Goal: Task Accomplishment & Management: Manage account settings

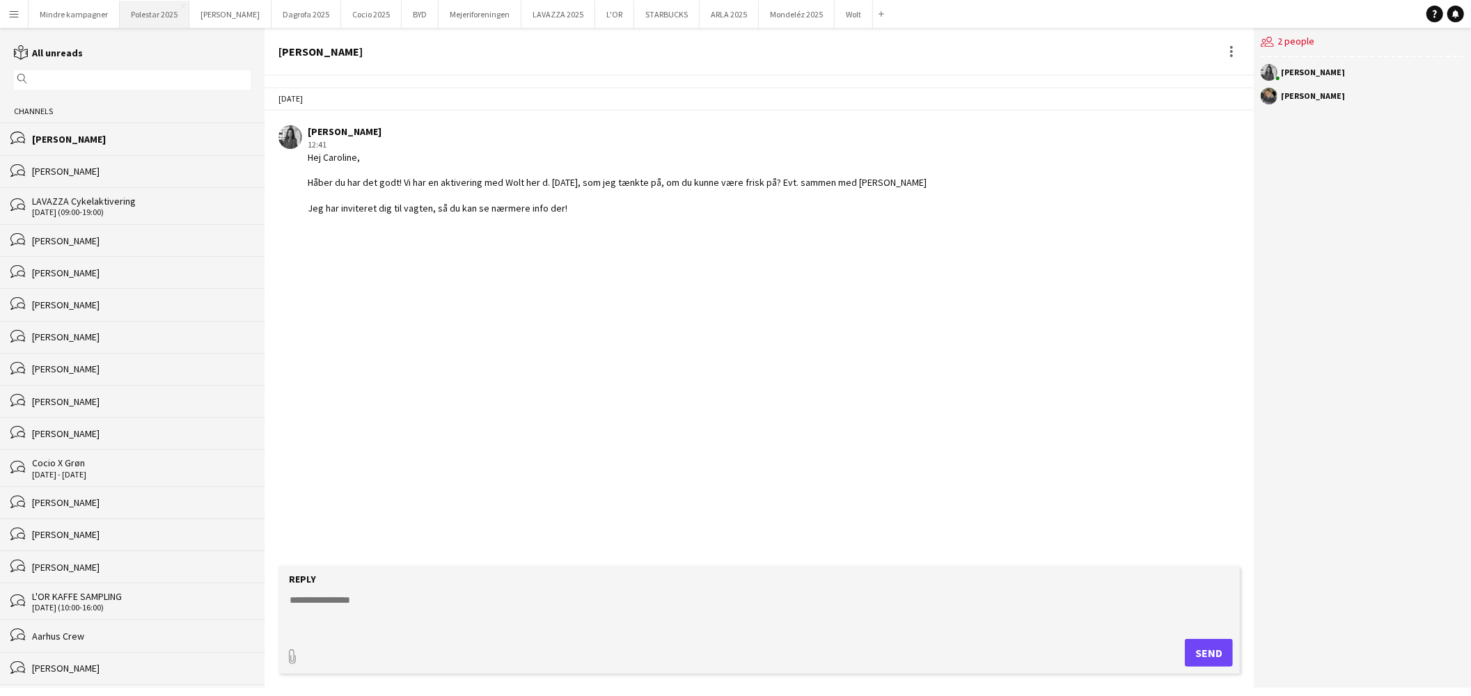
click at [144, 7] on button "Polestar 2025 Close" at bounding box center [155, 14] width 70 height 27
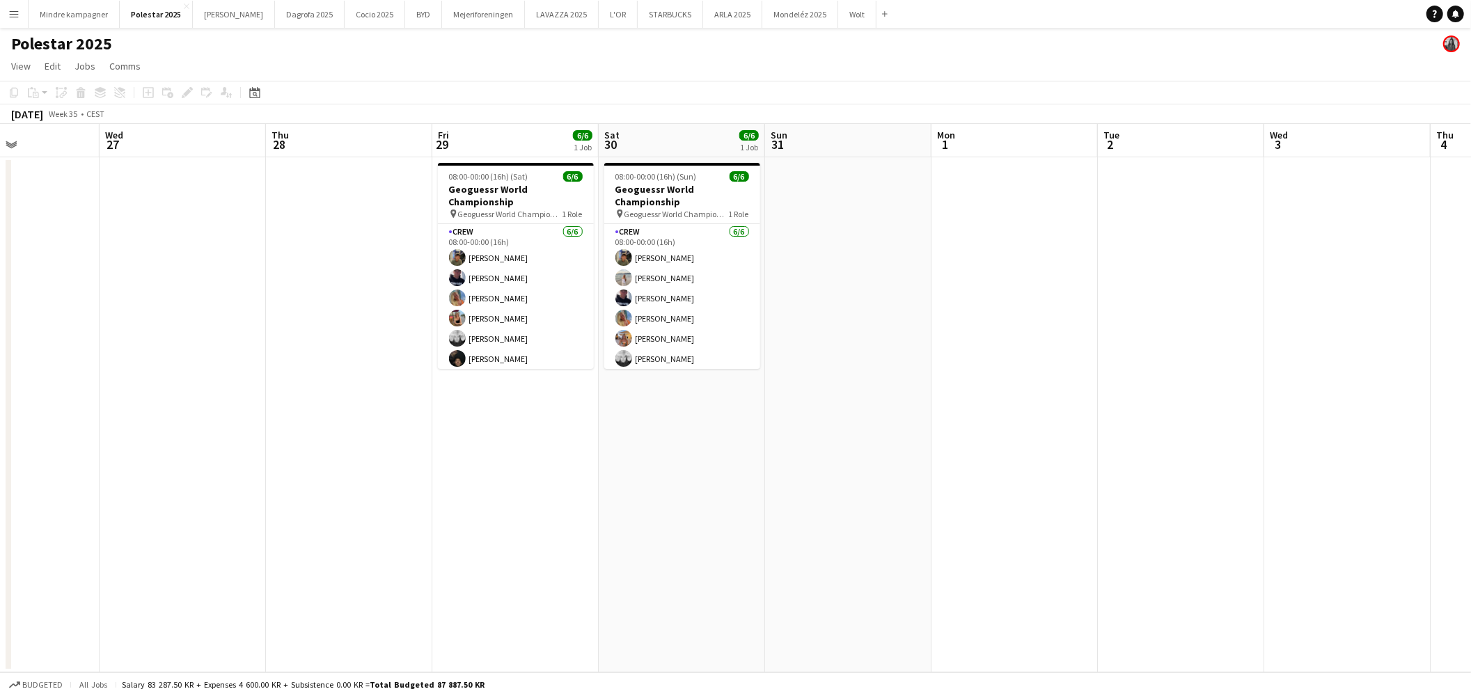
drag, startPoint x: 1148, startPoint y: 420, endPoint x: 81, endPoint y: 414, distance: 1066.9
click at [81, 414] on app-calendar-viewport "Sat 23 Sun 24 Mon 25 Tue 26 Wed 27 Thu 28 Fri 29 6/6 1 Job Sat 30 6/6 1 Job Sun…" at bounding box center [735, 398] width 1471 height 548
click at [887, 412] on app-date-cell at bounding box center [846, 414] width 166 height 515
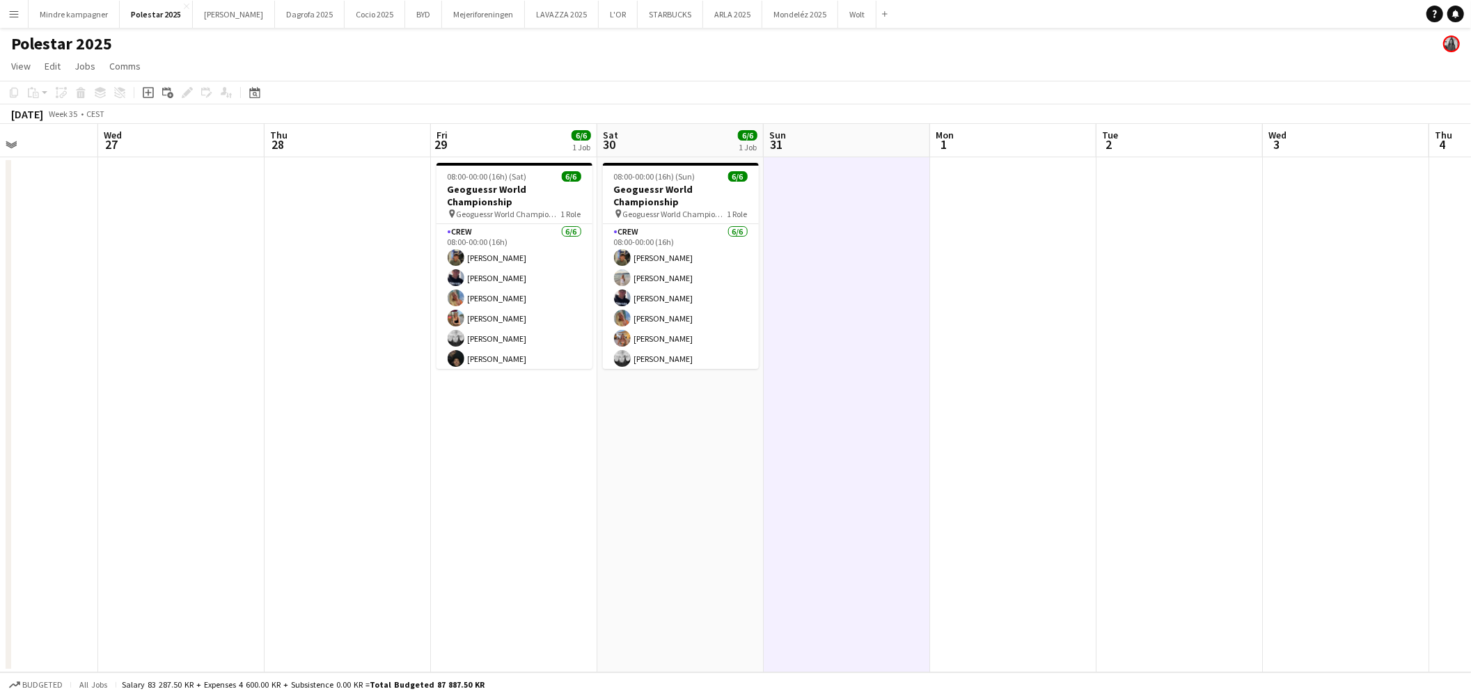
click at [17, 9] on app-icon "Menu" at bounding box center [13, 13] width 11 height 11
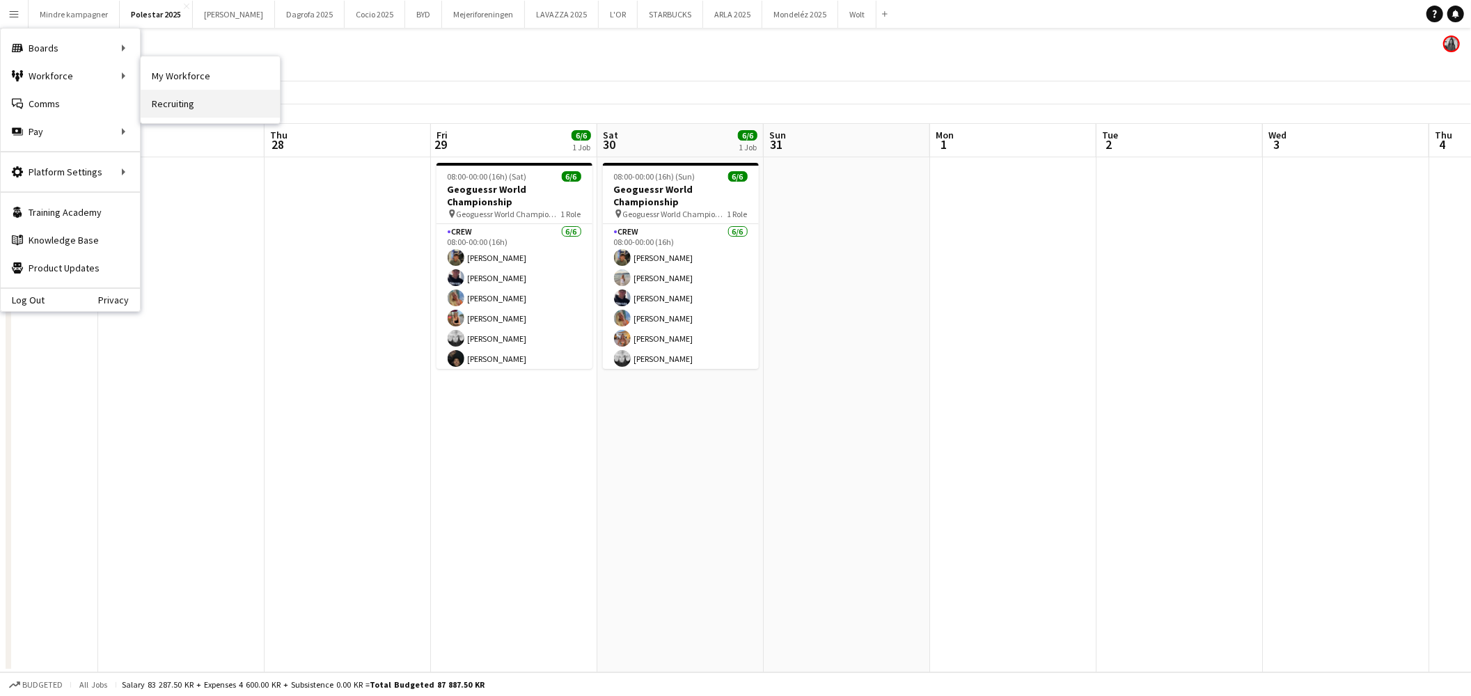
click at [180, 96] on link "Recruiting" at bounding box center [210, 104] width 139 height 28
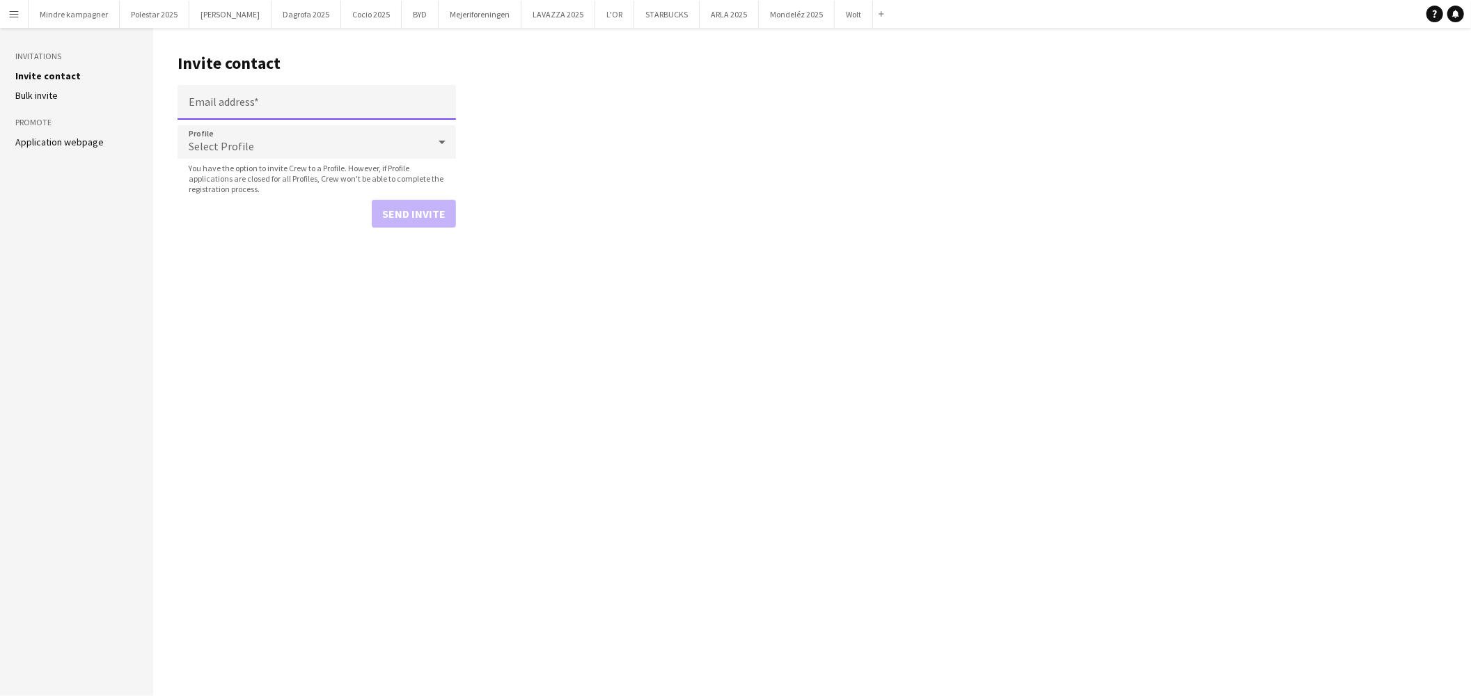
click at [260, 100] on input "Email address" at bounding box center [316, 102] width 278 height 35
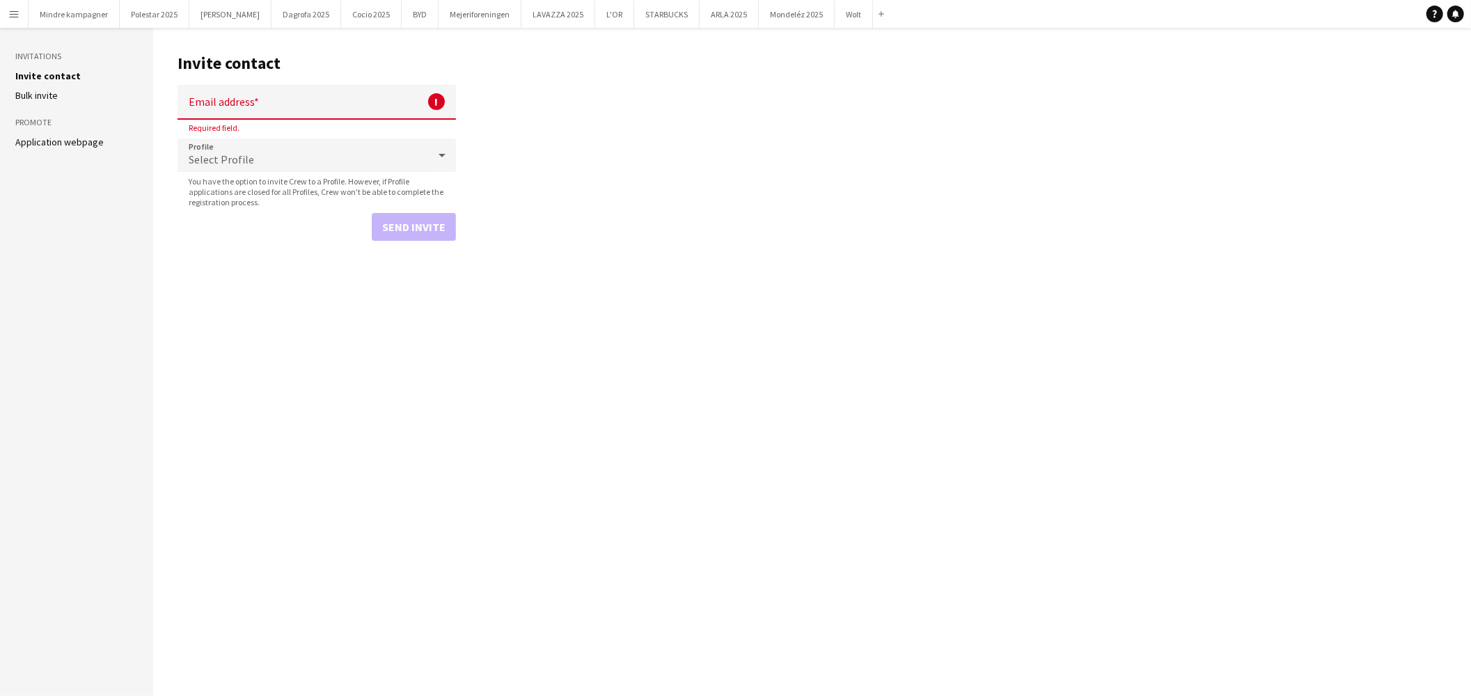
click at [58, 225] on aside "Invitations Invite contact [PERSON_NAME] invite Promote Application webpage" at bounding box center [76, 362] width 153 height 668
click at [254, 106] on input "Email address" at bounding box center [316, 102] width 278 height 35
paste input "**********"
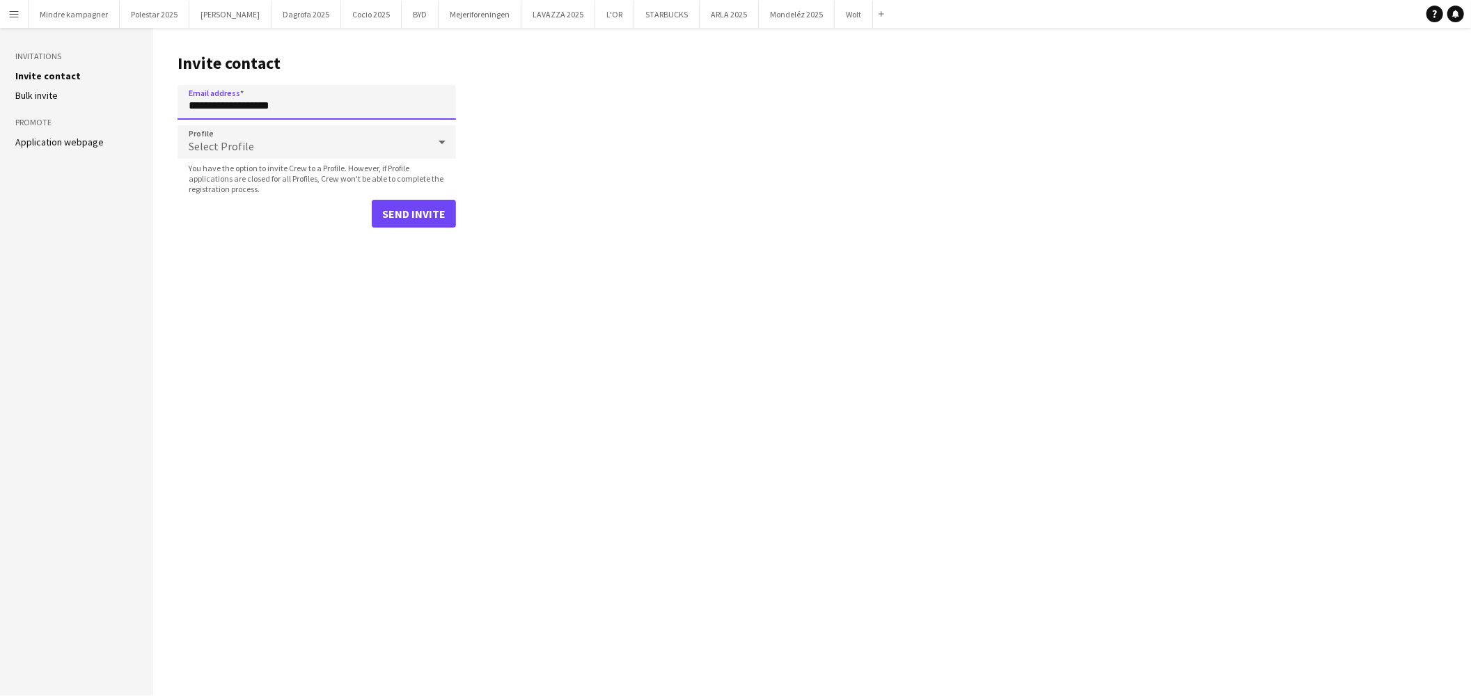
type input "**********"
click at [266, 141] on div "Select Profile" at bounding box center [302, 141] width 251 height 33
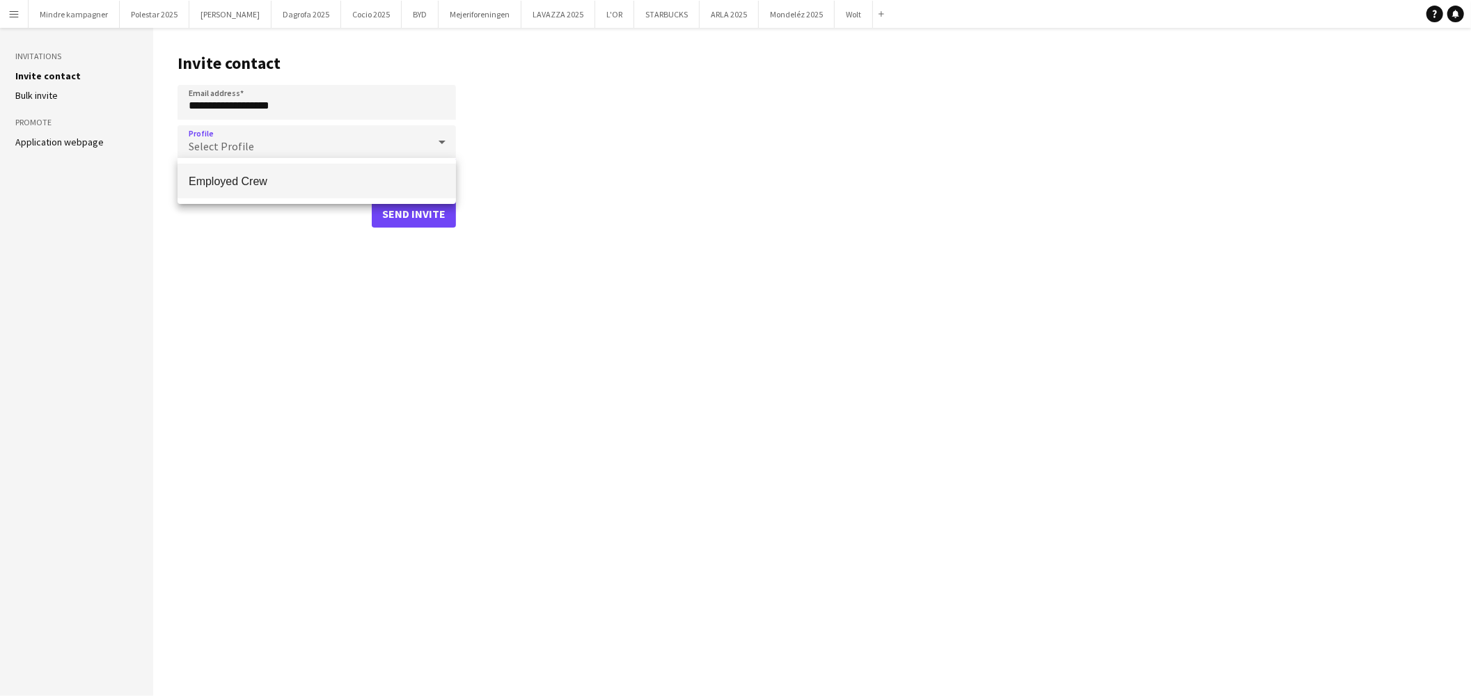
click at [258, 175] on span "Employed Crew" at bounding box center [317, 181] width 256 height 13
click at [434, 214] on button "Send invite" at bounding box center [414, 214] width 84 height 28
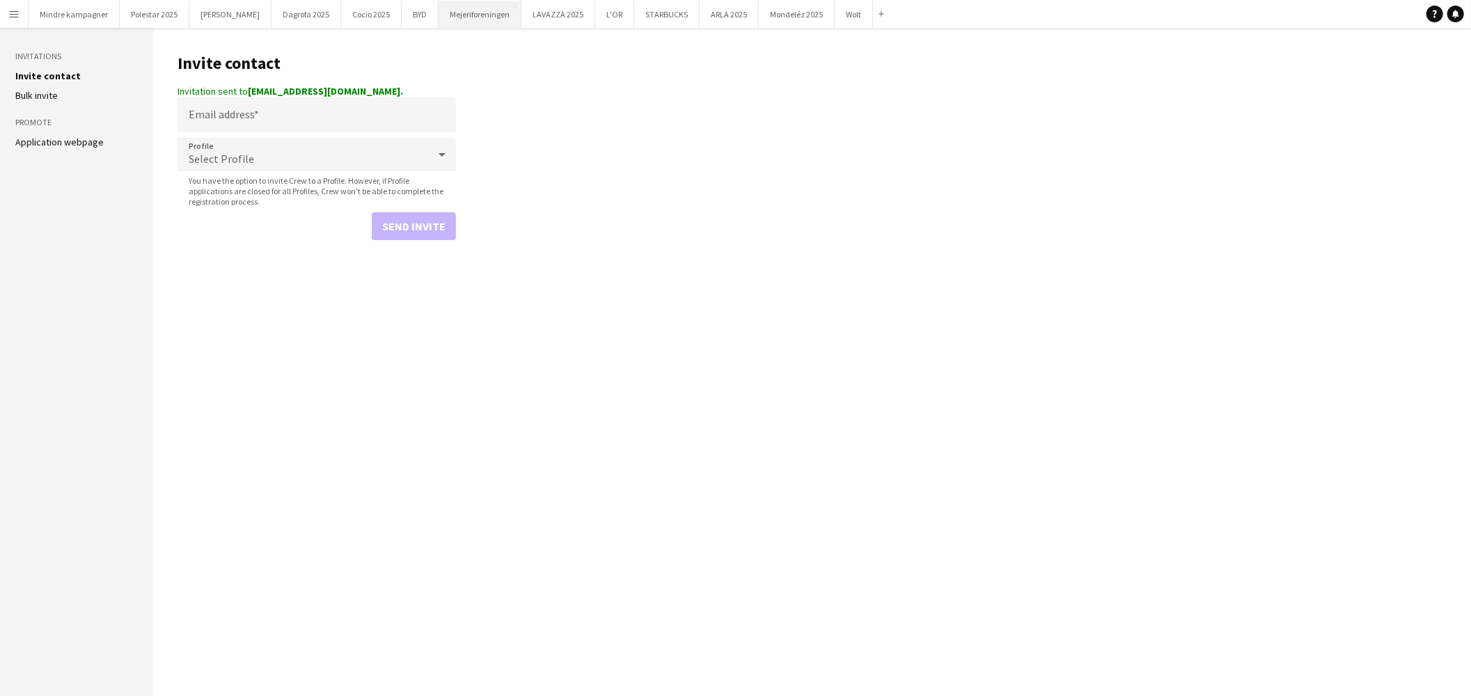
click at [439, 19] on button "Mejeriforeningen Close" at bounding box center [479, 14] width 83 height 27
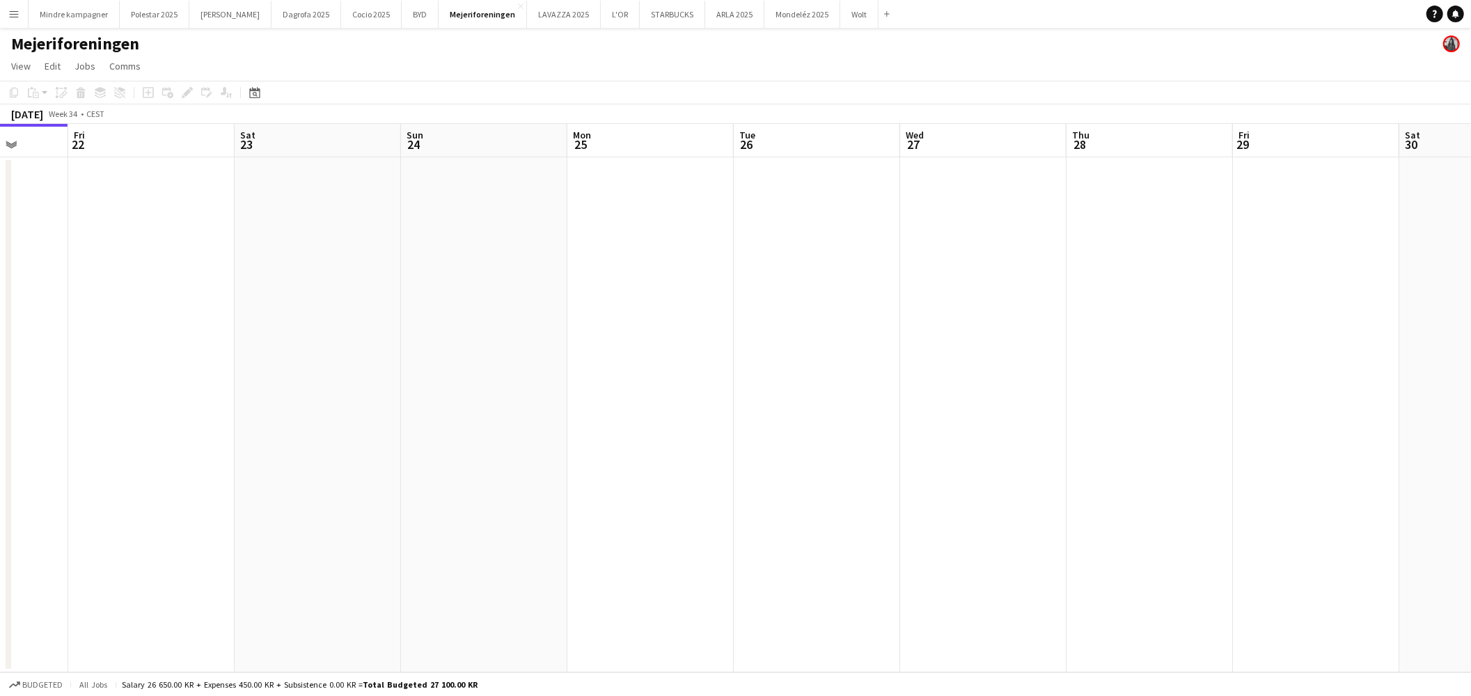
drag, startPoint x: 820, startPoint y: 419, endPoint x: 332, endPoint y: 431, distance: 488.0
click at [330, 429] on app-calendar-viewport "Mon 18 Tue 19 Wed 20 Thu 21 Fri 22 Sat 23 Sun 24 Mon 25 Tue 26 Wed 27 Thu 28 Fr…" at bounding box center [735, 398] width 1471 height 548
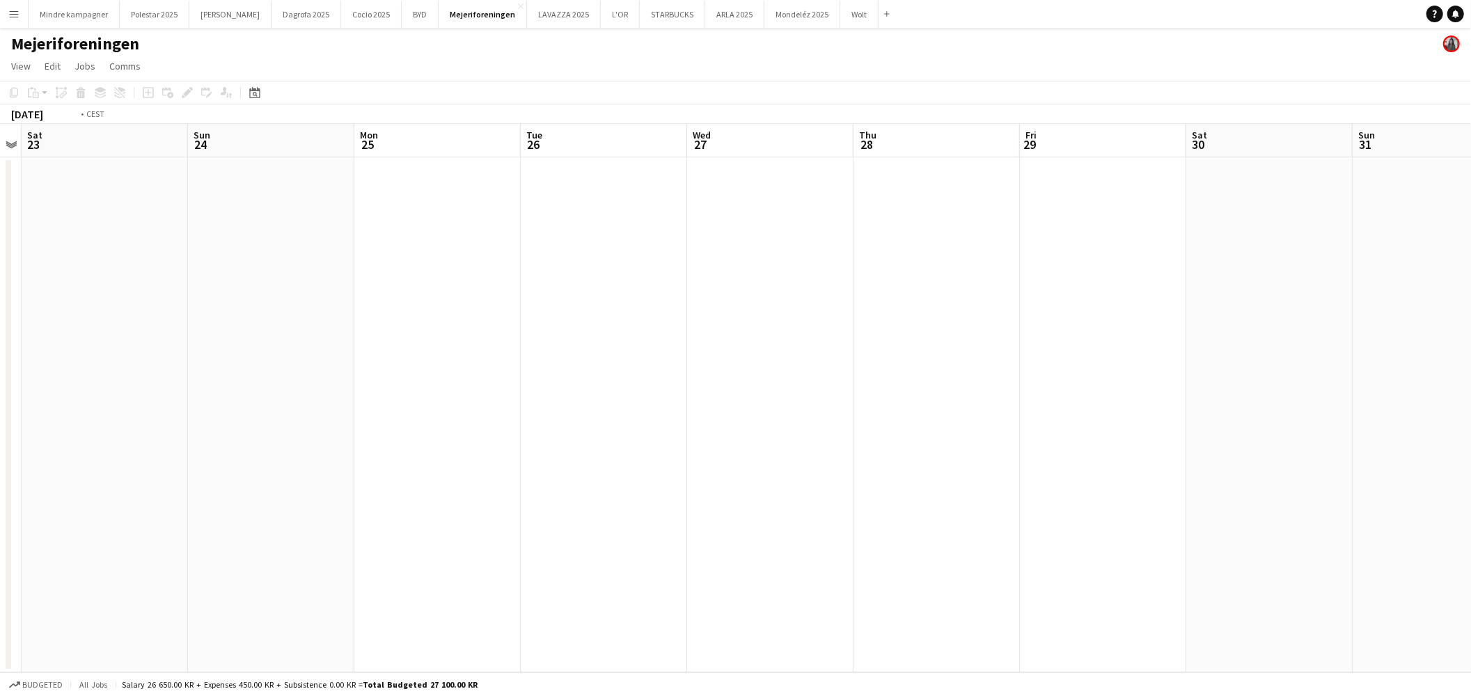
drag, startPoint x: 887, startPoint y: 448, endPoint x: 419, endPoint y: 419, distance: 469.3
click at [402, 422] on app-calendar-viewport "Wed 20 Thu 21 Fri 22 Sat 23 Sun 24 Mon 25 Tue 26 Wed 27 Thu 28 Fri 29 Sat 30 Su…" at bounding box center [735, 398] width 1471 height 548
drag, startPoint x: 511, startPoint y: 419, endPoint x: 22, endPoint y: 401, distance: 489.6
click at [17, 404] on app-calendar-viewport "Sat 23 Sun 24 Mon 25 Tue 26 Wed 27 Thu 28 Fri 29 Sat 30 Sun 31 Mon 1 Tue 2 Wed …" at bounding box center [735, 398] width 1471 height 548
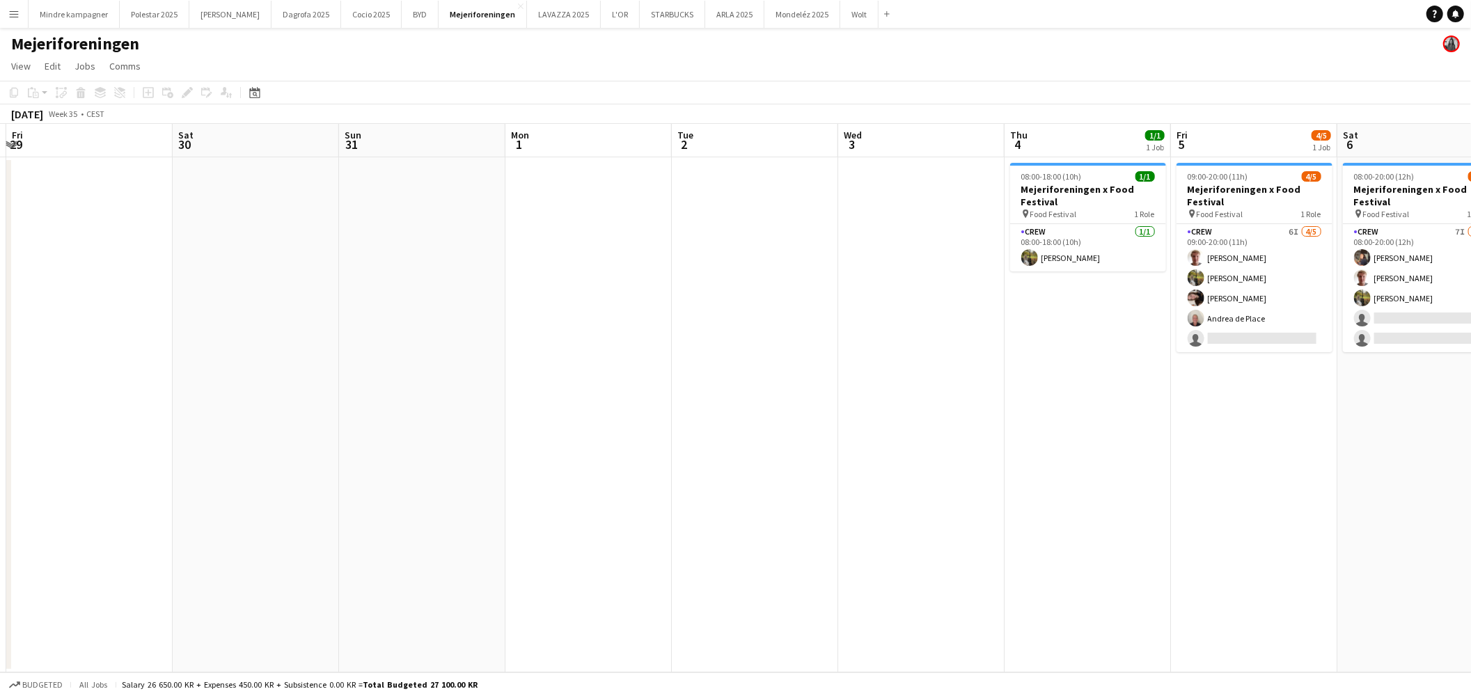
scroll to position [0, 508]
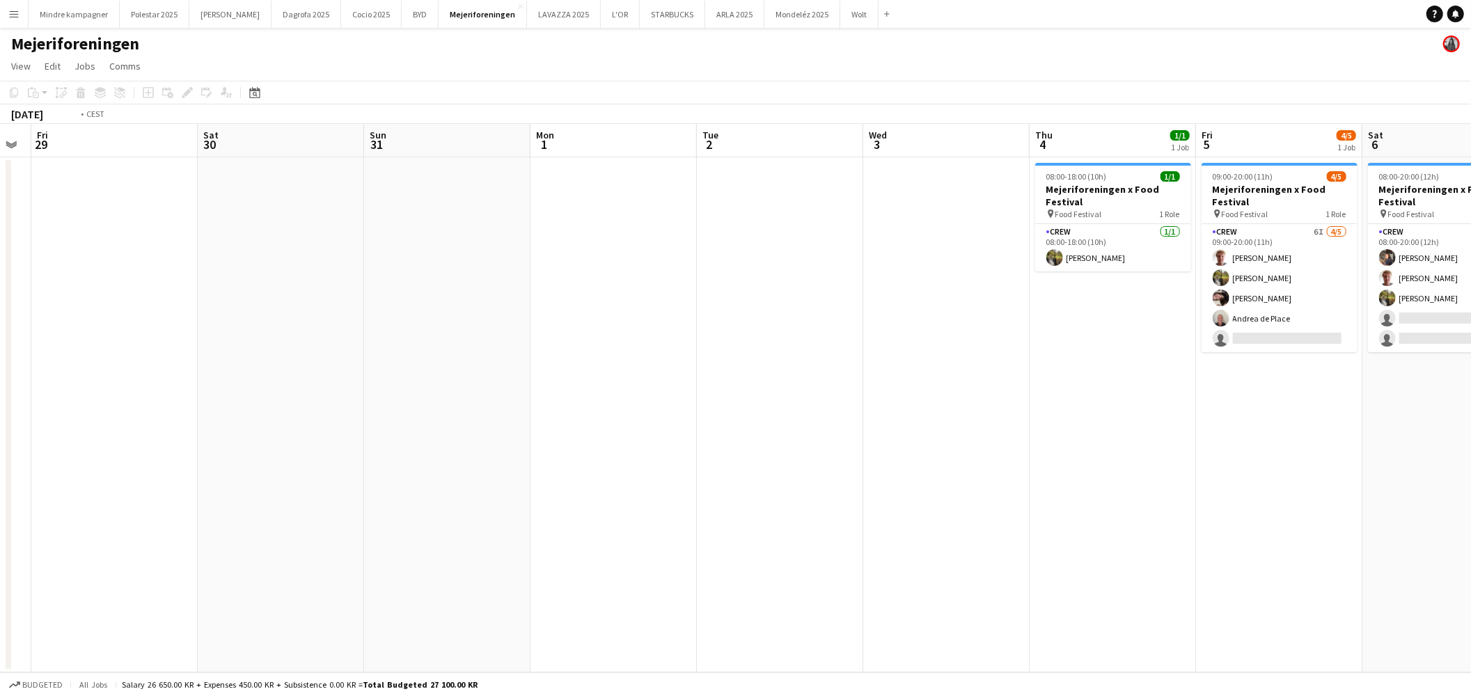
drag, startPoint x: 797, startPoint y: 464, endPoint x: 258, endPoint y: 443, distance: 539.1
click at [262, 450] on app-calendar-viewport "Tue 26 Wed 27 Thu 28 Fri 29 Sat 30 Sun 31 Mon 1 Tue 2 Wed 3 Thu 4 1/1 1 Job Fri…" at bounding box center [735, 398] width 1471 height 548
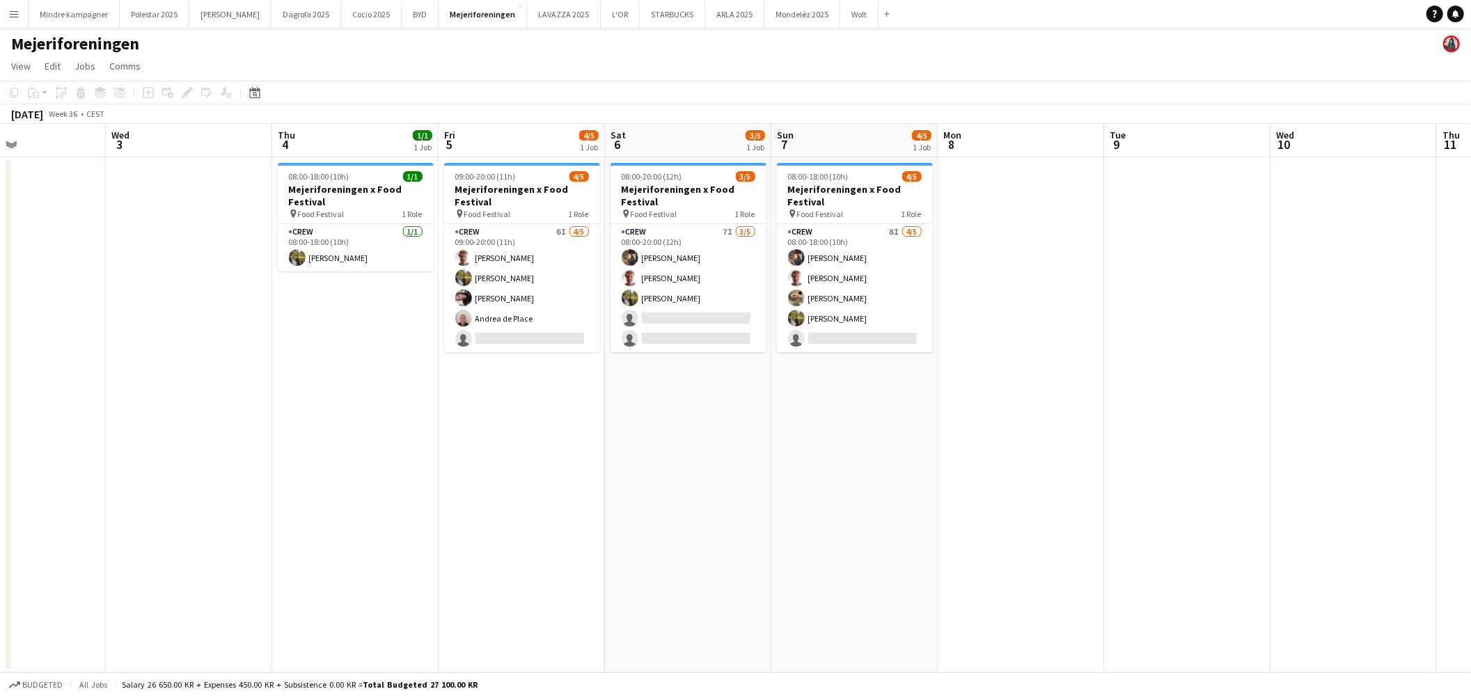
drag, startPoint x: 755, startPoint y: 477, endPoint x: 701, endPoint y: 482, distance: 54.4
click at [701, 482] on app-calendar-viewport "Sat 30 Sun 31 Mon 1 Tue 2 Wed 3 Thu 4 1/1 1 Job Fri 5 4/5 1 Job Sat 6 3/5 1 Job…" at bounding box center [735, 398] width 1471 height 548
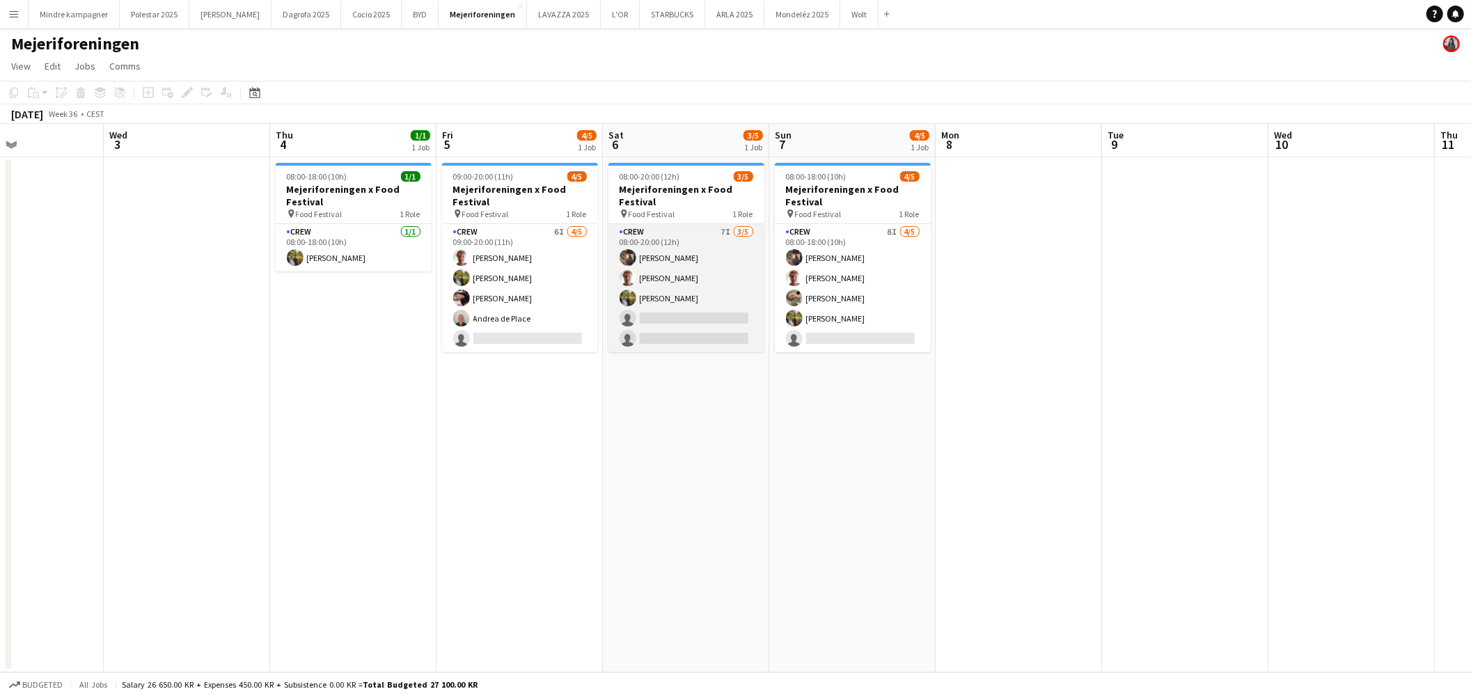
click at [697, 344] on app-card-role "Crew 7I [DATE] 08:00-20:00 (12h) [PERSON_NAME] [PERSON_NAME] single-neutral-act…" at bounding box center [686, 288] width 156 height 128
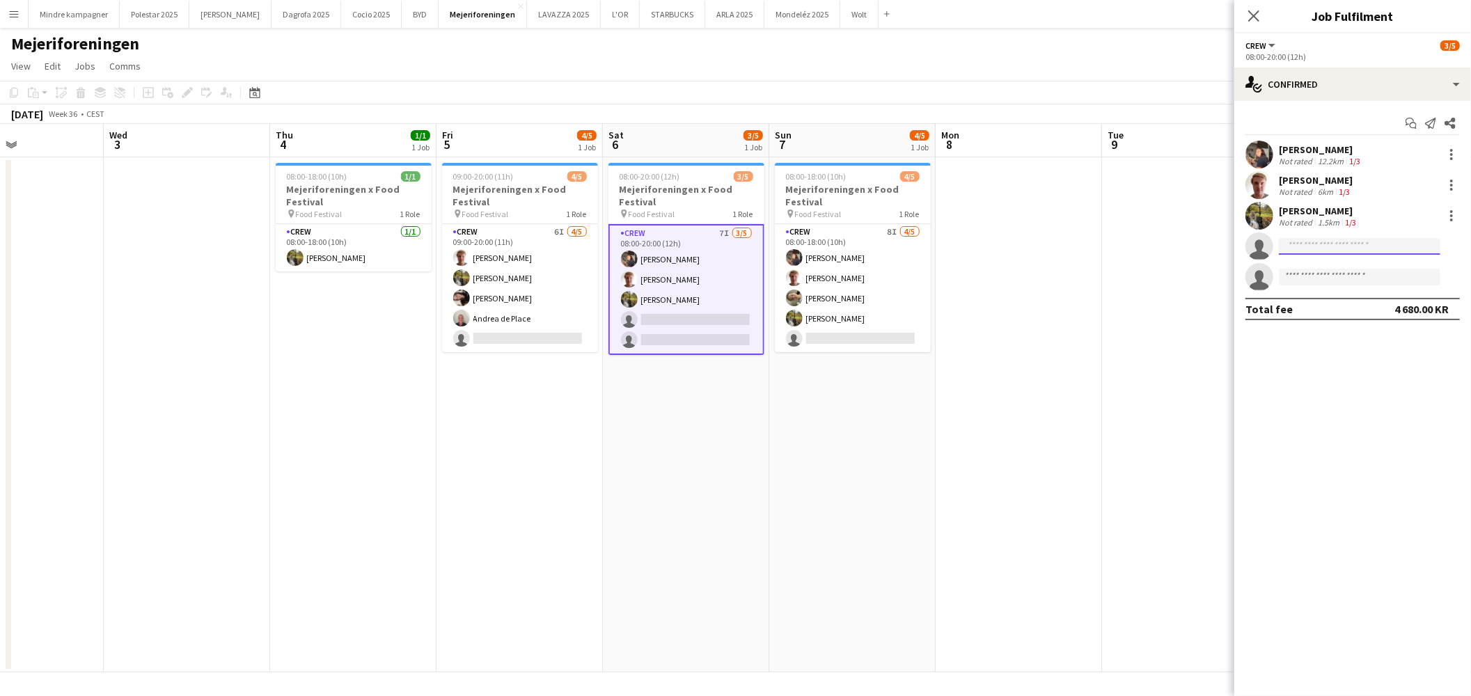
click at [1308, 251] on input at bounding box center [1358, 246] width 161 height 17
type input "*"
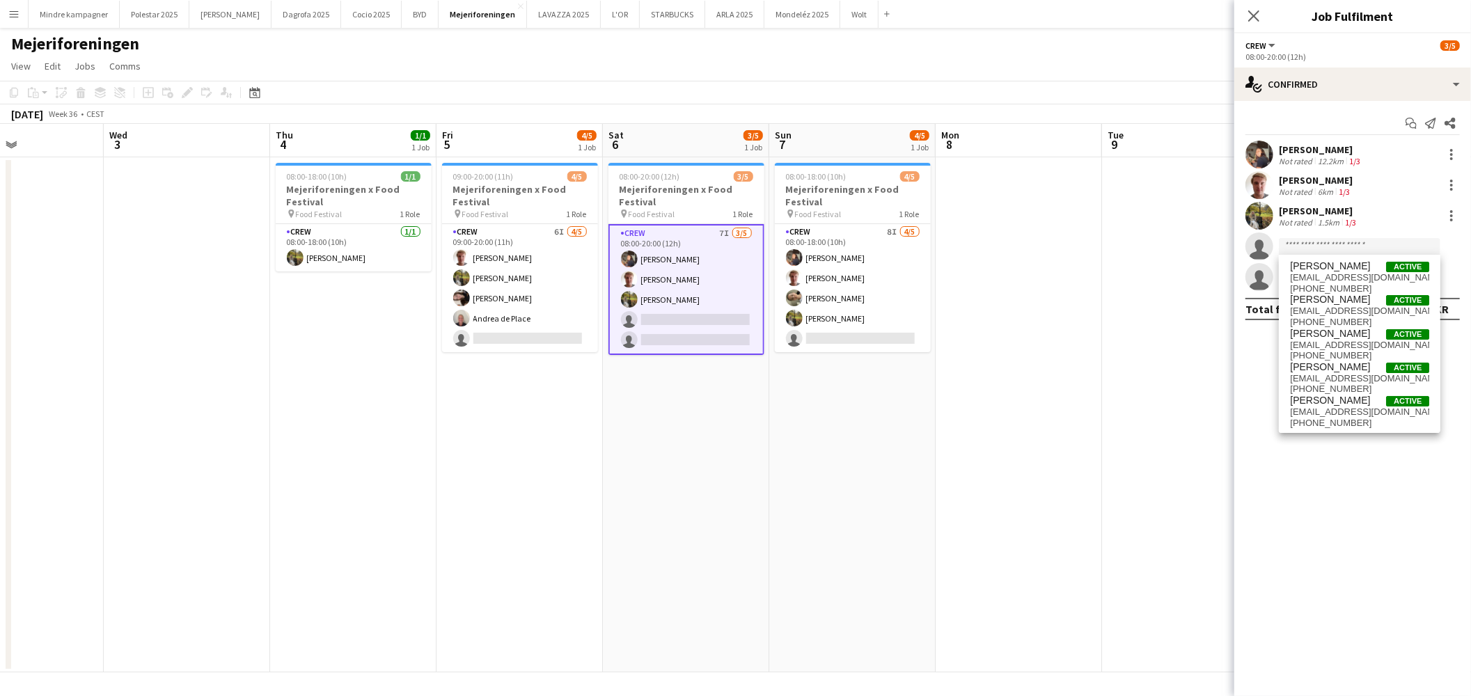
click at [1006, 465] on app-date-cell at bounding box center [1018, 414] width 166 height 515
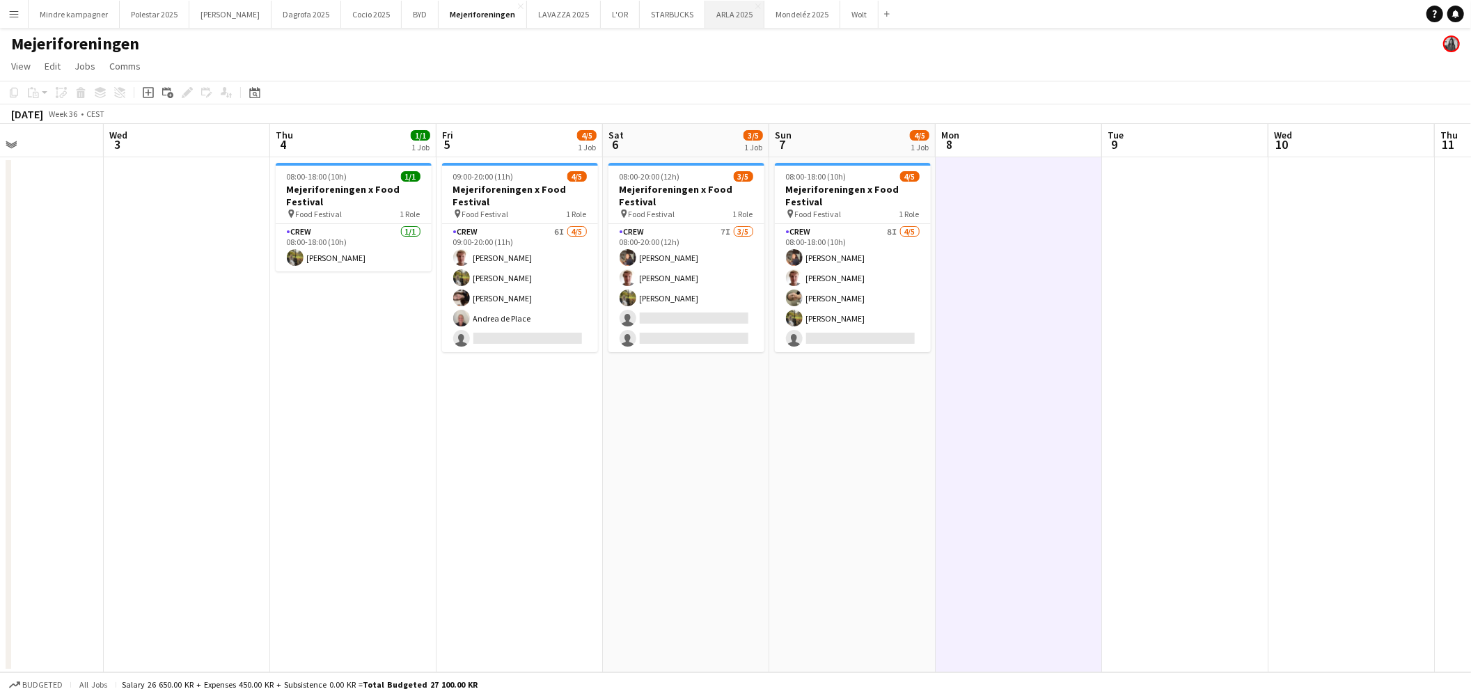
click at [705, 17] on button "ARLA 2025 Close" at bounding box center [734, 14] width 59 height 27
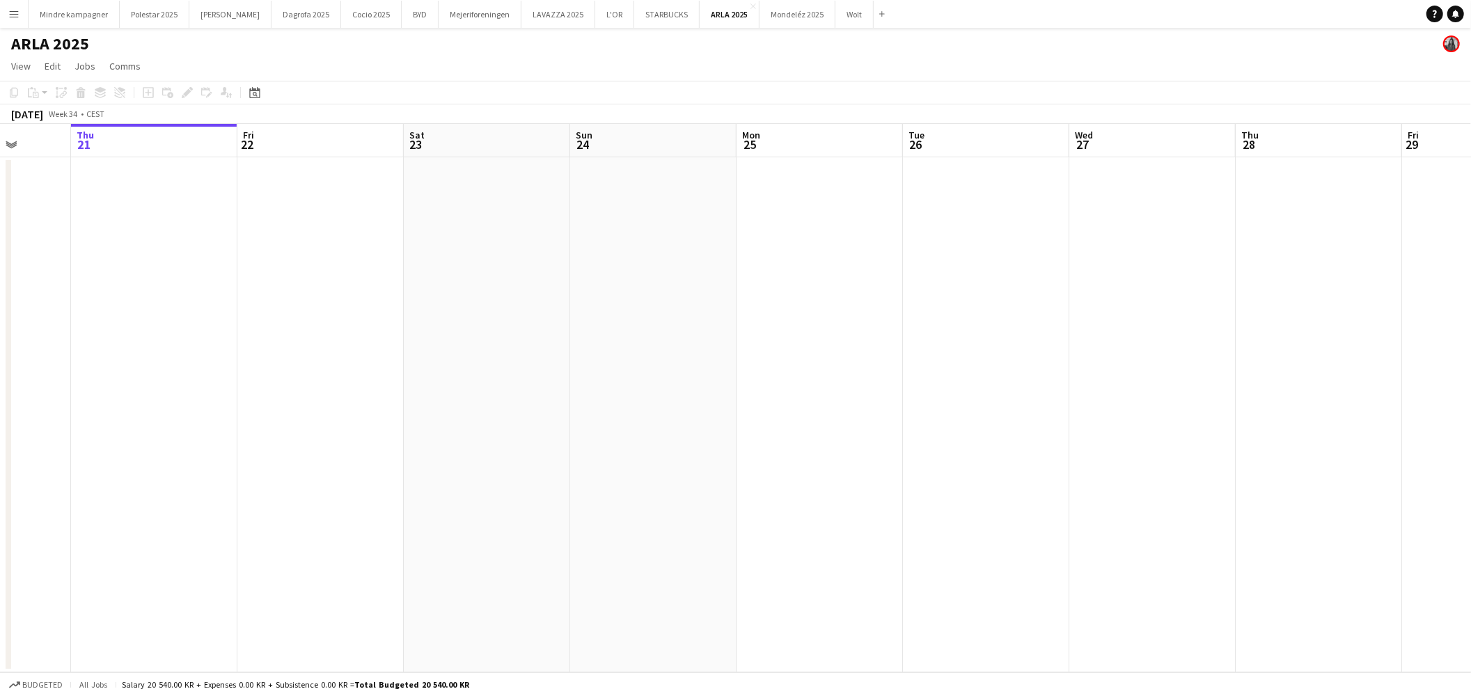
drag, startPoint x: 947, startPoint y: 454, endPoint x: 473, endPoint y: 496, distance: 475.7
click at [474, 496] on app-calendar-viewport "Mon 18 Tue 19 Wed 20 Thu 21 Fri 22 Sat 23 Sun 24 Mon 25 Tue 26 Wed 27 Thu 28 Fr…" at bounding box center [735, 398] width 1471 height 548
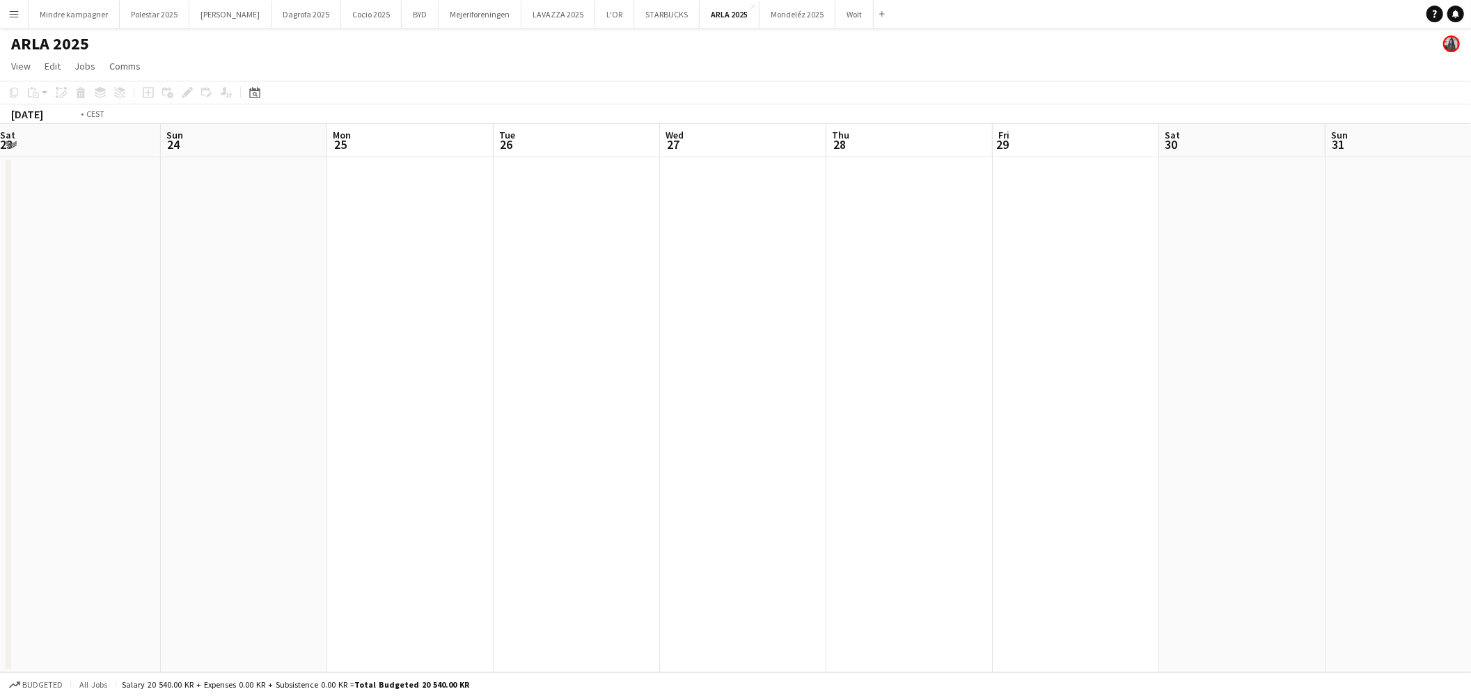
drag, startPoint x: 947, startPoint y: 510, endPoint x: 534, endPoint y: 494, distance: 412.3
click at [398, 512] on app-calendar-viewport "Thu 21 Fri 22 Sat 23 Sun 24 Mon 25 Tue 26 Wed 27 Thu 28 Fri 29 Sat 30 Sun 31 Mo…" at bounding box center [735, 398] width 1471 height 548
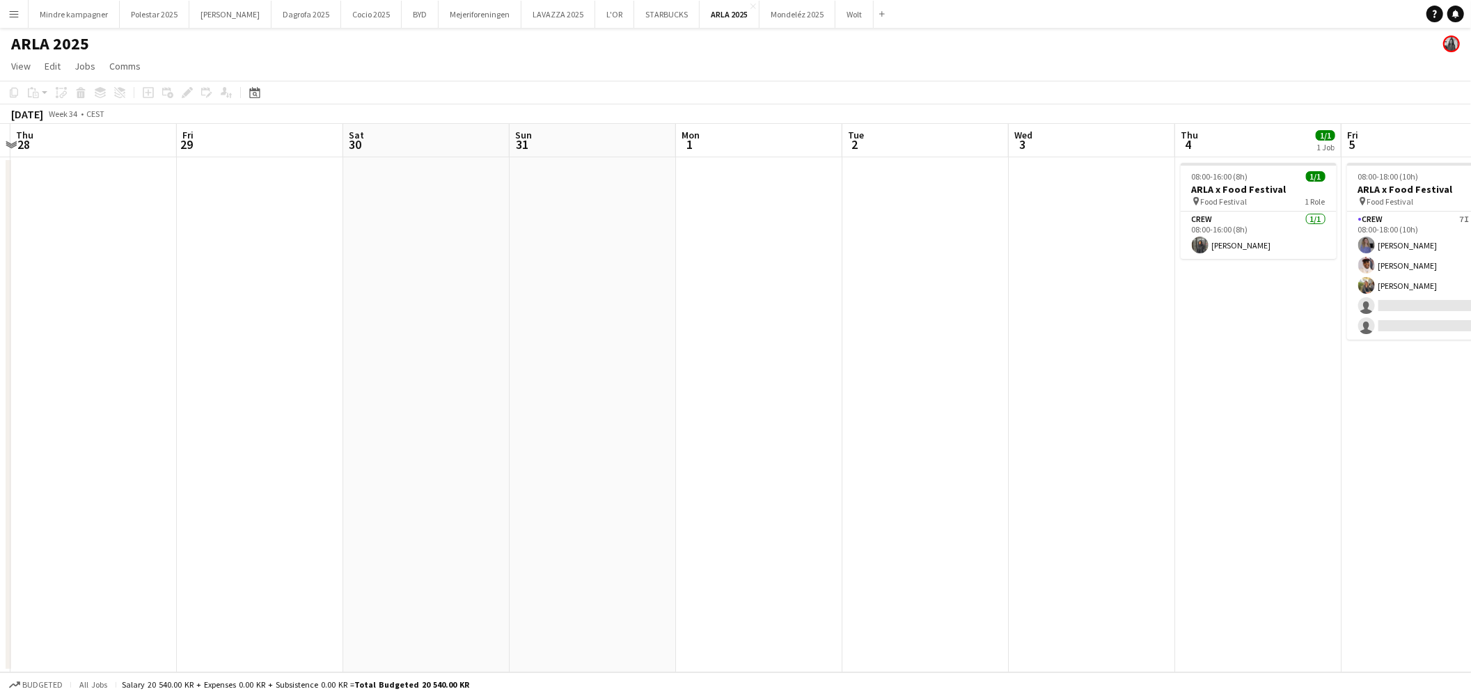
drag, startPoint x: 1068, startPoint y: 497, endPoint x: 538, endPoint y: 509, distance: 529.8
click at [443, 527] on app-calendar-viewport "Mon 25 Tue 26 Wed 27 Thu 28 Fri 29 Sat 30 Sun 31 Mon 1 Tue 2 Wed 3 Thu 4 1/1 1 …" at bounding box center [735, 398] width 1471 height 548
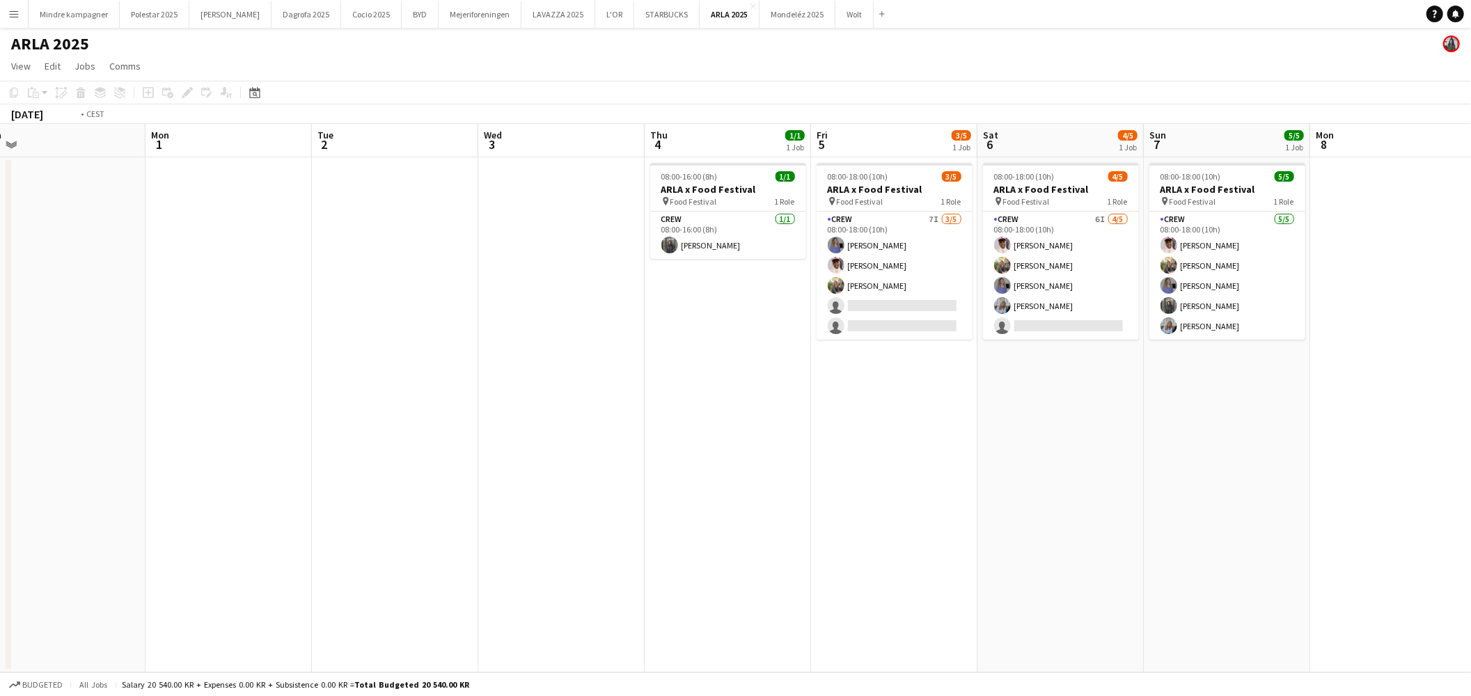
drag, startPoint x: 830, startPoint y: 520, endPoint x: 721, endPoint y: 532, distance: 109.2
click at [721, 532] on app-calendar-viewport "Thu 28 Fri 29 Sat 30 Sun 31 Mon 1 Tue 2 Wed 3 Thu 4 1/1 1 Job Fri 5 3/5 1 Job S…" at bounding box center [735, 398] width 1471 height 548
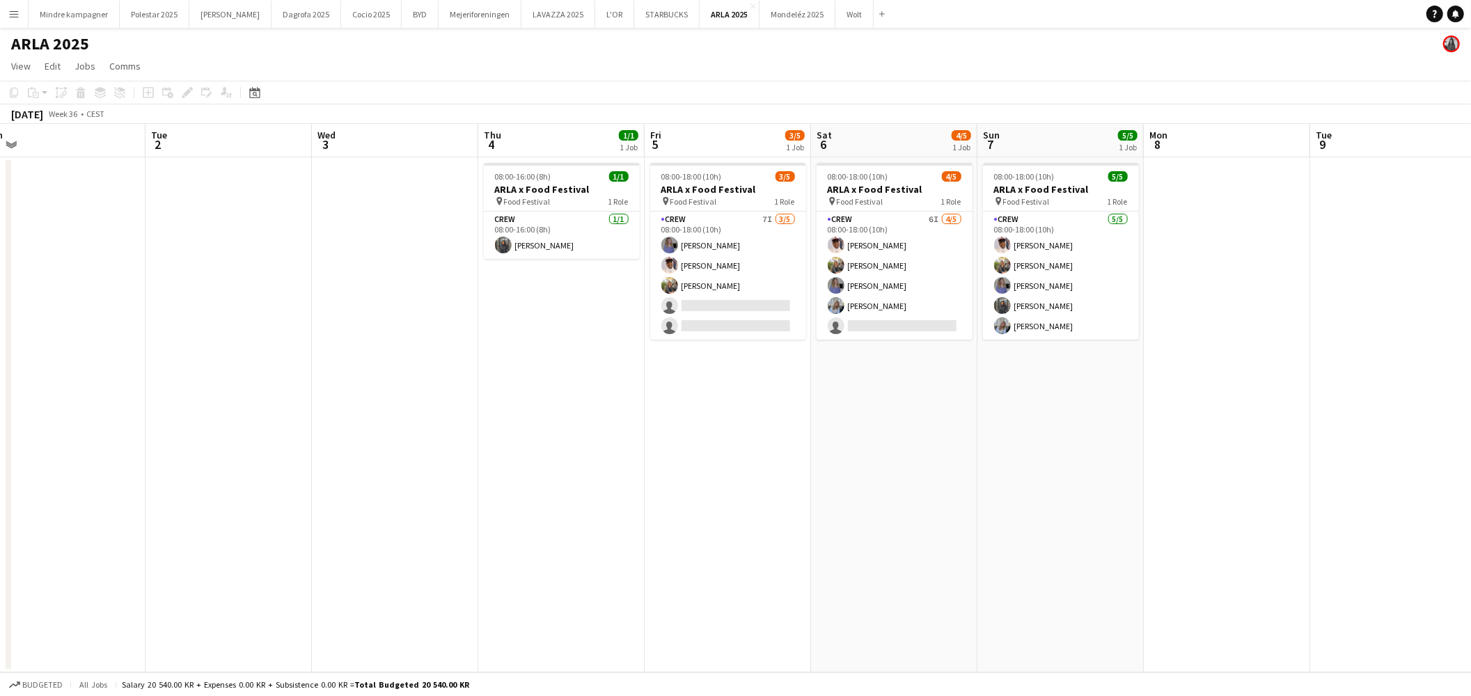
scroll to position [0, 526]
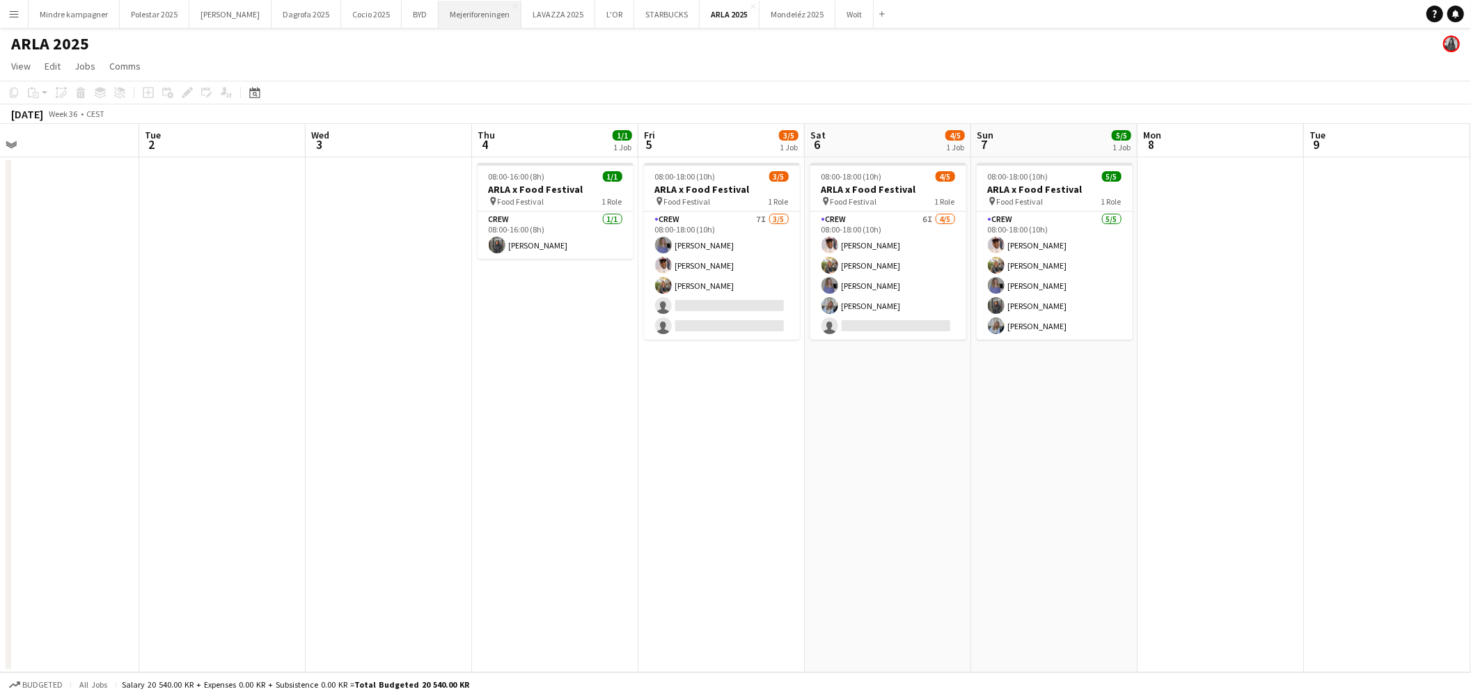
click at [441, 19] on button "Mejeriforeningen Close" at bounding box center [479, 14] width 83 height 27
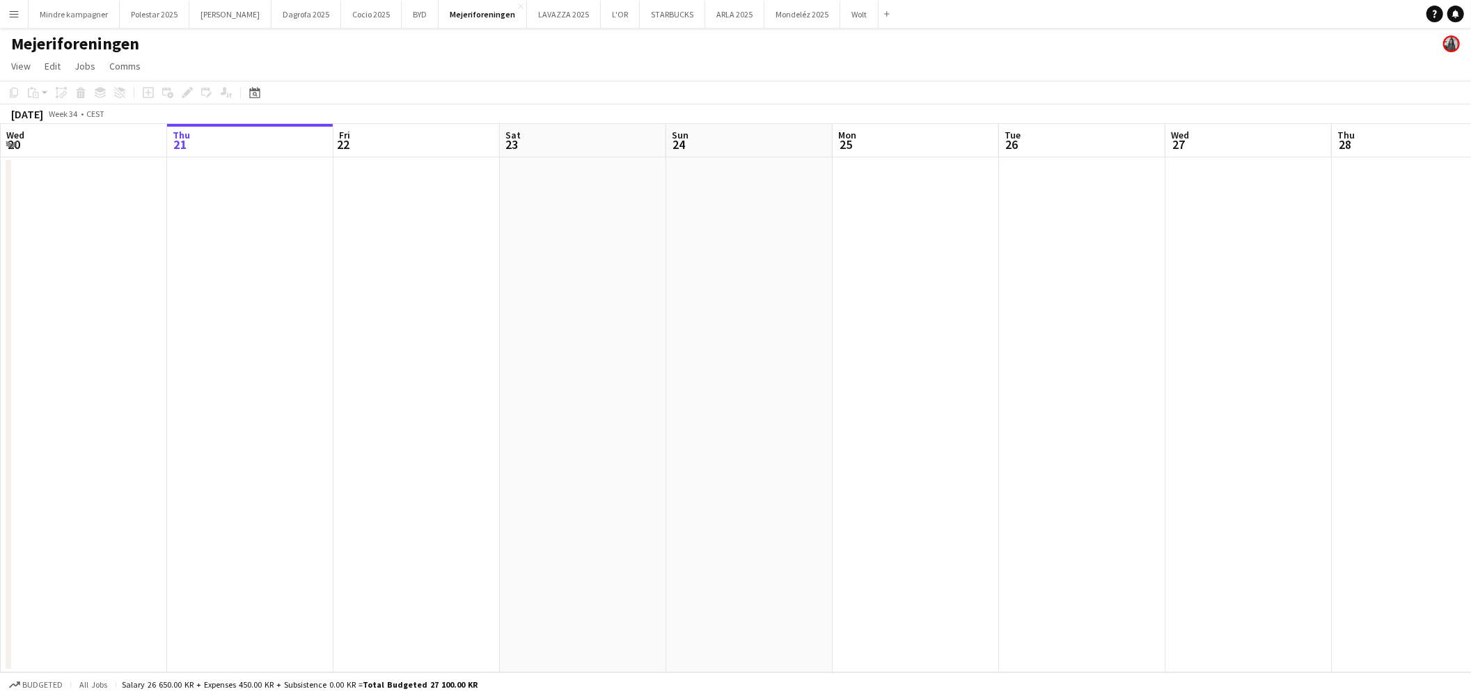
drag, startPoint x: 880, startPoint y: 386, endPoint x: 738, endPoint y: 388, distance: 141.3
click at [554, 427] on app-calendar-viewport "Mon 18 Tue 19 Wed 20 Thu 21 Fri 22 Sat 23 Sun 24 Mon 25 Tue 26 Wed 27 Thu 28 Fr…" at bounding box center [735, 398] width 1471 height 548
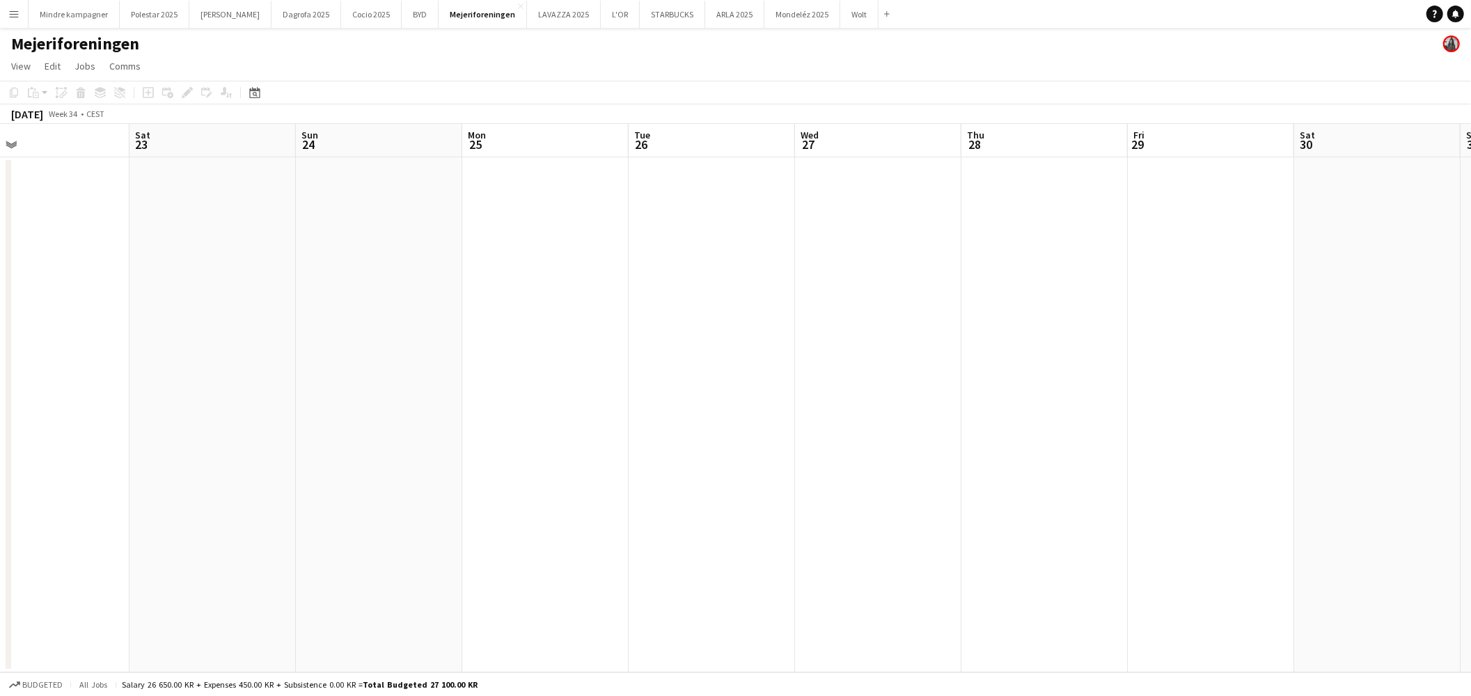
drag, startPoint x: 529, startPoint y: 399, endPoint x: 603, endPoint y: 414, distance: 75.3
click at [416, 418] on app-calendar-viewport "Tue 19 Wed 20 Thu 21 Fri 22 Sat 23 Sun 24 Mon 25 Tue 26 Wed 27 Thu 28 Fri 29 Sa…" at bounding box center [735, 398] width 1471 height 548
drag, startPoint x: 675, startPoint y: 432, endPoint x: 608, endPoint y: 436, distance: 67.6
click at [604, 438] on app-calendar-viewport "Thu 21 Fri 22 Sat 23 Sun 24 Mon 25 Tue 26 Wed 27 Thu 28 Fri 29 Sat 30 Sun 31 Mo…" at bounding box center [735, 398] width 1471 height 548
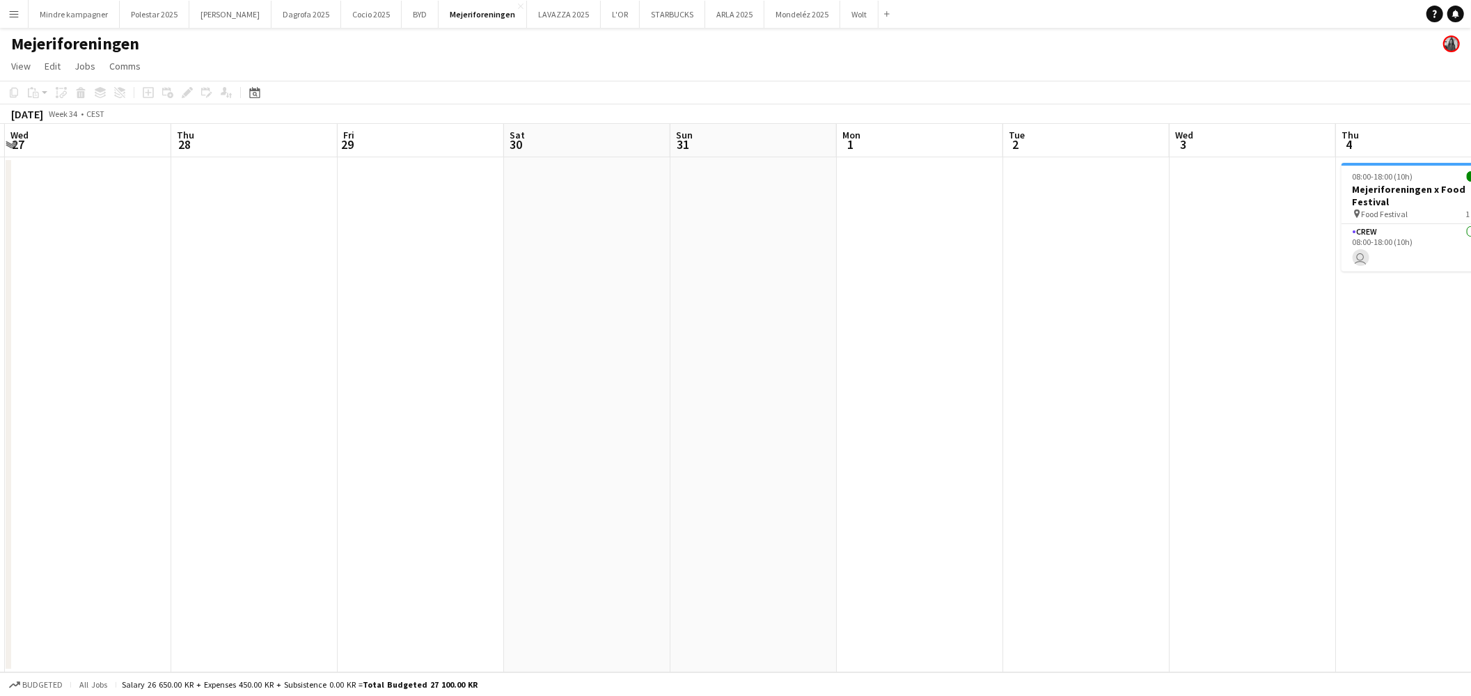
click at [534, 448] on app-calendar-viewport "Sun 24 Mon 25 Tue 26 Wed 27 Thu 28 Fri 29 Sat 30 Sun 31 Mon 1 Tue 2 Wed 3 Thu 4…" at bounding box center [735, 398] width 1471 height 548
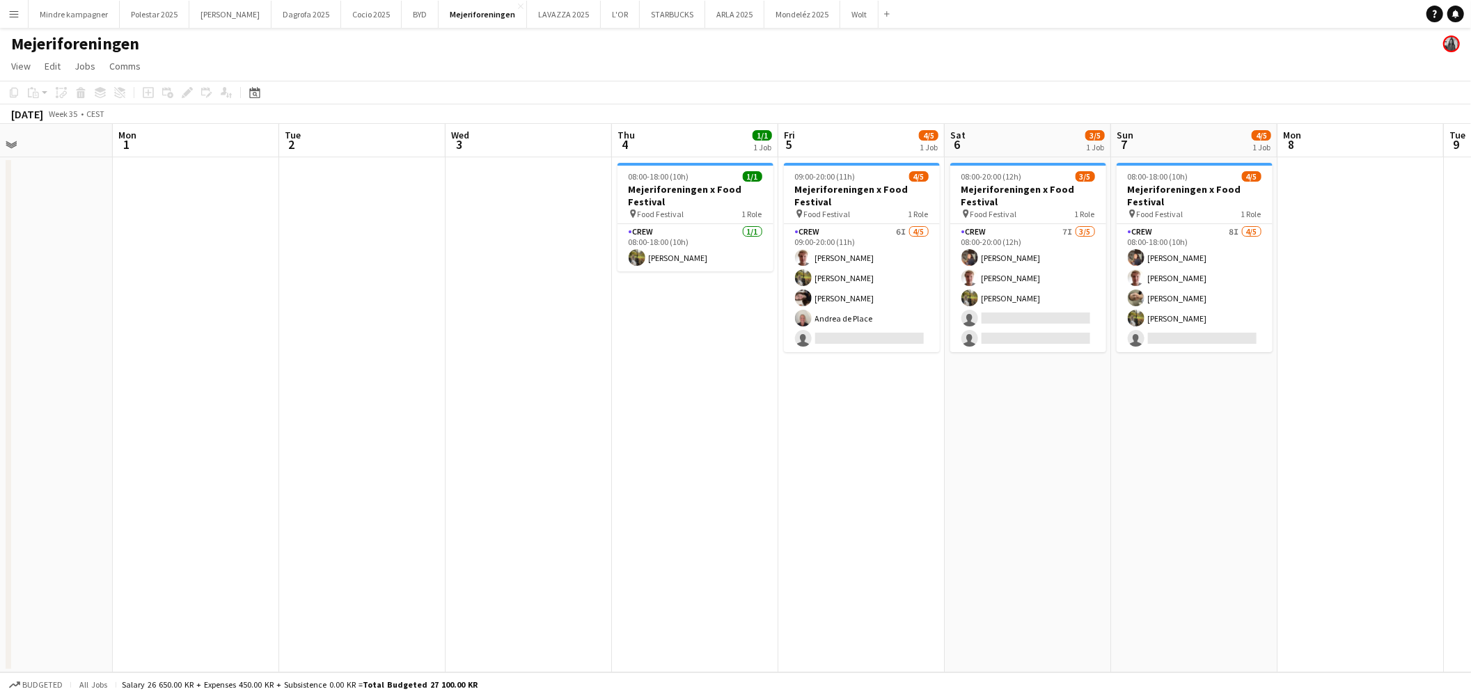
drag, startPoint x: 887, startPoint y: 436, endPoint x: 711, endPoint y: 461, distance: 178.0
click at [711, 461] on app-calendar-viewport "Thu 28 Fri 29 Sat 30 Sun 31 Mon 1 Tue 2 Wed 3 Thu 4 1/1 1 Job Fri 5 4/5 1 Job S…" at bounding box center [735, 398] width 1471 height 548
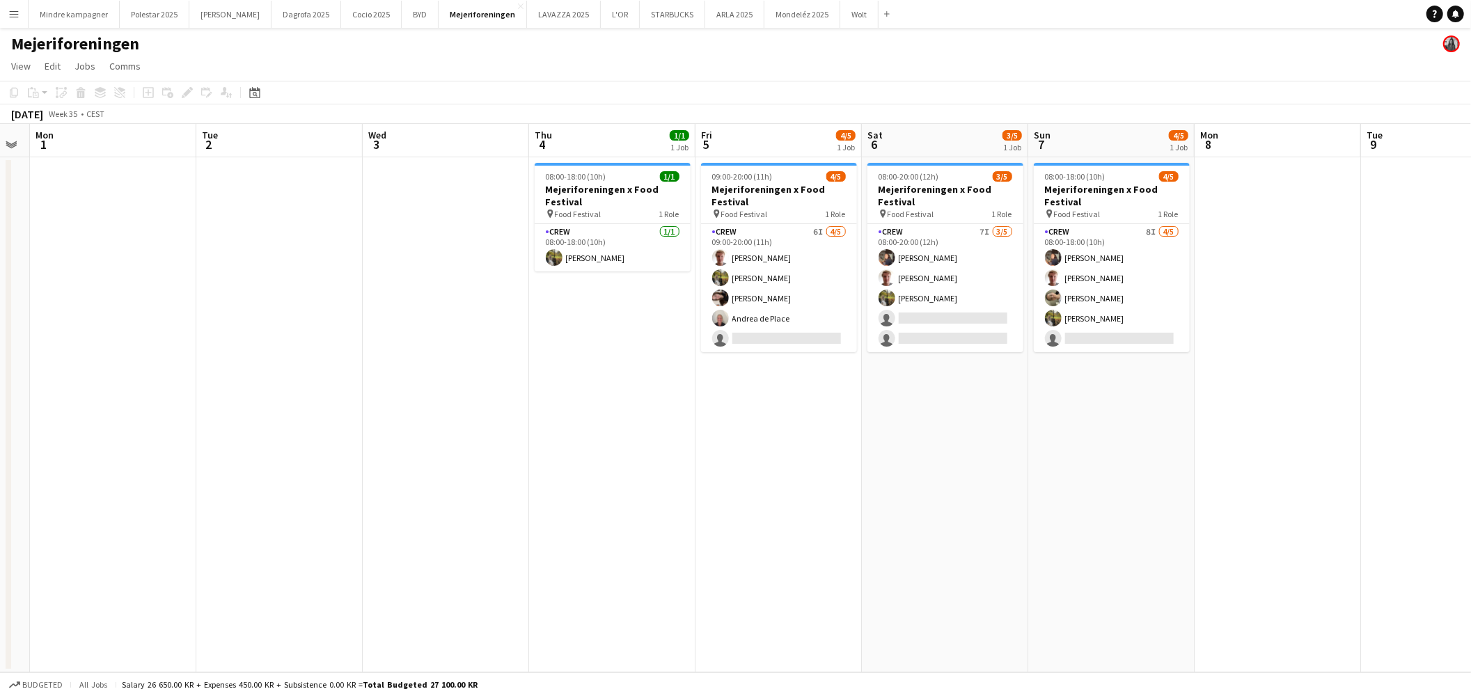
drag, startPoint x: 913, startPoint y: 464, endPoint x: 874, endPoint y: 467, distance: 39.1
click at [874, 467] on app-calendar-viewport "Fri 29 Sat 30 Sun 31 Mon 1 Tue 2 Wed 3 Thu 4 1/1 1 Job Fri 5 4/5 1 Job Sat 6 3/…" at bounding box center [735, 398] width 1471 height 548
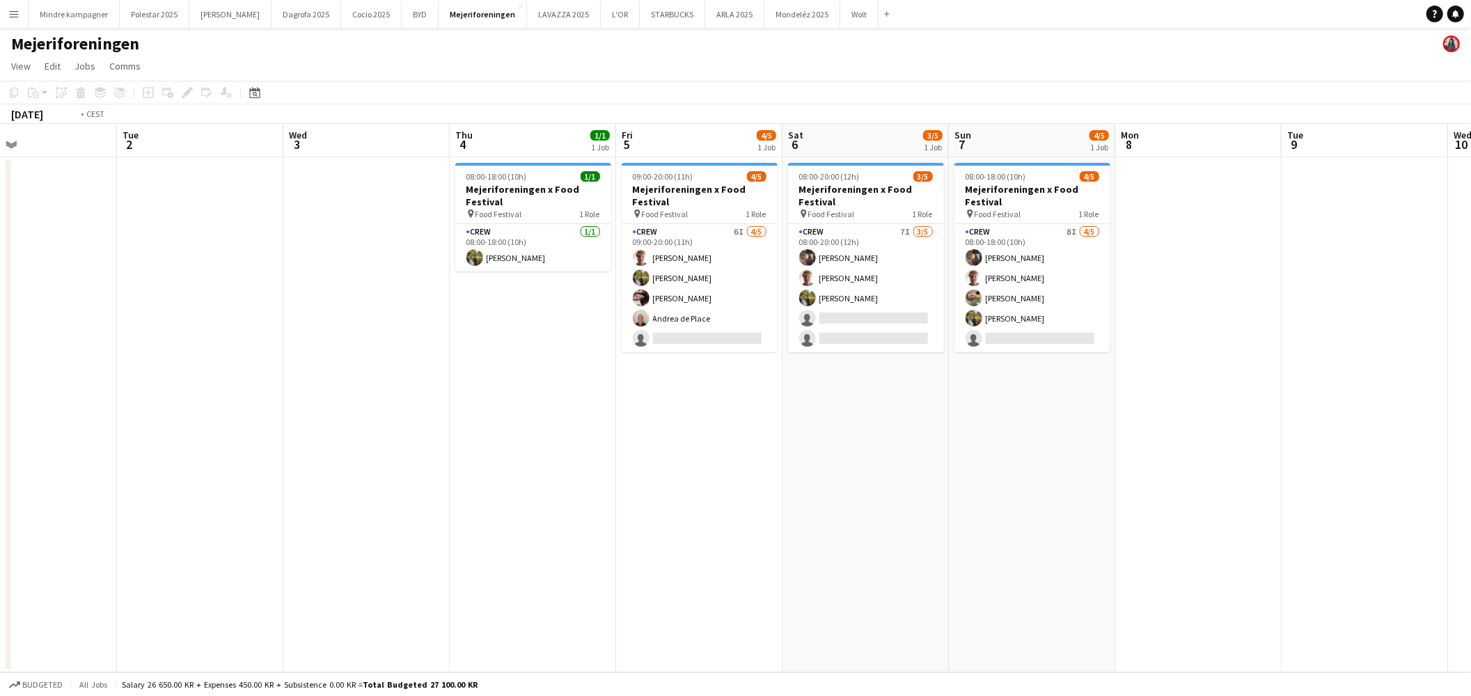
click at [845, 474] on app-calendar-viewport "Fri 29 Sat 30 Sun 31 Mon 1 Tue 2 Wed 3 Thu 4 1/1 1 Job Fri 5 4/5 1 Job Sat 6 3/…" at bounding box center [735, 398] width 1471 height 548
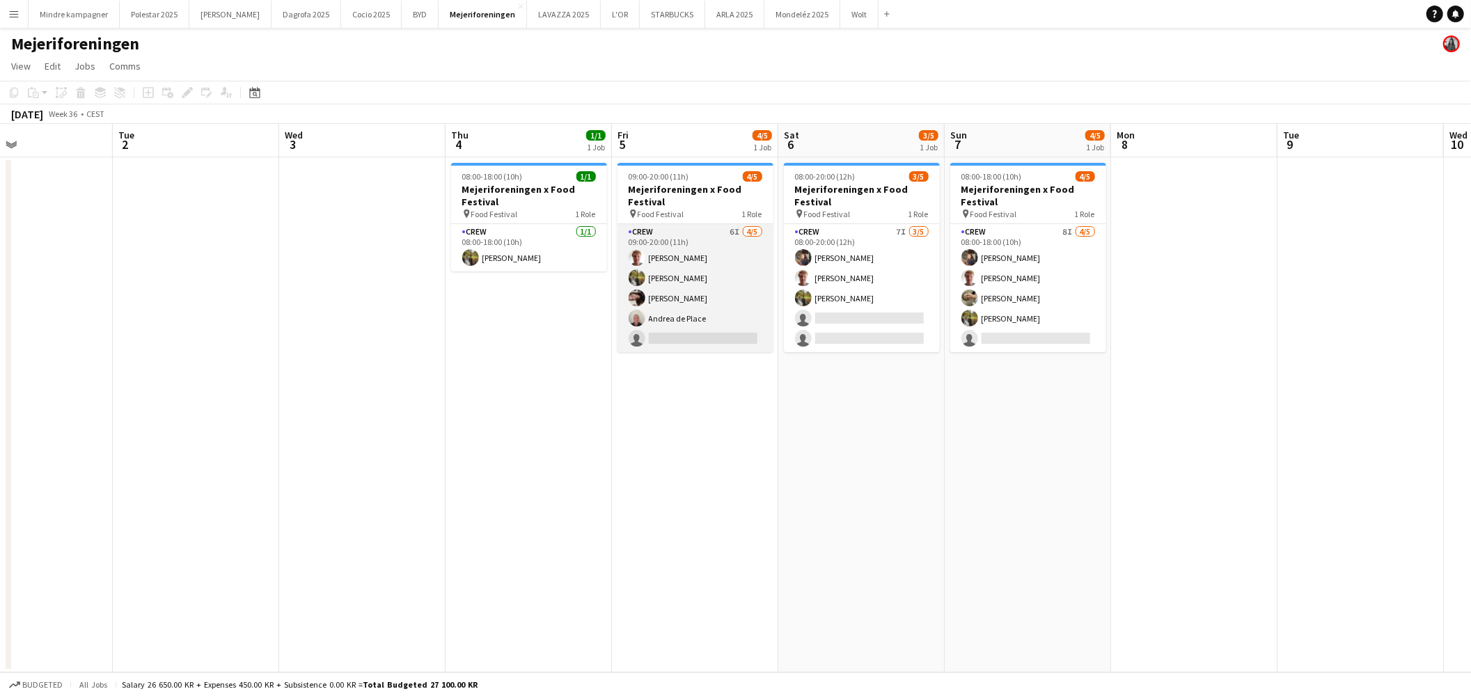
click at [726, 339] on app-card-role "Crew 6I [DATE] 09:00-20:00 (11h) [PERSON_NAME] [PERSON_NAME] [PERSON_NAME] [PER…" at bounding box center [695, 288] width 156 height 128
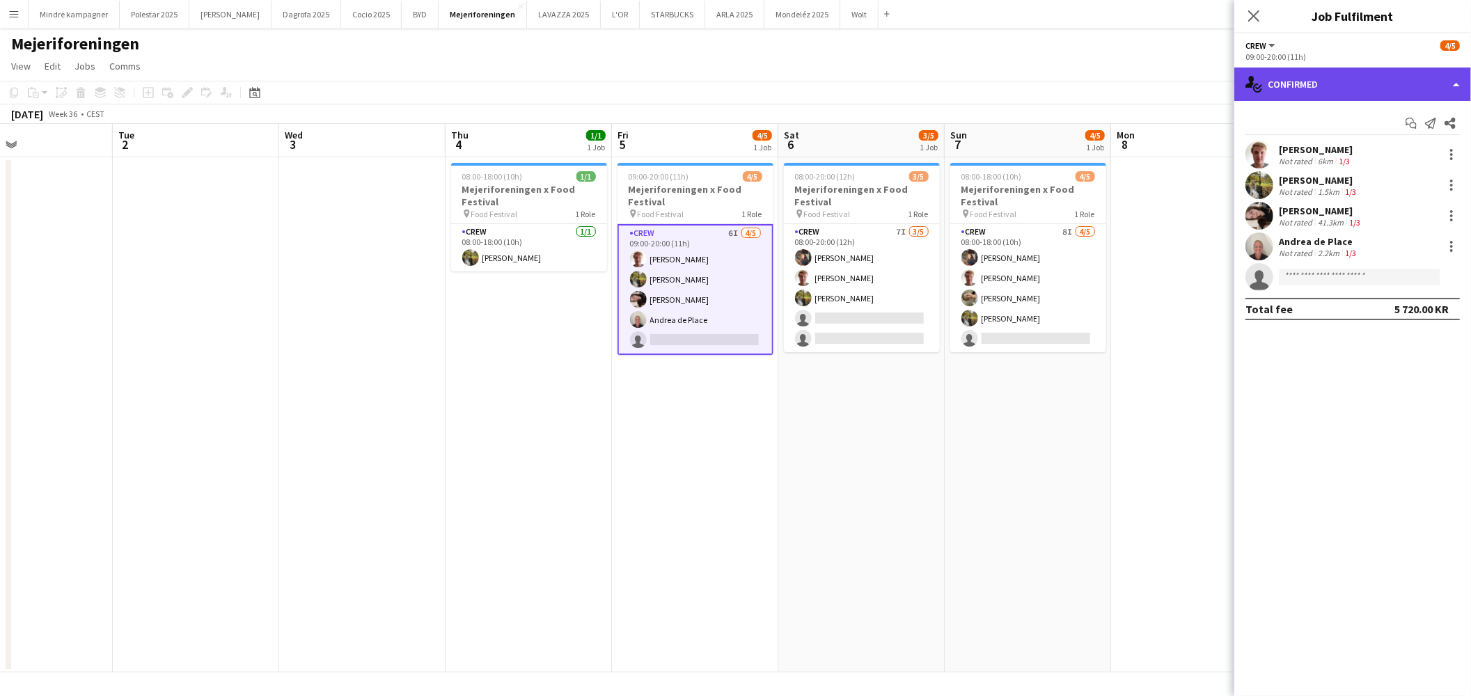
click at [1309, 91] on div "single-neutral-actions-check-2 Confirmed" at bounding box center [1352, 84] width 237 height 33
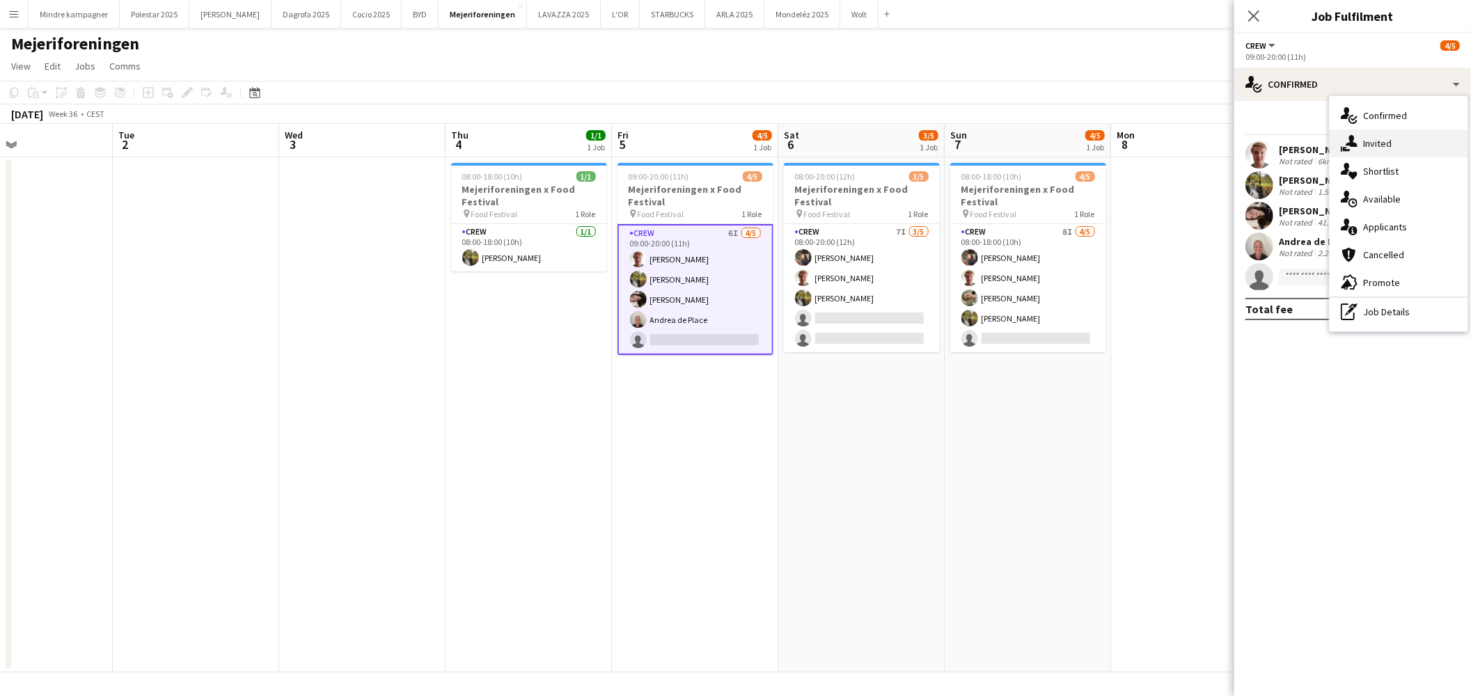
click at [1382, 136] on div "single-neutral-actions-share-1 Invited" at bounding box center [1398, 143] width 138 height 28
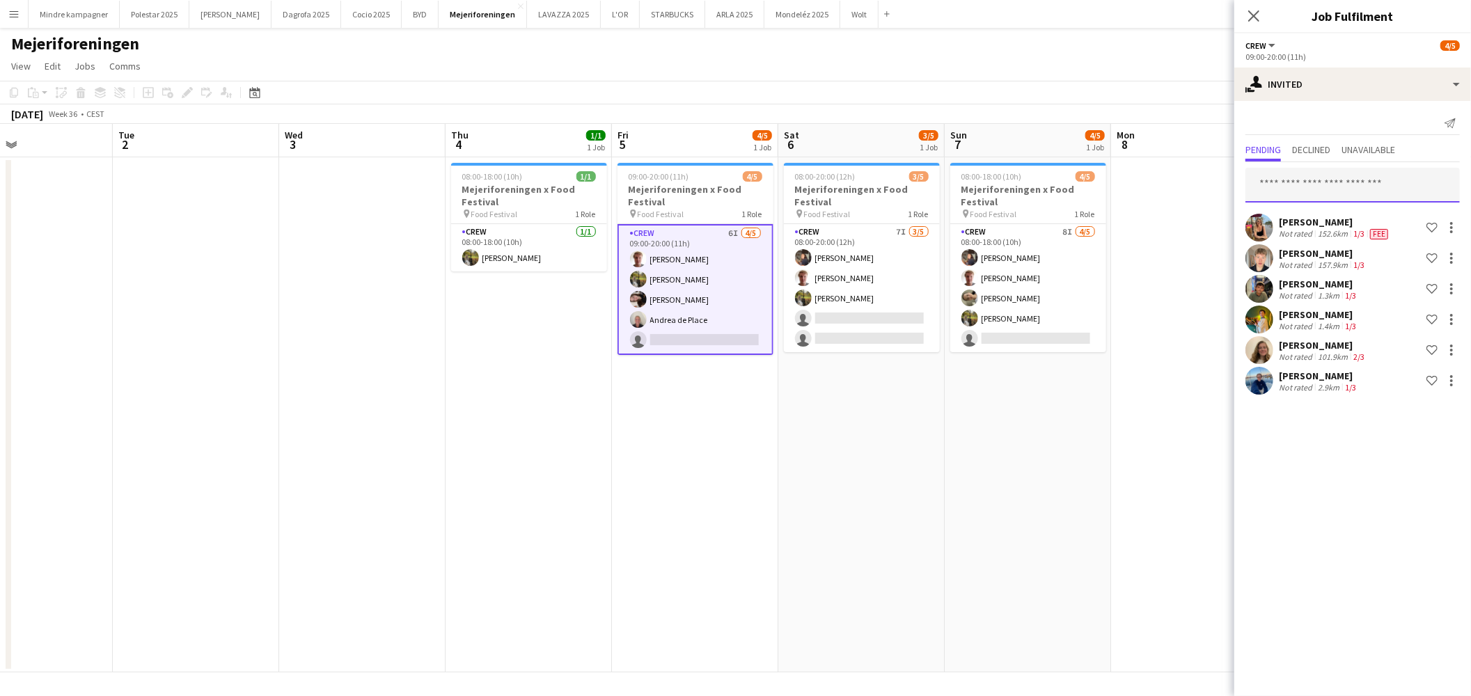
click at [1321, 182] on input "text" at bounding box center [1352, 185] width 214 height 35
type input "****"
click at [1321, 182] on input "****" at bounding box center [1352, 185] width 214 height 35
click at [965, 484] on app-date-cell "08:00-18:00 (10h) 4/5 Mejeriforeningen x Food Festival pin Food Festival 1 Role…" at bounding box center [1027, 414] width 166 height 515
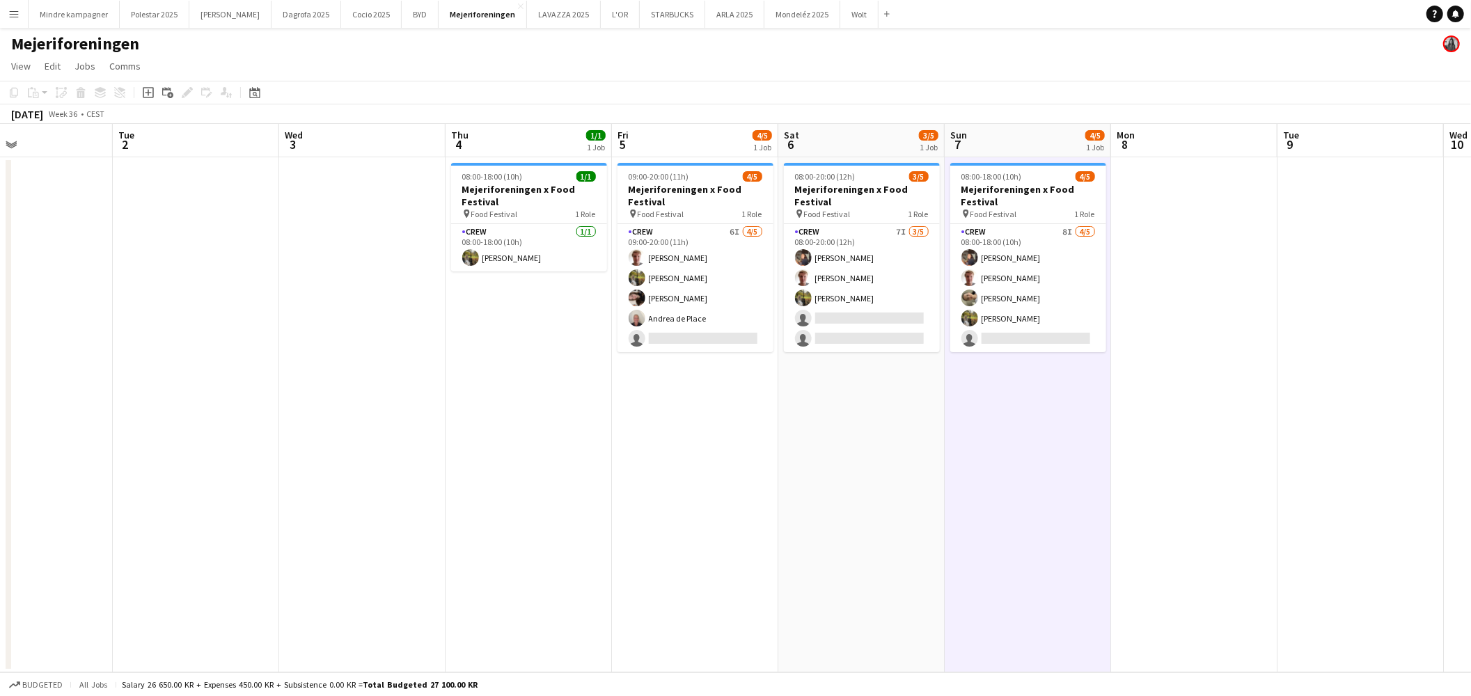
click at [14, 15] on app-icon "Menu" at bounding box center [13, 13] width 11 height 11
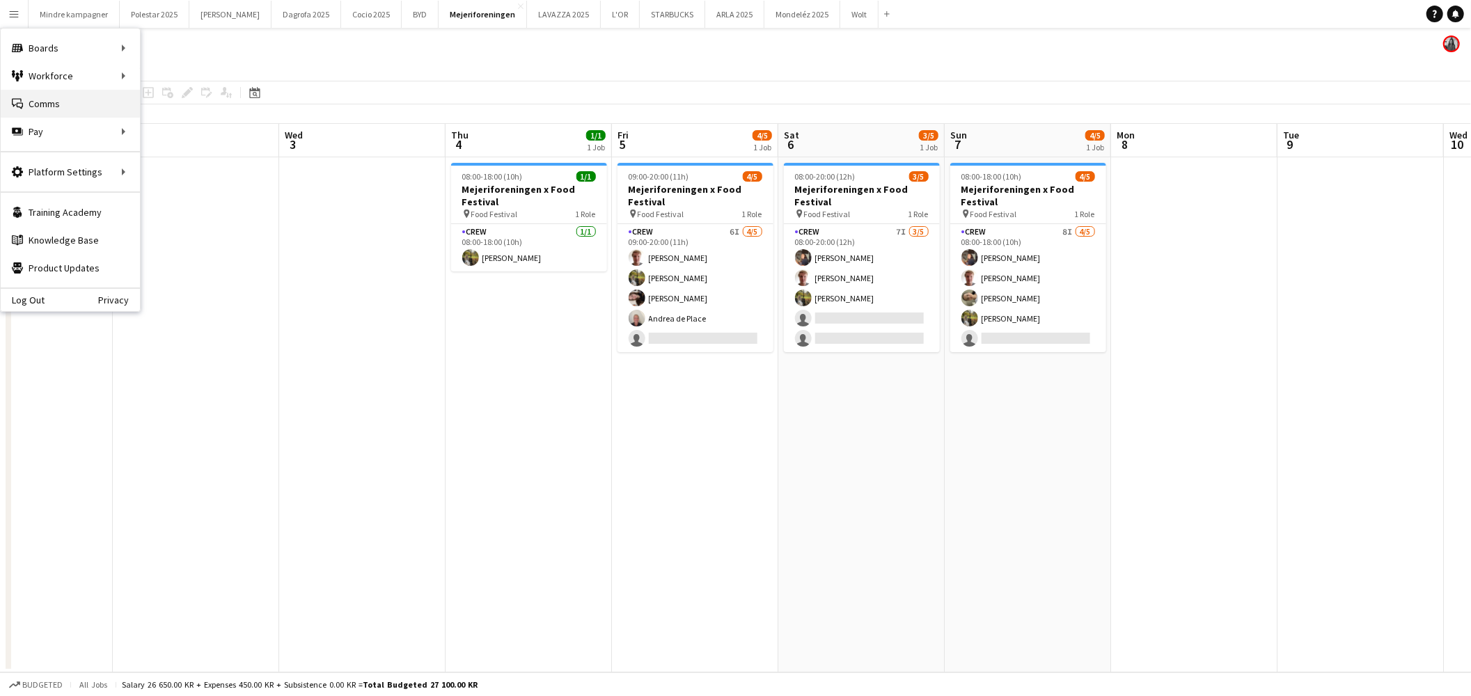
click at [45, 102] on link "Comms Comms" at bounding box center [70, 104] width 139 height 28
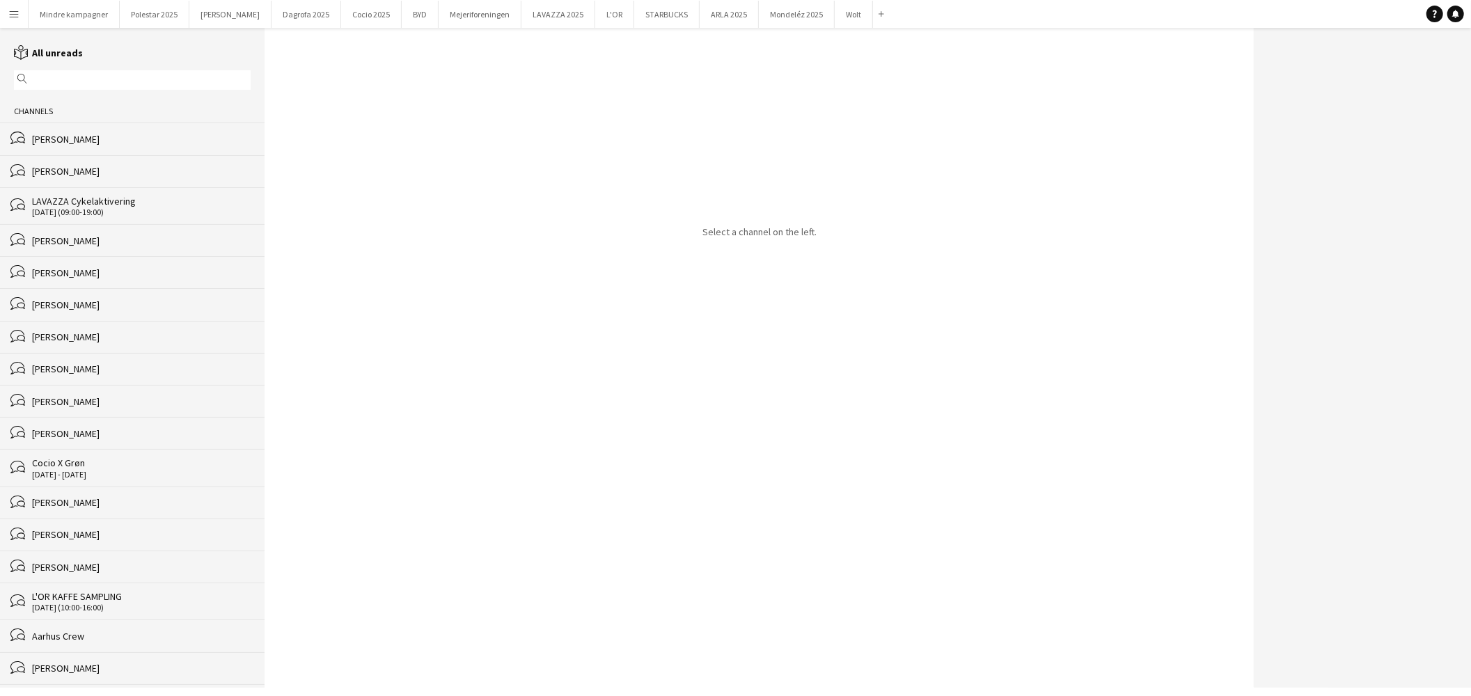
click at [56, 79] on input "text" at bounding box center [139, 80] width 216 height 13
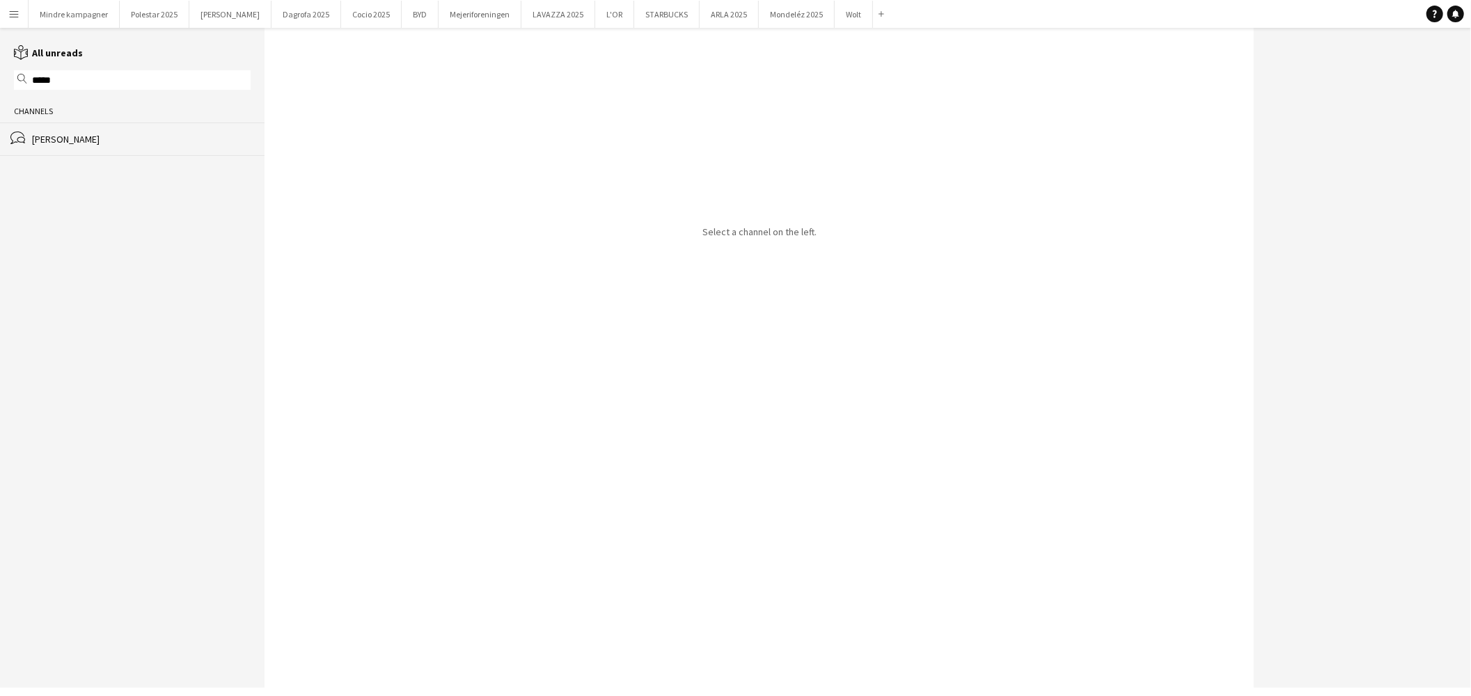
type input "*****"
click at [117, 138] on div "[PERSON_NAME]" at bounding box center [141, 139] width 219 height 13
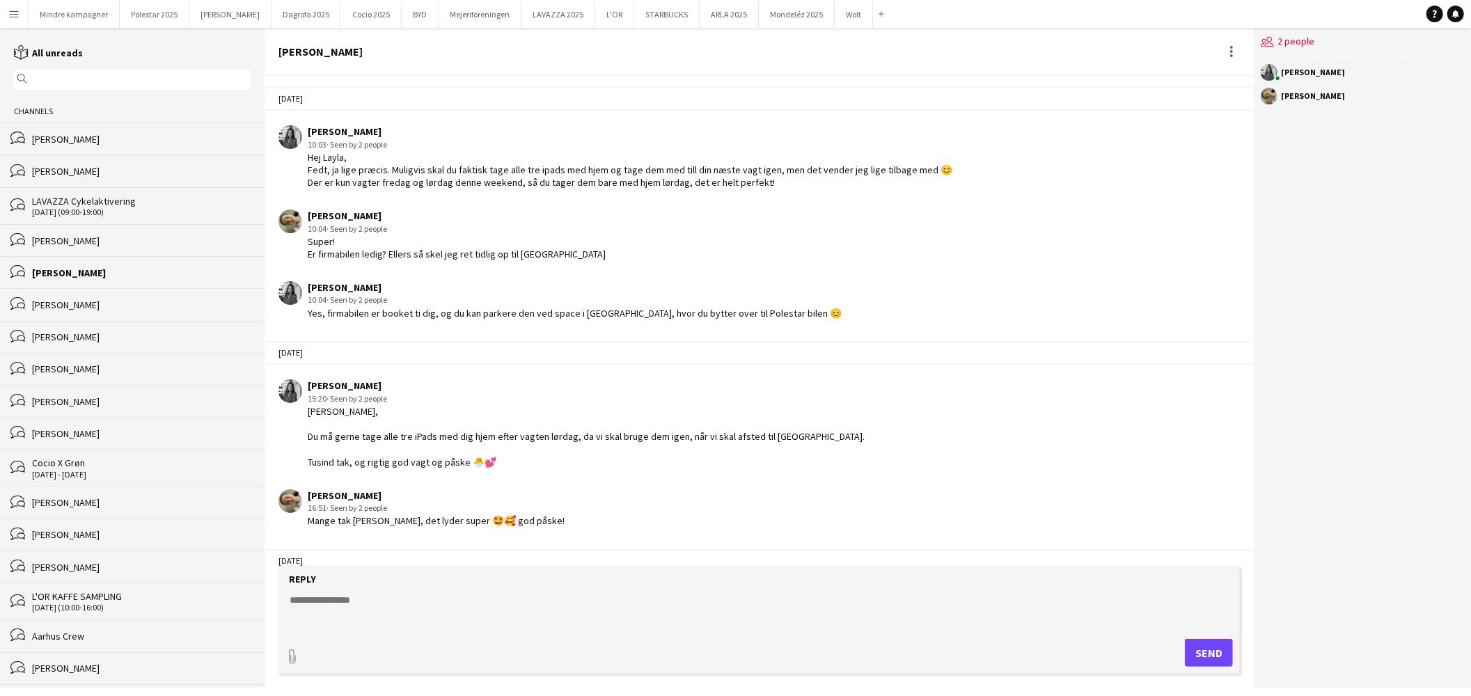
scroll to position [2183, 0]
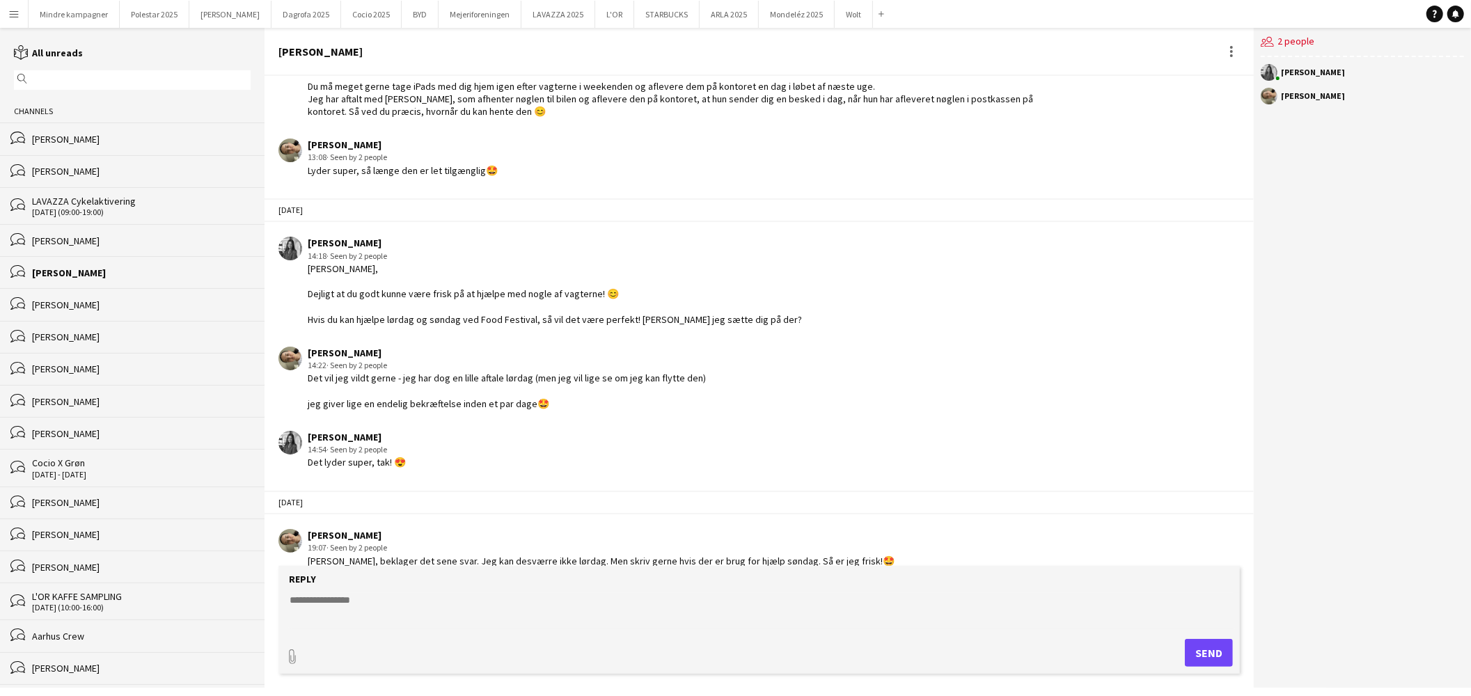
click at [365, 603] on textarea at bounding box center [761, 611] width 947 height 36
type textarea "******"
click at [452, 17] on button "Mejeriforeningen Close" at bounding box center [479, 14] width 83 height 27
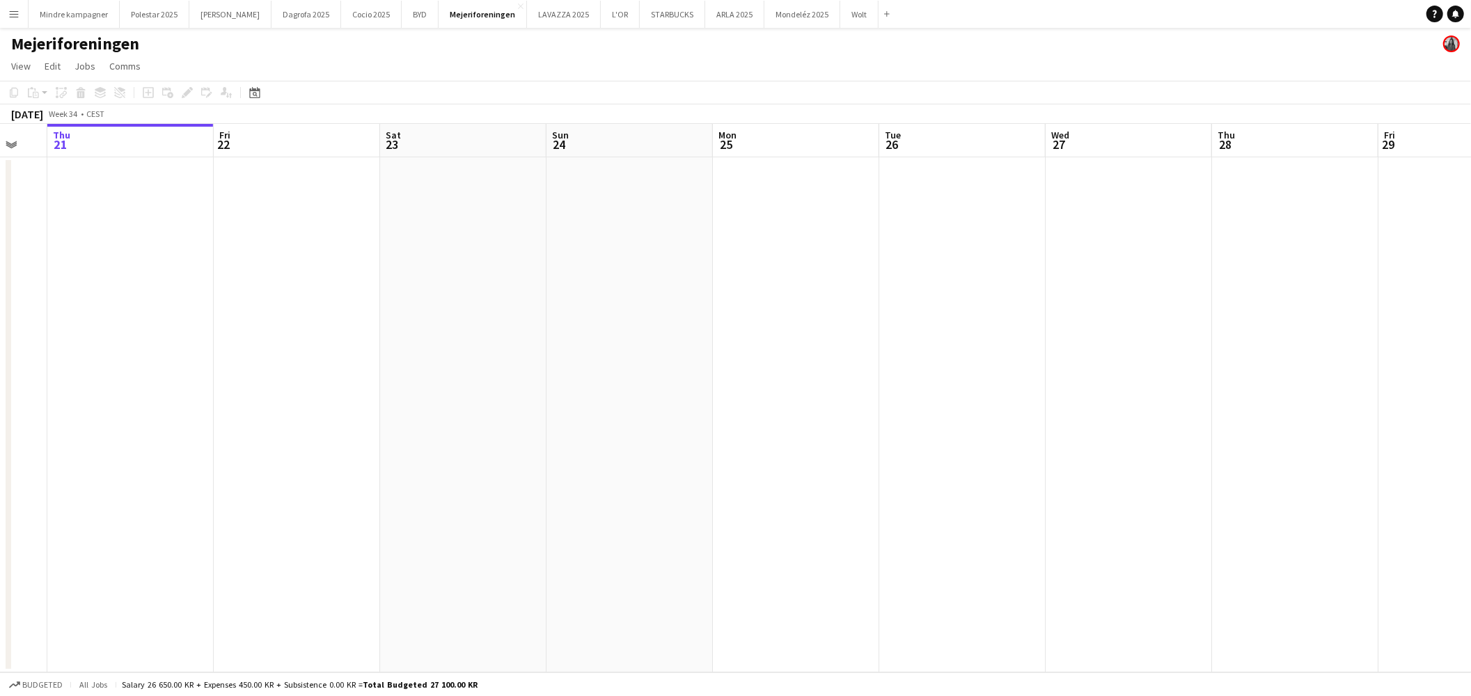
drag, startPoint x: 990, startPoint y: 284, endPoint x: 445, endPoint y: 305, distance: 544.6
click at [399, 303] on app-calendar-viewport "Mon 18 Tue 19 Wed 20 Thu 21 Fri 22 Sat 23 Sun 24 Mon 25 Tue 26 Wed 27 Thu 28 Fr…" at bounding box center [735, 398] width 1471 height 548
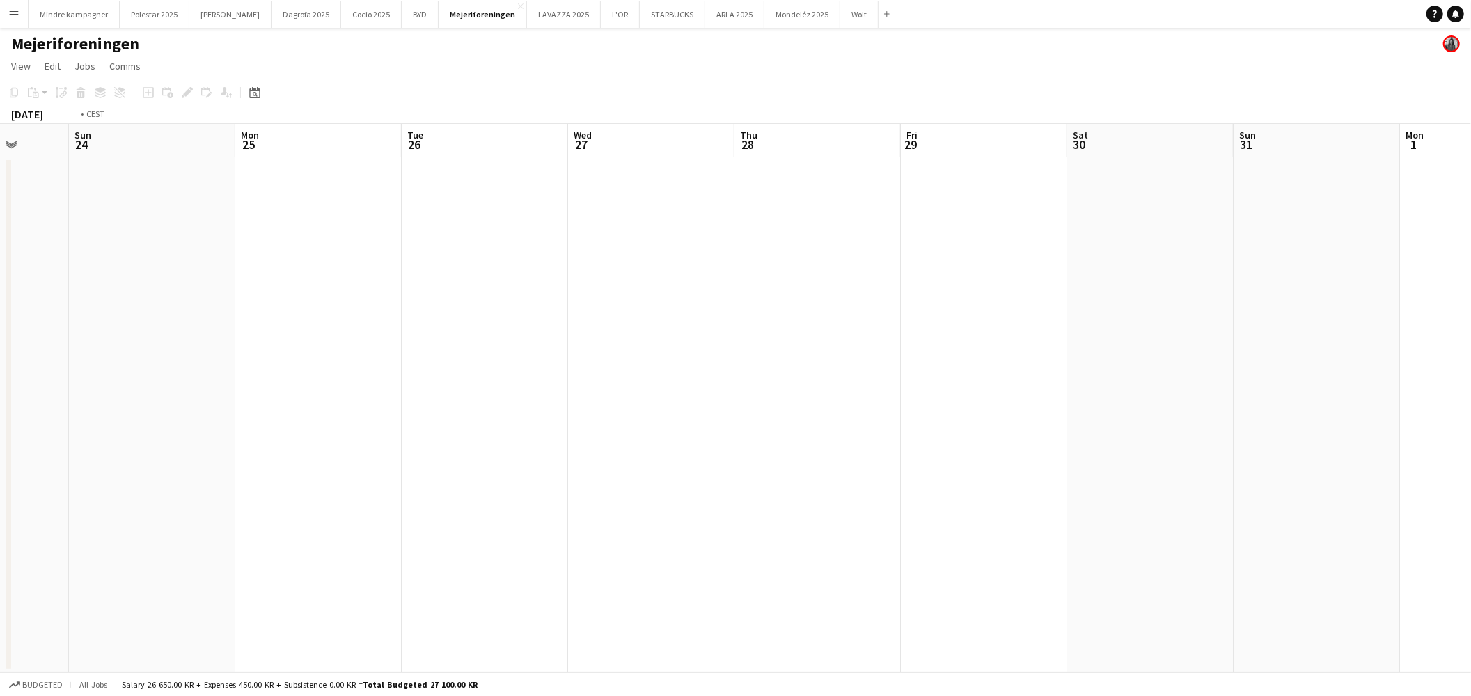
drag, startPoint x: 969, startPoint y: 331, endPoint x: 731, endPoint y: 360, distance: 239.1
click at [670, 360] on app-calendar-viewport "Thu 21 Fri 22 Sat 23 Sun 24 Mon 25 Tue 26 Wed 27 Thu 28 Fri 29 Sat 30 Sun 31 Mo…" at bounding box center [735, 398] width 1471 height 548
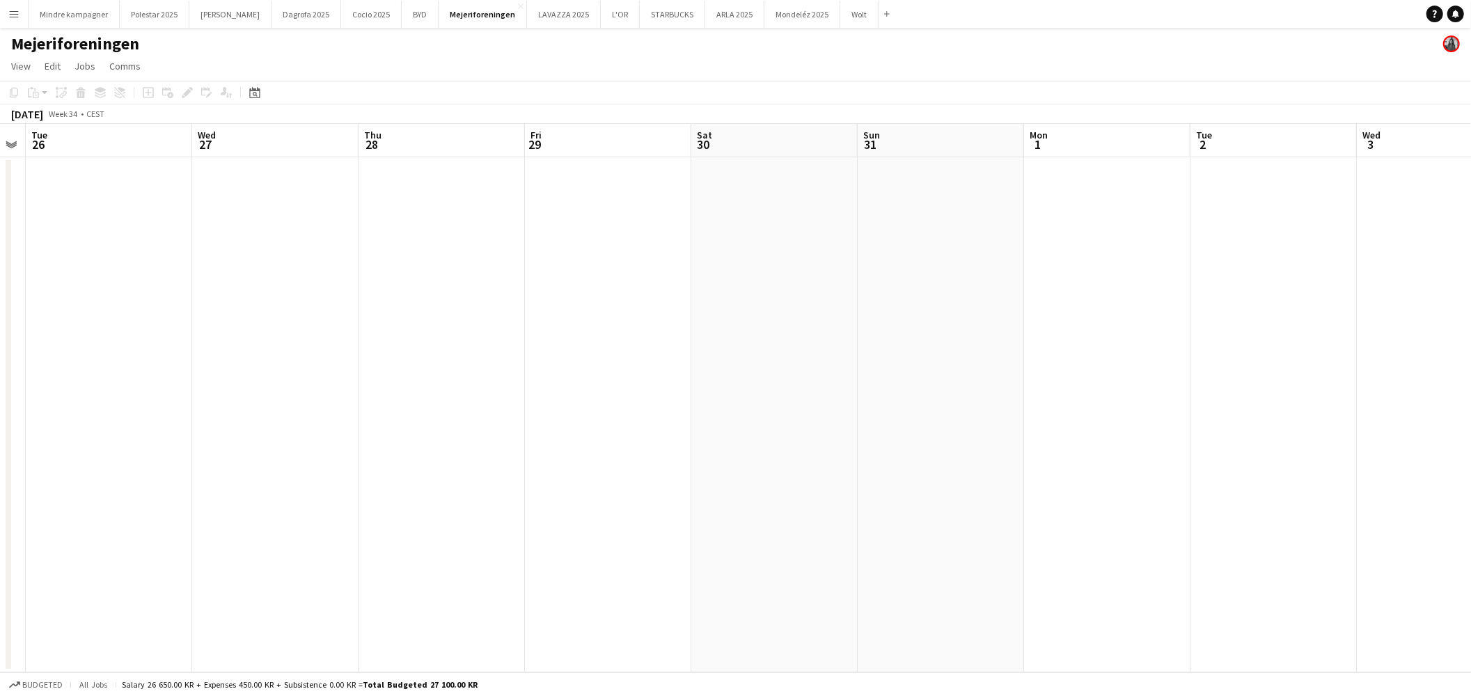
drag, startPoint x: 775, startPoint y: 376, endPoint x: 454, endPoint y: 398, distance: 321.6
click at [452, 399] on app-calendar-viewport "Sat 23 Sun 24 Mon 25 Tue 26 Wed 27 Thu 28 Fri 29 Sat 30 Sun 31 Mon 1 Tue 2 Wed …" at bounding box center [735, 398] width 1471 height 548
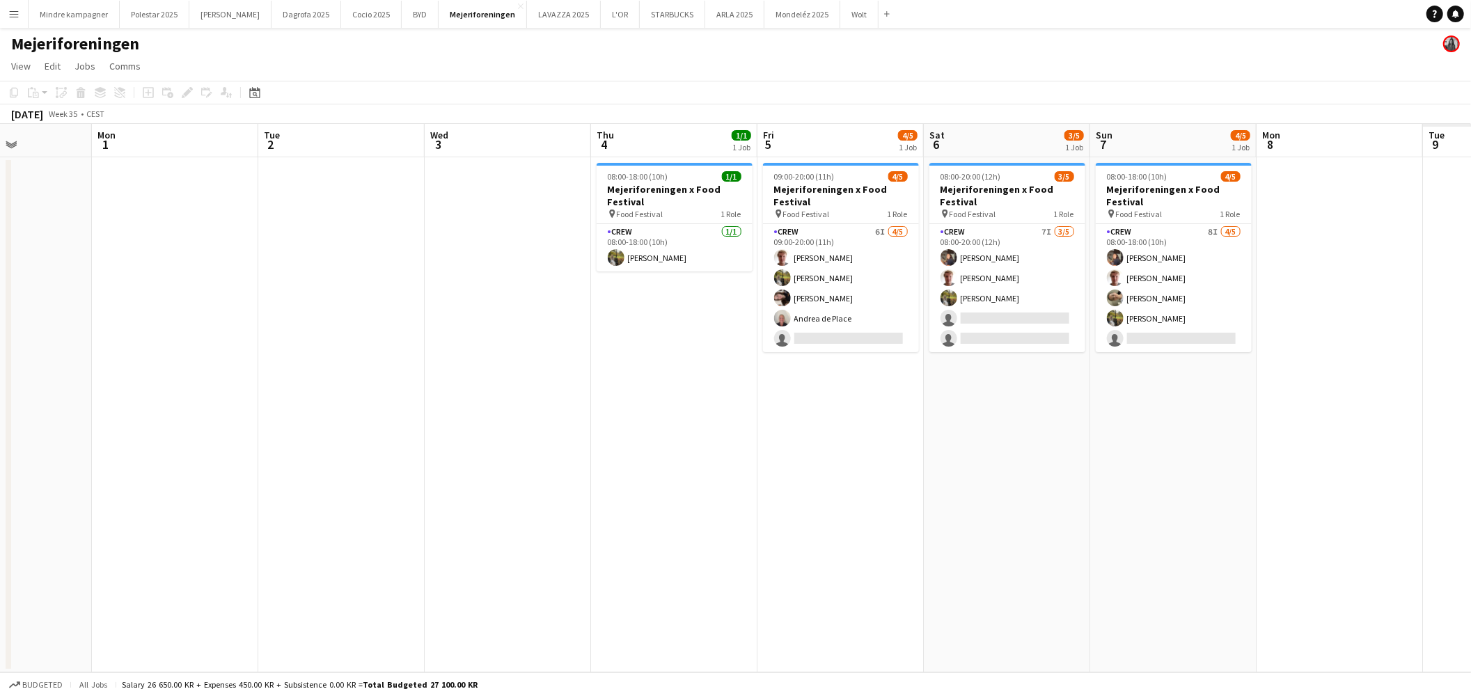
scroll to position [0, 484]
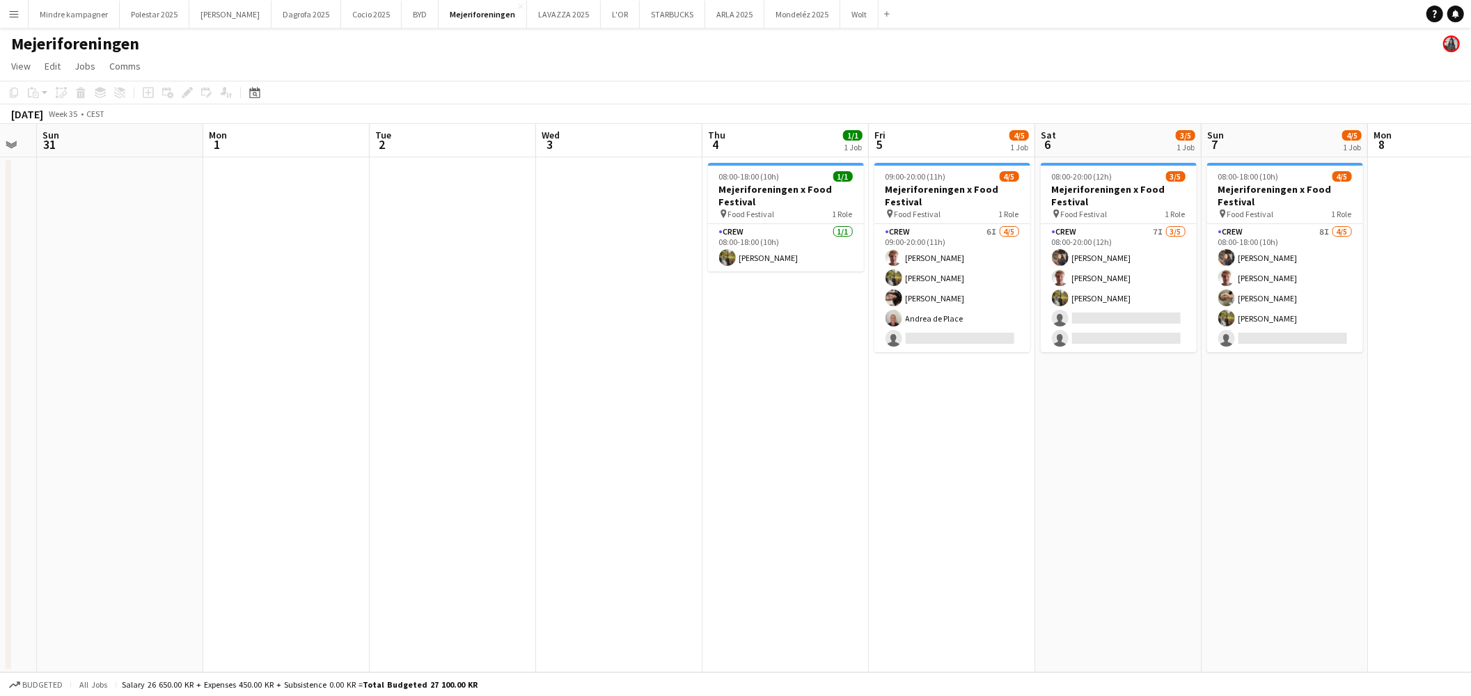
drag, startPoint x: 757, startPoint y: 418, endPoint x: 622, endPoint y: 430, distance: 134.9
click at [621, 432] on app-calendar-viewport "Thu 28 Fri 29 Sat 30 Sun 31 Mon 1 Tue 2 Wed 3 Thu 4 1/1 1 Job Fri 5 4/5 1 Job S…" at bounding box center [735, 398] width 1471 height 548
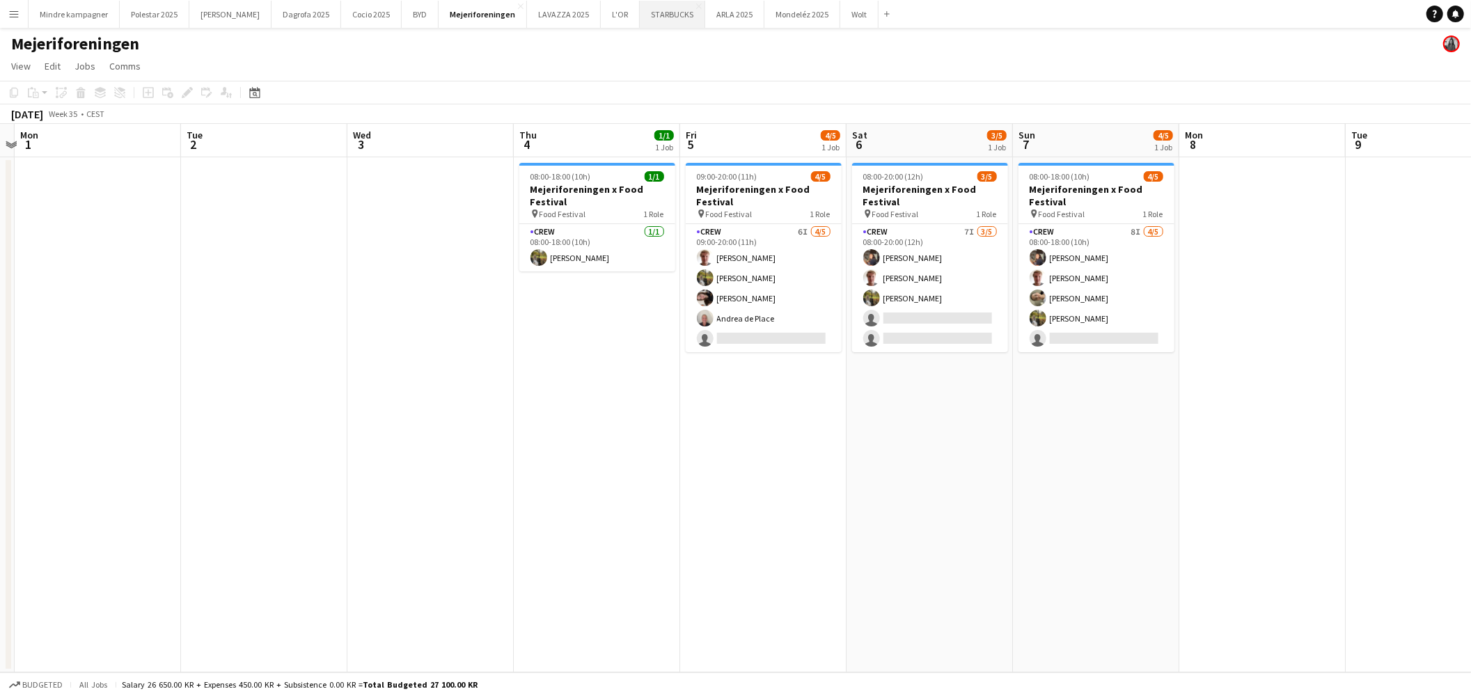
click at [640, 16] on button "STARBUCKS Close" at bounding box center [672, 14] width 65 height 27
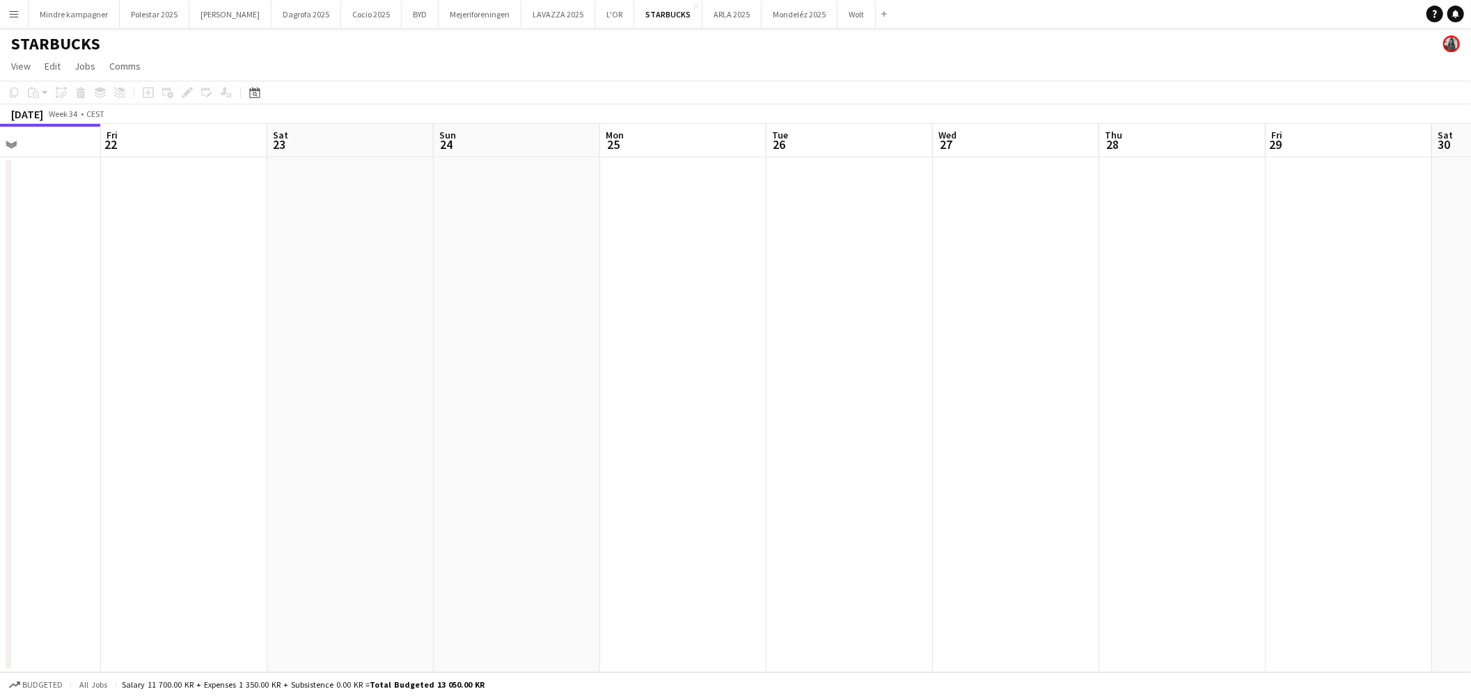
drag, startPoint x: 1111, startPoint y: 470, endPoint x: 557, endPoint y: 525, distance: 556.7
click at [552, 528] on app-calendar-viewport "Mon 18 Tue 19 Wed 20 Thu 21 Fri 22 Sat 23 Sun 24 Mon 25 Tue 26 Wed 27 Thu 28 Fr…" at bounding box center [735, 398] width 1471 height 548
drag, startPoint x: 1031, startPoint y: 509, endPoint x: 381, endPoint y: 494, distance: 649.5
click at [275, 516] on app-calendar-viewport "Wed 20 Thu 21 Fri 22 Sat 23 Sun 24 Mon 25 Tue 26 Wed 27 Thu 28 Fri 29 Sat 30 Su…" at bounding box center [735, 398] width 1471 height 548
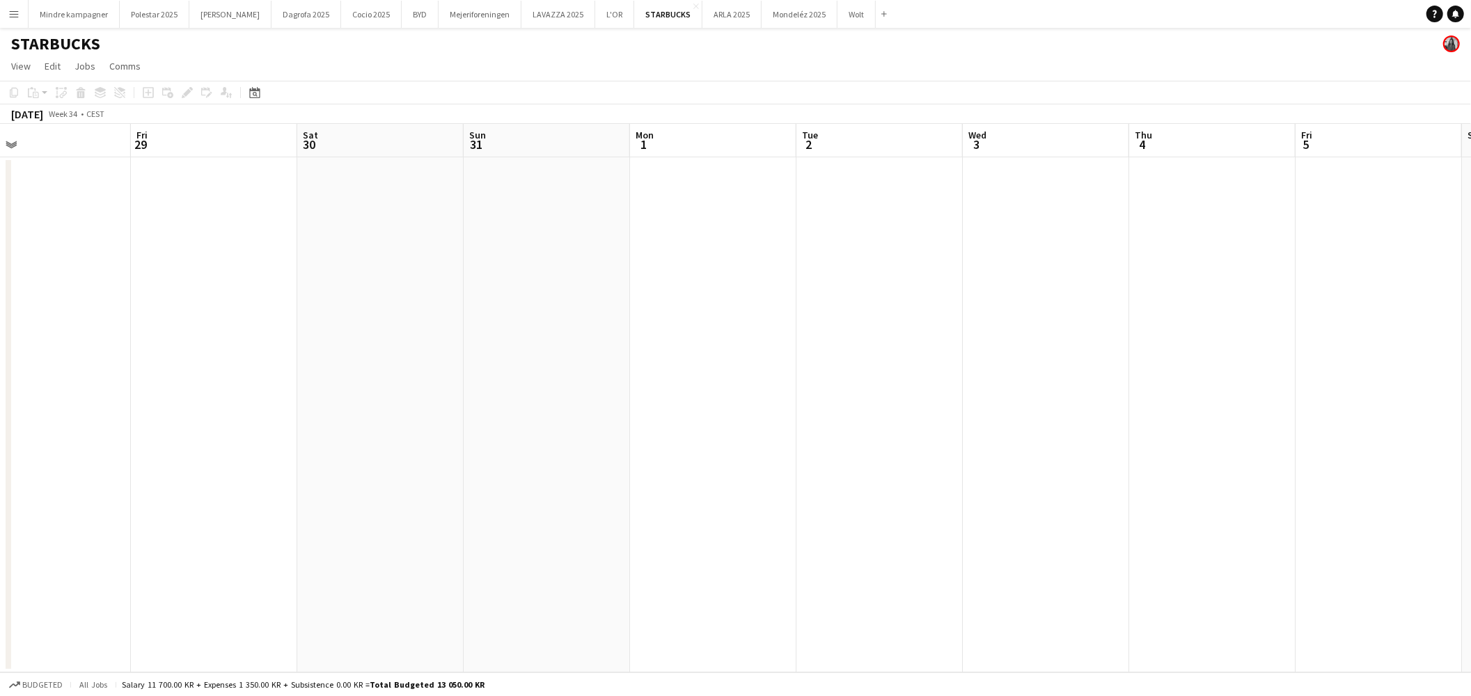
drag, startPoint x: 731, startPoint y: 501, endPoint x: 656, endPoint y: 496, distance: 75.3
click at [379, 504] on app-calendar-viewport "Mon 25 Tue 26 Wed 27 Thu 28 Fri 29 Sat 30 Sun 31 Mon 1 Tue 2 Wed 3 Thu 4 Fri 5 …" at bounding box center [735, 398] width 1471 height 548
drag, startPoint x: 454, startPoint y: 497, endPoint x: 204, endPoint y: 493, distance: 250.6
click at [203, 495] on app-calendar-viewport "Fri 29 Sat 30 Sun 31 Mon 1 Tue 2 Wed 3 Thu 4 Fri 5 Sat 6 Sun 7 Mon 8 Tue 9 Wed …" at bounding box center [735, 398] width 1471 height 548
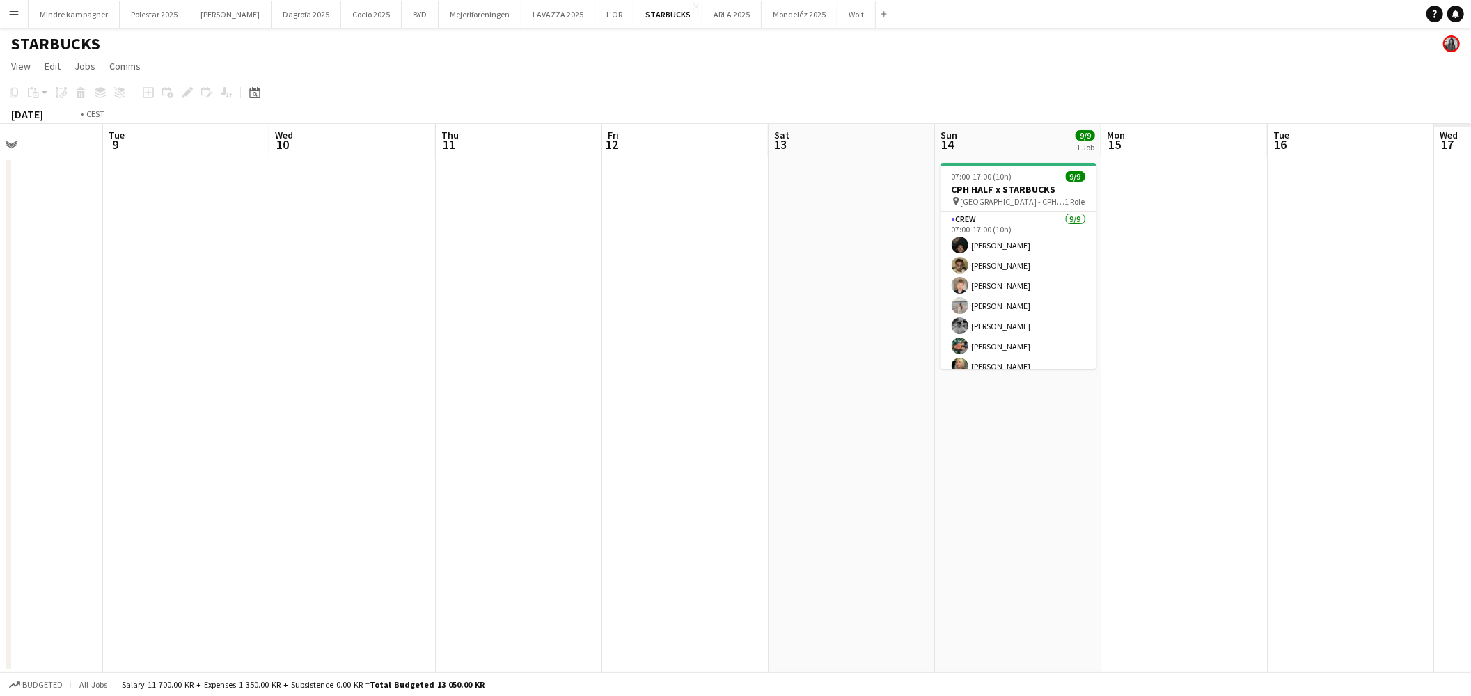
drag, startPoint x: 296, startPoint y: 496, endPoint x: 868, endPoint y: 488, distance: 571.4
click at [224, 500] on app-calendar-viewport "Fri 5 Sat 6 Sun 7 Mon 8 Tue 9 Wed 10 Thu 11 Fri 12 Sat 13 Sun 14 9/9 1 Job Mon …" at bounding box center [735, 398] width 1471 height 548
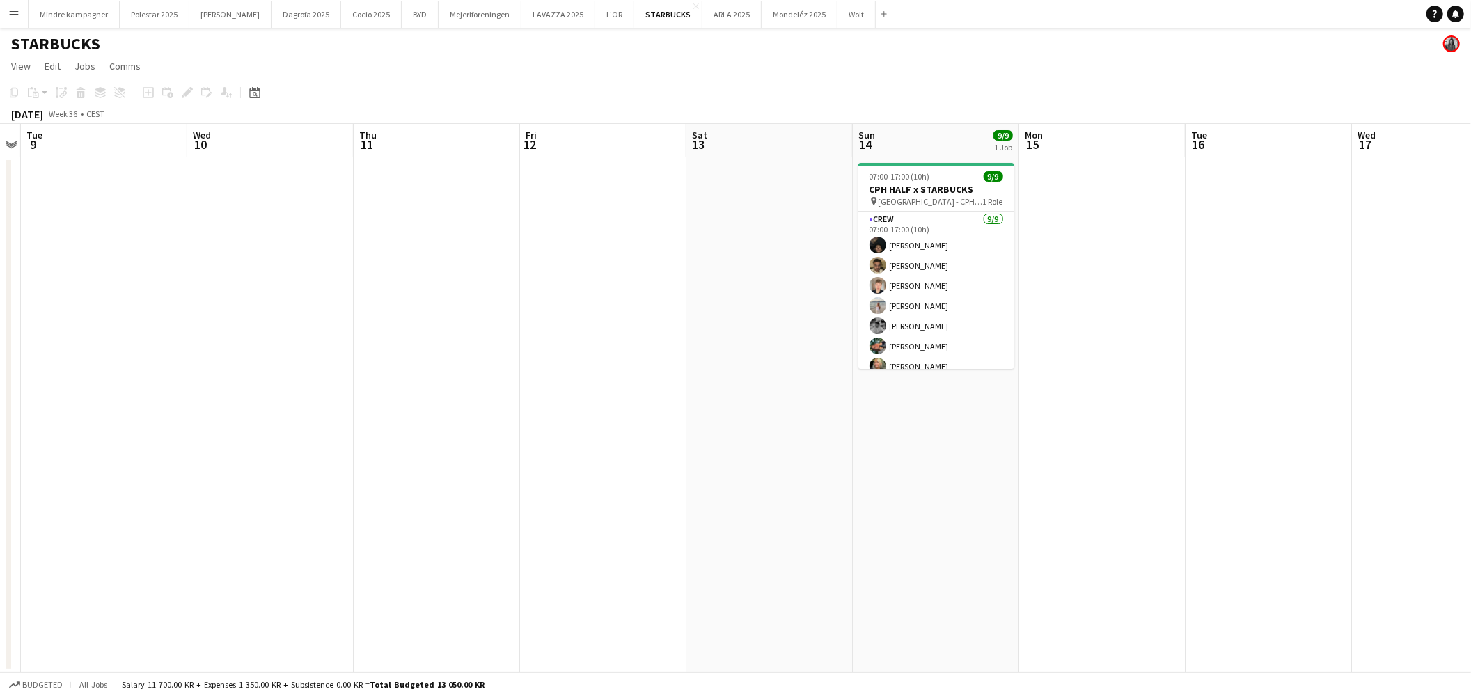
drag, startPoint x: 843, startPoint y: 496, endPoint x: 711, endPoint y: 512, distance: 132.5
click at [711, 512] on app-calendar-viewport "Sat 6 Sun 7 Mon 8 Tue 9 Wed 10 Thu 11 Fri 12 Sat 13 Sun 14 9/9 1 Job Mon 15 Tue…" at bounding box center [735, 398] width 1471 height 548
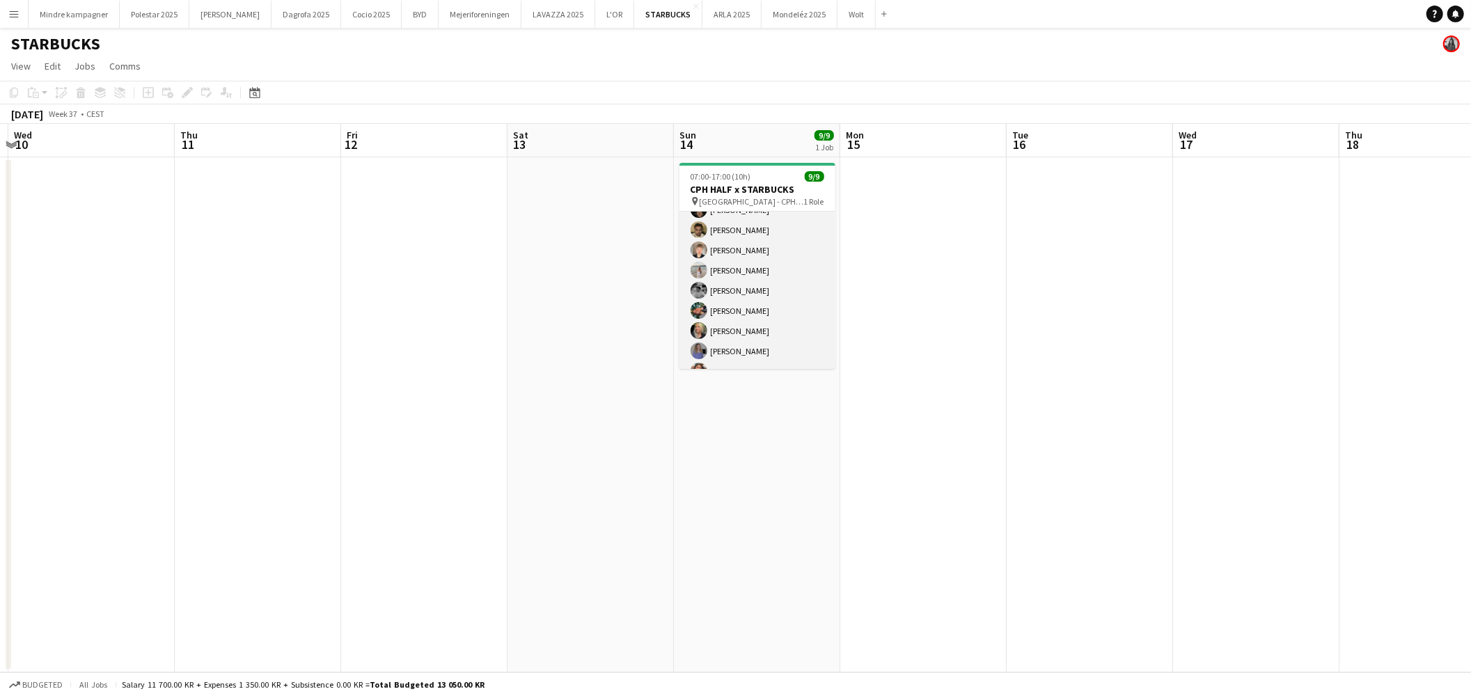
scroll to position [52, 0]
click at [763, 356] on app-card-role "Crew [DATE] 07:00-17:00 (10h) [PERSON_NAME] [PERSON_NAME] [PERSON_NAME] [PERSON…" at bounding box center [757, 264] width 156 height 209
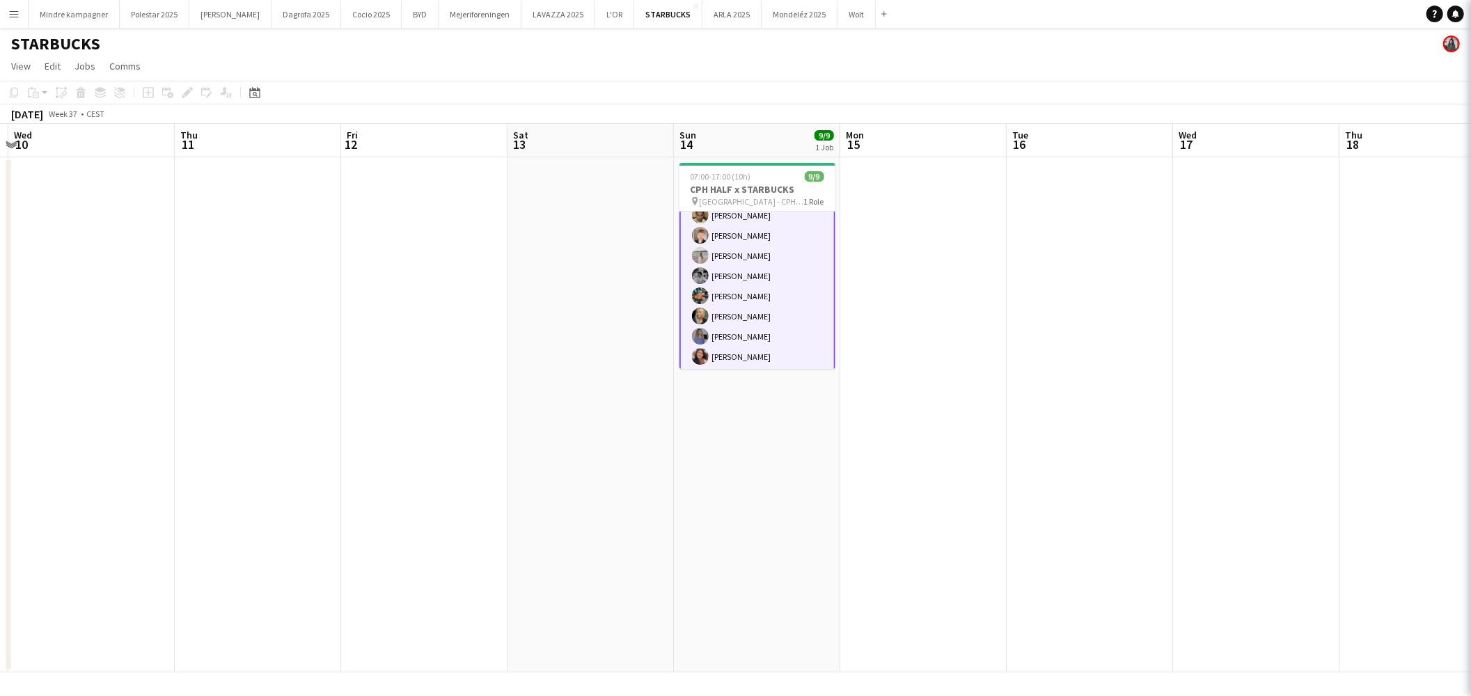
scroll to position [52, 0]
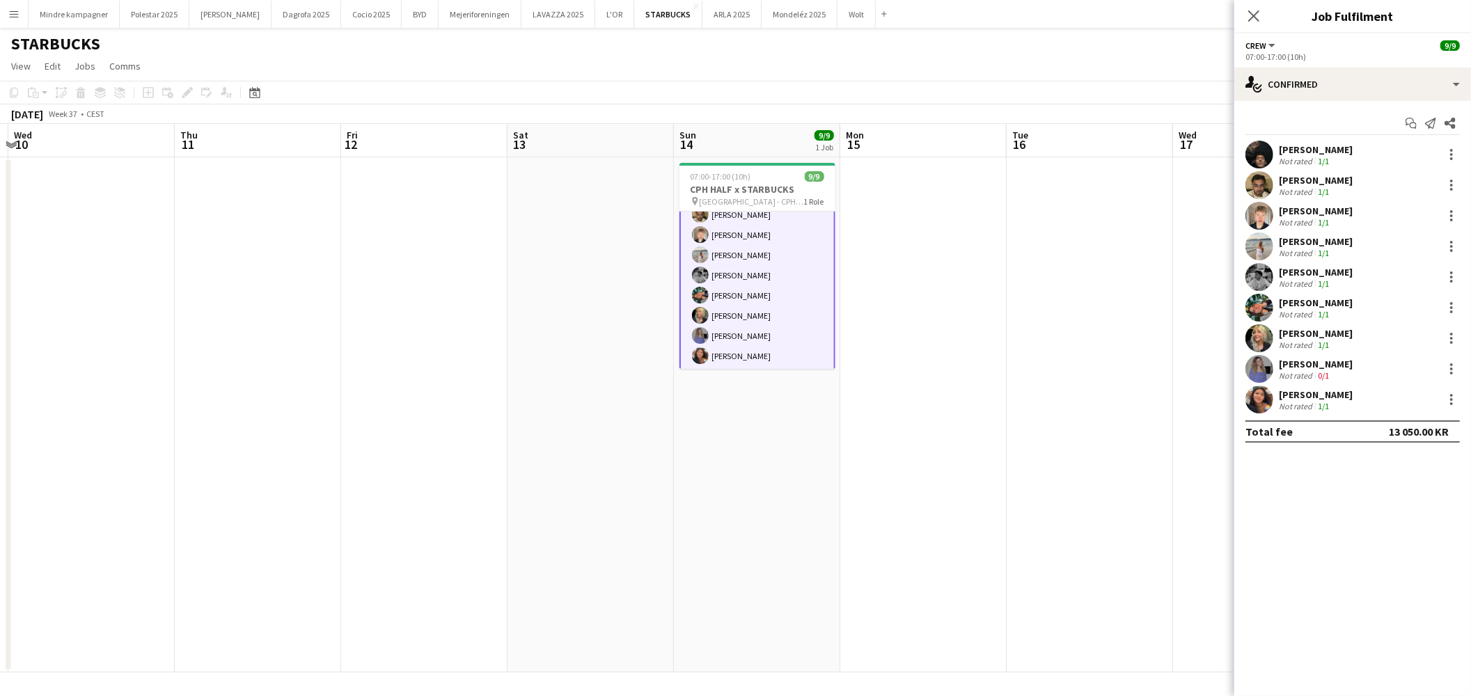
click at [766, 483] on app-date-cell "07:00-17:00 (10h) 9/9 CPH HALF x STARBUCKS pin [GEOGRAPHIC_DATA] - CPH HALF MAR…" at bounding box center [757, 414] width 166 height 515
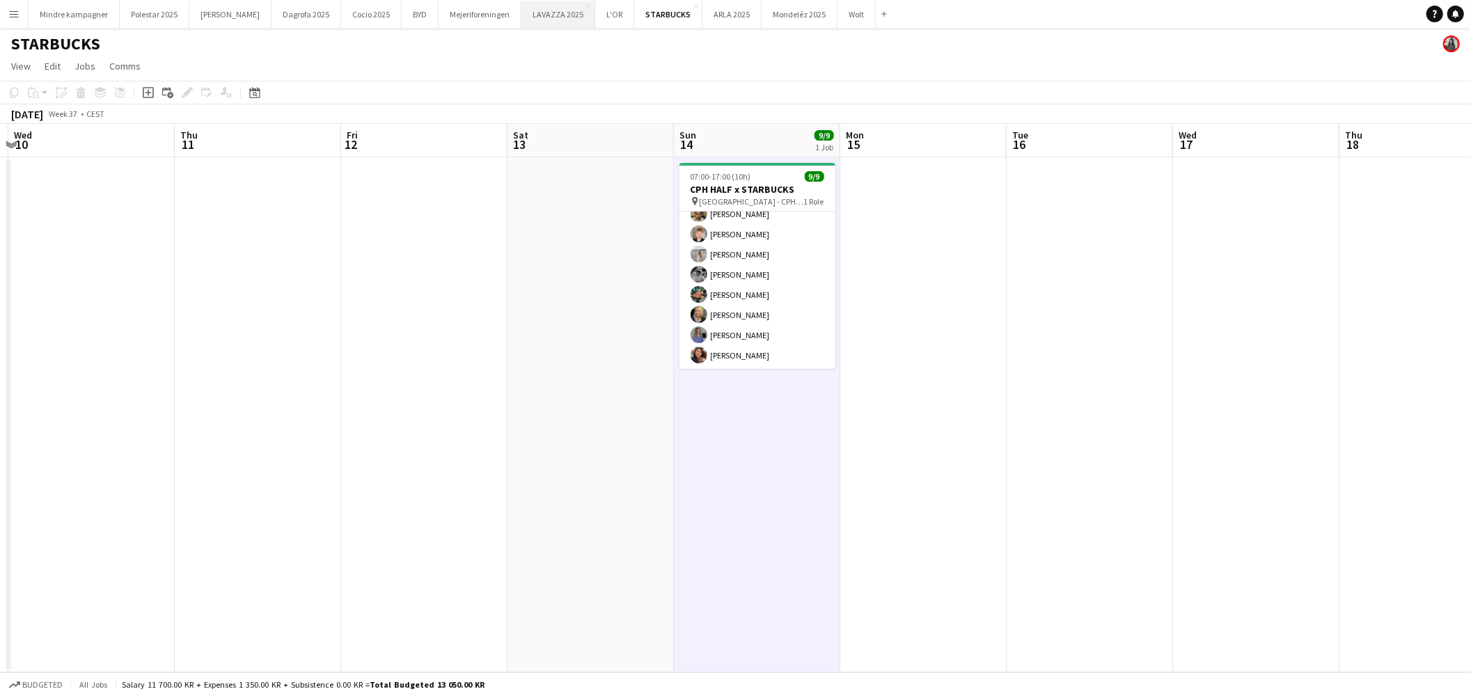
click at [521, 17] on button "LAVAZZA 2025 Close" at bounding box center [558, 14] width 74 height 27
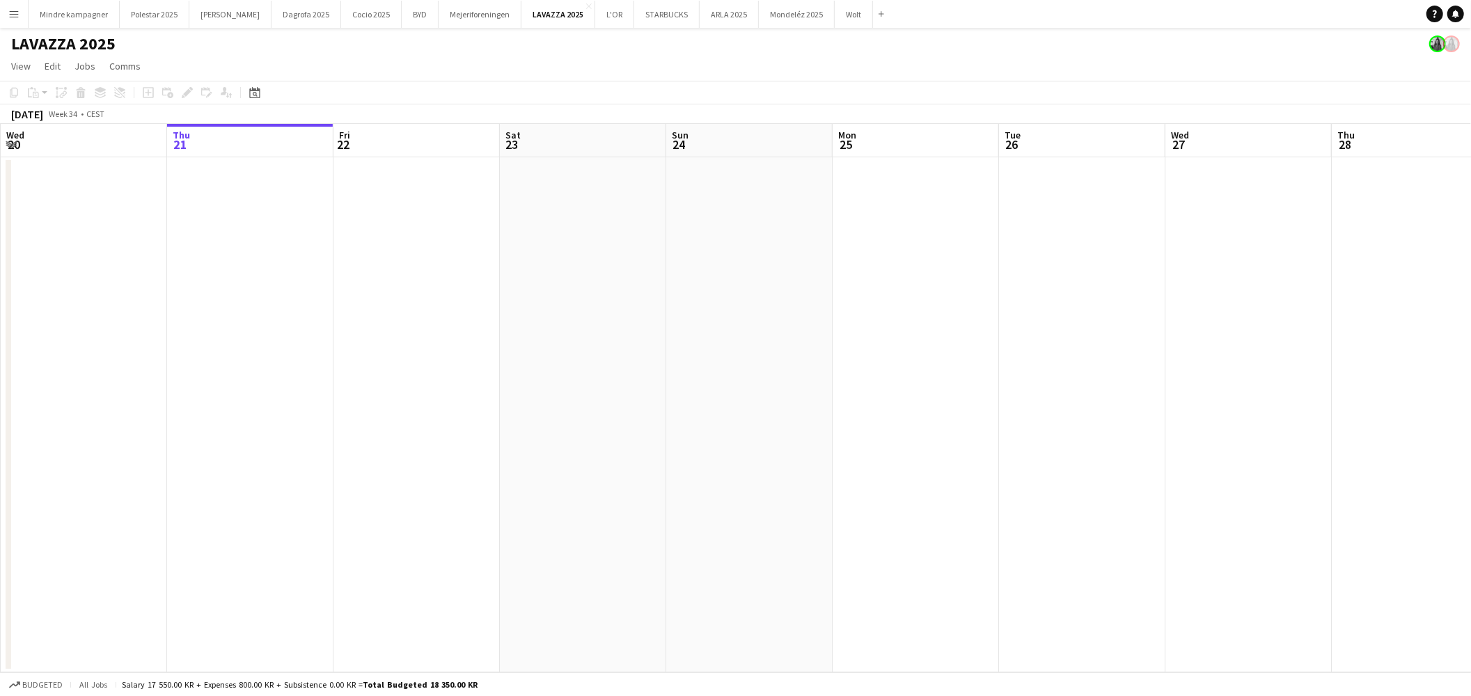
drag, startPoint x: 1157, startPoint y: 537, endPoint x: 572, endPoint y: 554, distance: 584.8
click at [597, 555] on app-calendar-viewport "Mon 18 Tue 19 Wed 20 Thu 21 Fri 22 Sat 23 Sun 24 Mon 25 Tue 26 Wed 27 Thu 28 Fr…" at bounding box center [735, 398] width 1471 height 548
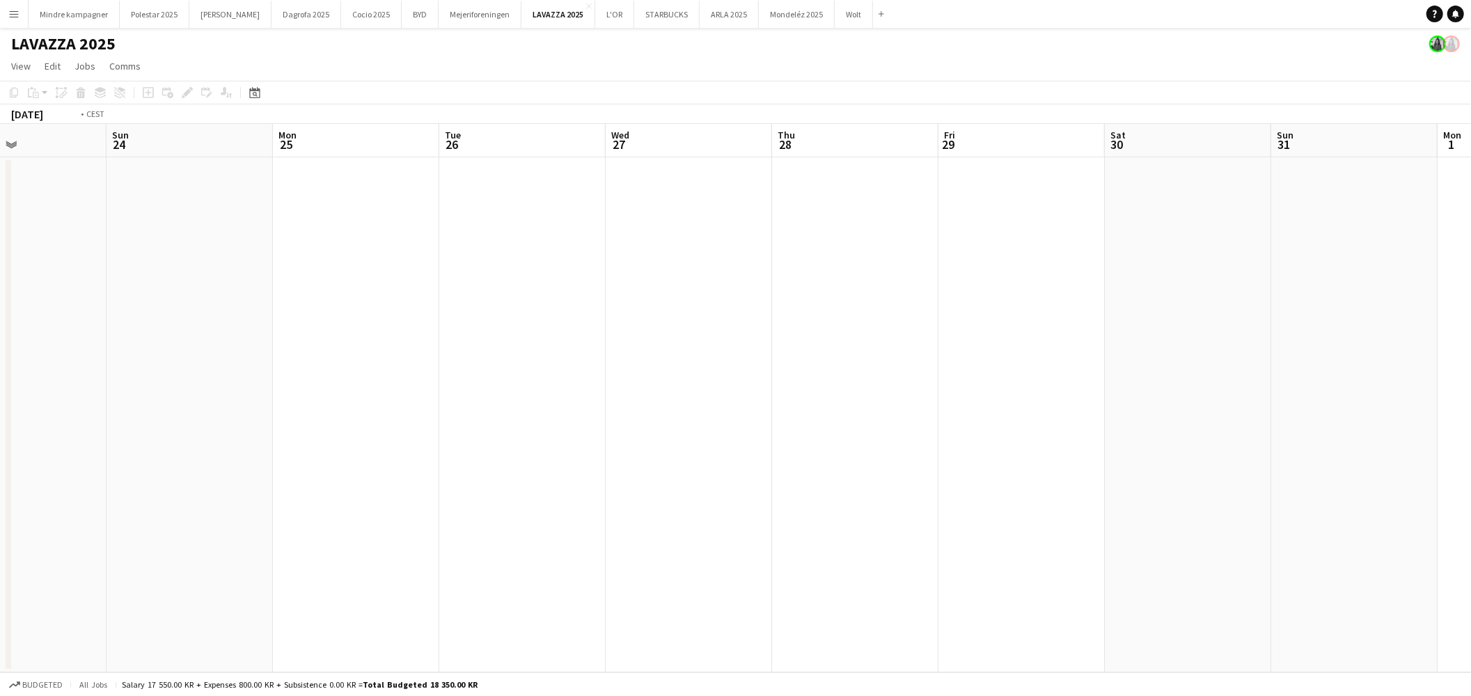
drag, startPoint x: 1051, startPoint y: 561, endPoint x: 638, endPoint y: 548, distance: 412.9
click at [547, 557] on app-calendar-viewport "Thu 21 Fri 22 Sat 23 Sun 24 Mon 25 Tue 26 Wed 27 Thu 28 Fri 29 Sat 30 Sun 31 Mo…" at bounding box center [735, 398] width 1471 height 548
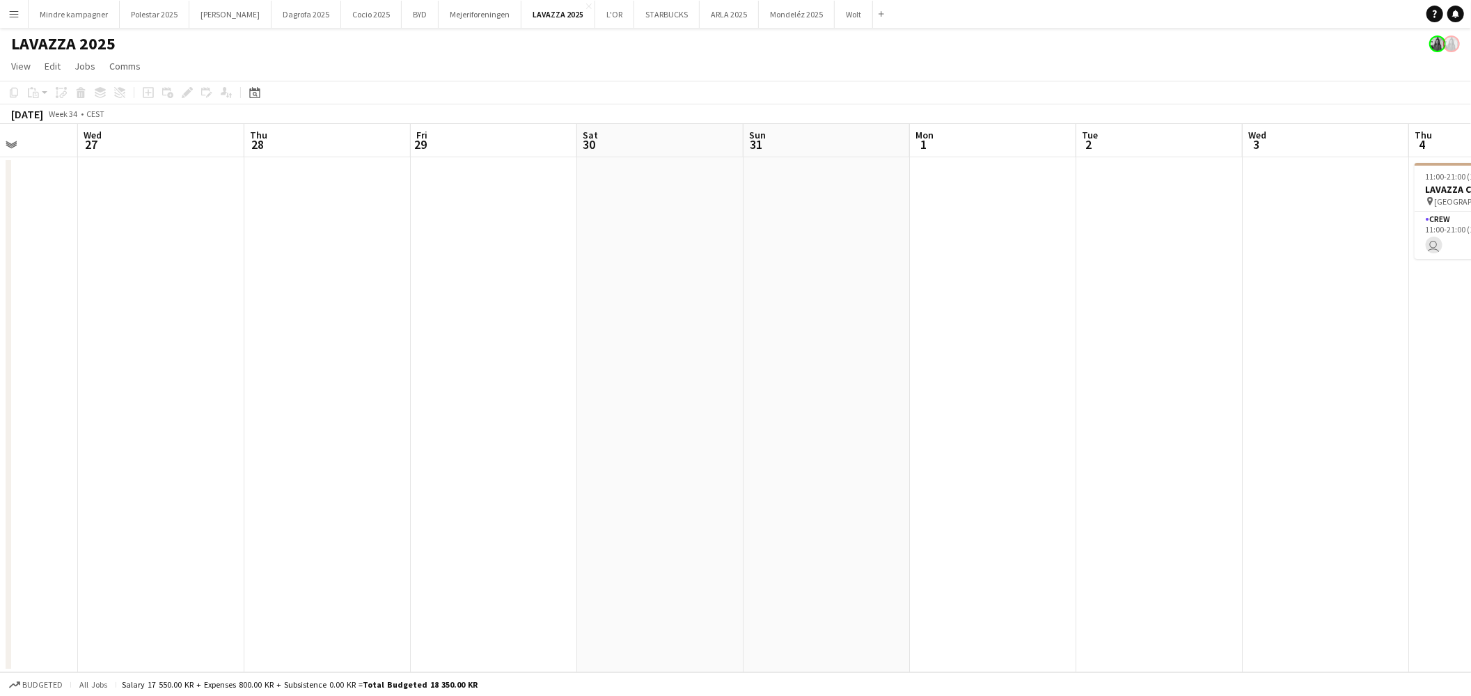
drag, startPoint x: 704, startPoint y: 555, endPoint x: 418, endPoint y: 552, distance: 286.1
click at [425, 554] on app-calendar-viewport "Sat 23 Sun 24 Mon 25 Tue 26 Wed 27 Thu 28 Fri 29 Sat 30 Sun 31 Mon 1 Tue 2 Wed …" at bounding box center [735, 398] width 1471 height 548
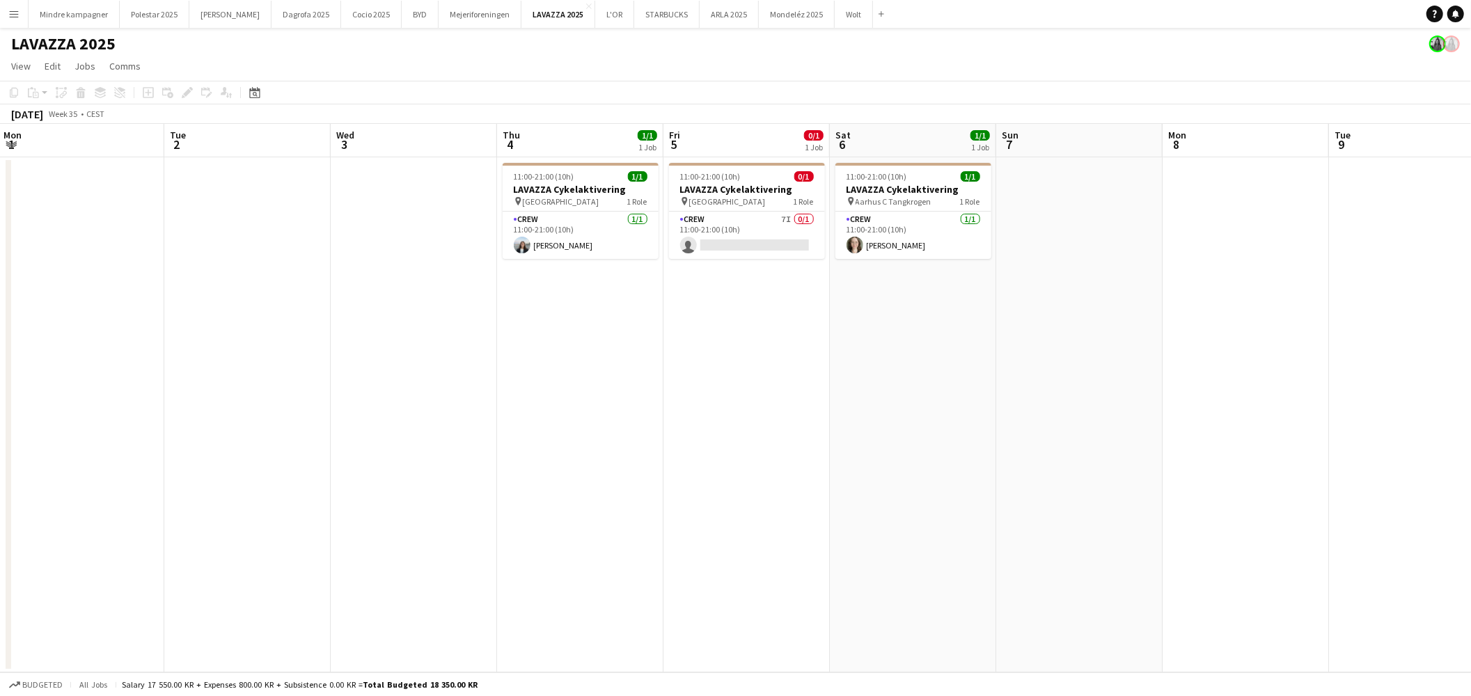
scroll to position [0, 408]
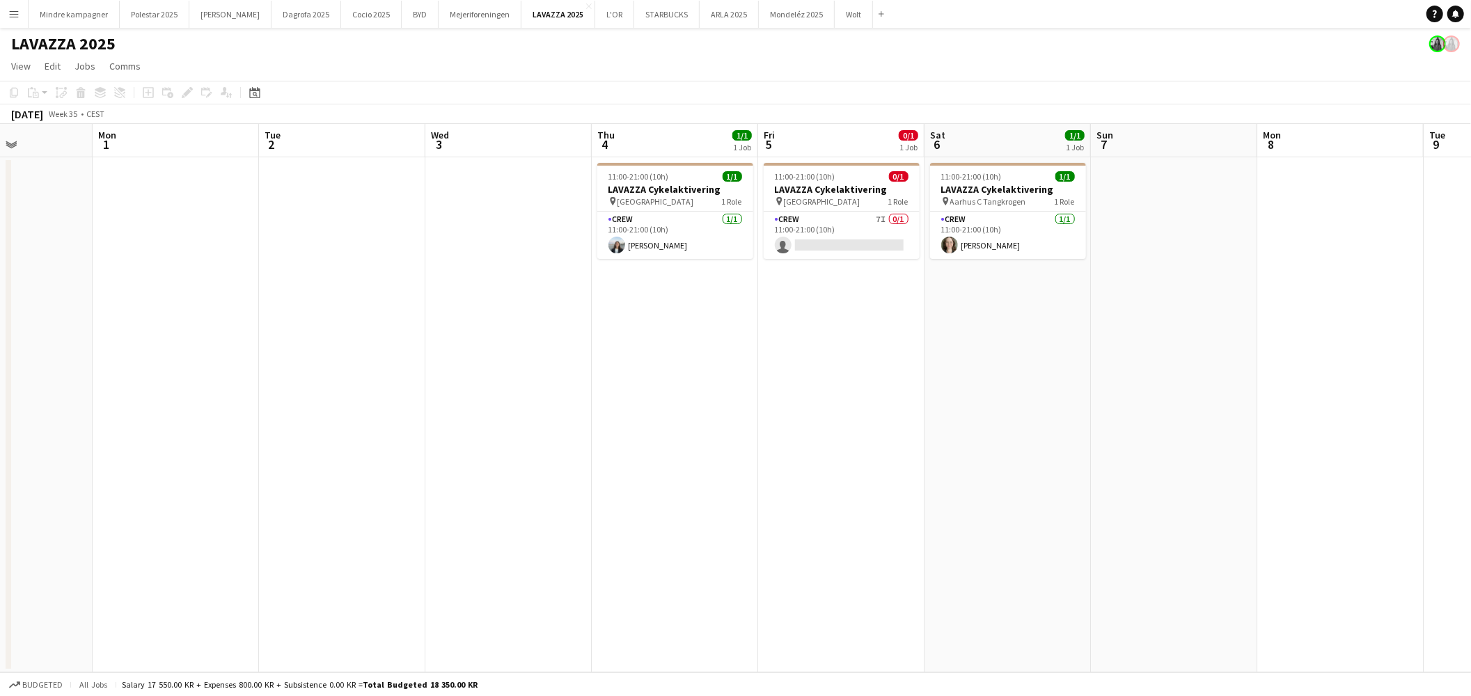
drag, startPoint x: 629, startPoint y: 555, endPoint x: 605, endPoint y: 555, distance: 23.7
click at [605, 555] on app-calendar-viewport "Fri 29 Sat 30 Sun 31 Mon 1 Tue 2 Wed 3 Thu 4 1/1 1 Job Fri 5 0/1 1 Job Sat 6 1/…" at bounding box center [735, 398] width 1471 height 548
click at [14, 14] on app-icon "Menu" at bounding box center [13, 13] width 11 height 11
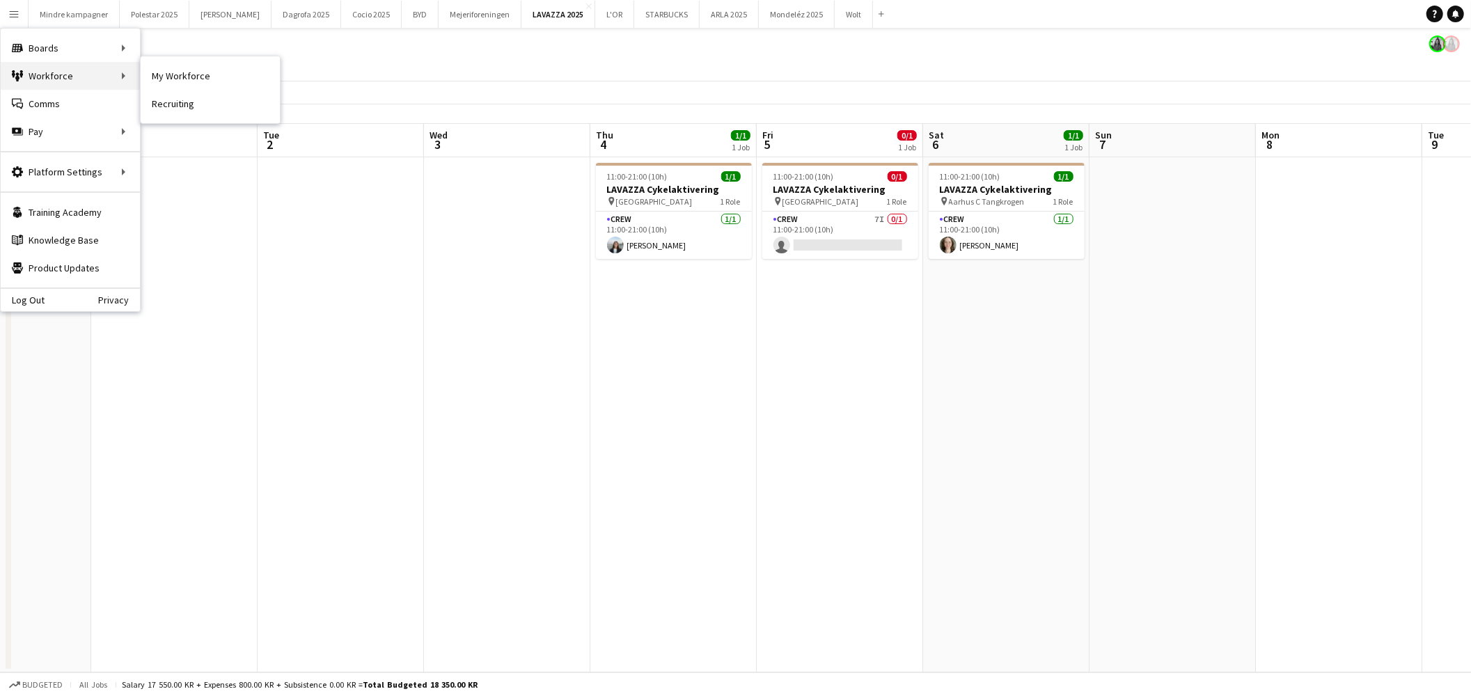
click at [50, 75] on div "Workforce Workforce" at bounding box center [70, 76] width 139 height 28
click at [74, 103] on link "Comms Comms" at bounding box center [70, 104] width 139 height 28
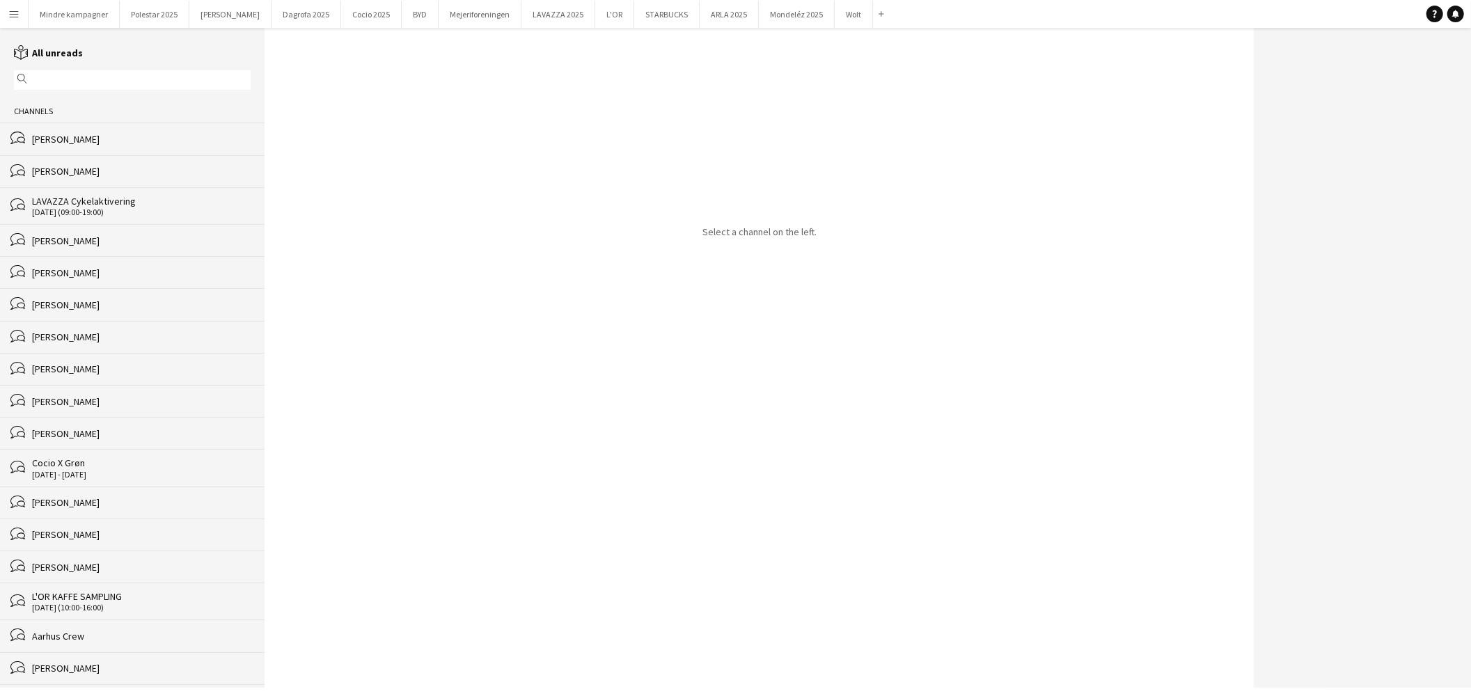
click at [63, 77] on input "text" at bounding box center [139, 80] width 216 height 13
click at [523, 17] on button "LAVAZZA 2025 Close" at bounding box center [558, 14] width 74 height 27
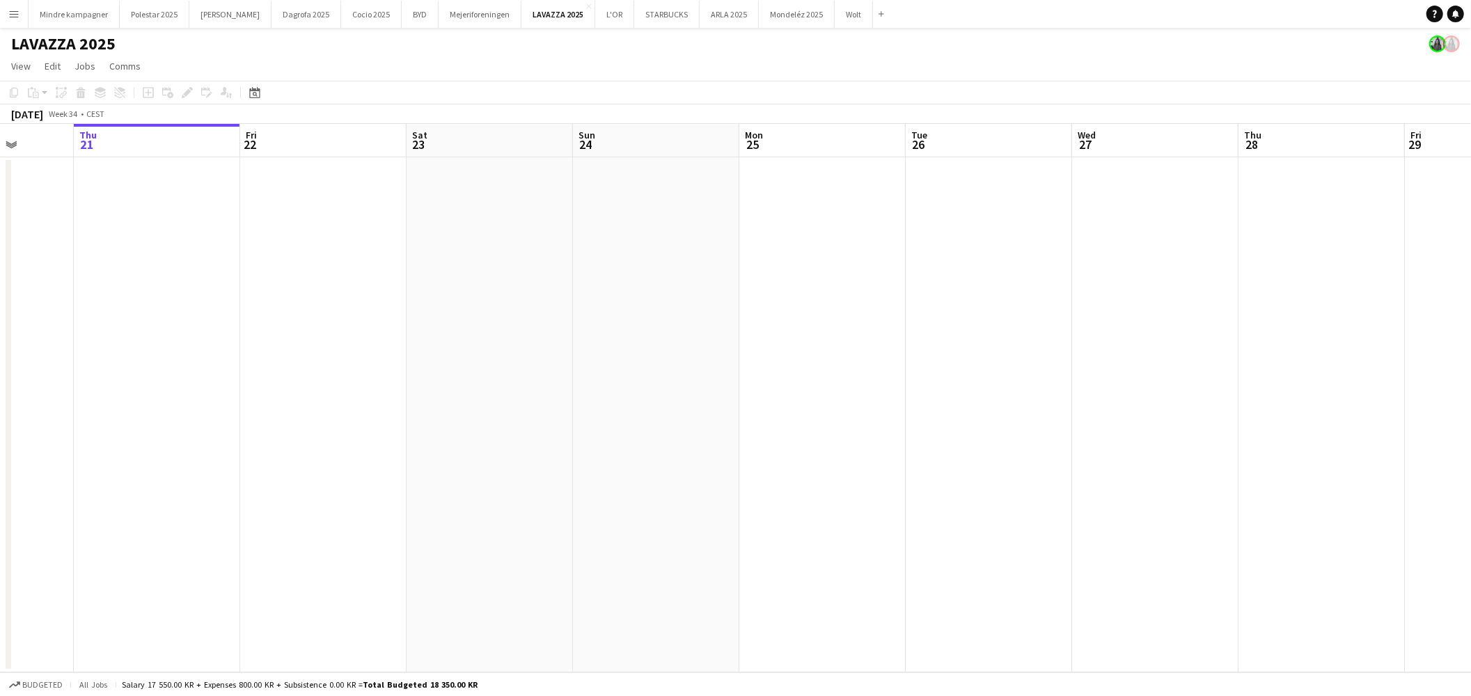
drag, startPoint x: 632, startPoint y: 466, endPoint x: 665, endPoint y: 462, distance: 33.7
click at [581, 461] on app-calendar-viewport "Mon 18 Tue 19 Wed 20 Thu 21 Fri 22 Sat 23 Sun 24 Mon 25 Tue 26 Wed 27 Thu 28 Fr…" at bounding box center [735, 398] width 1471 height 548
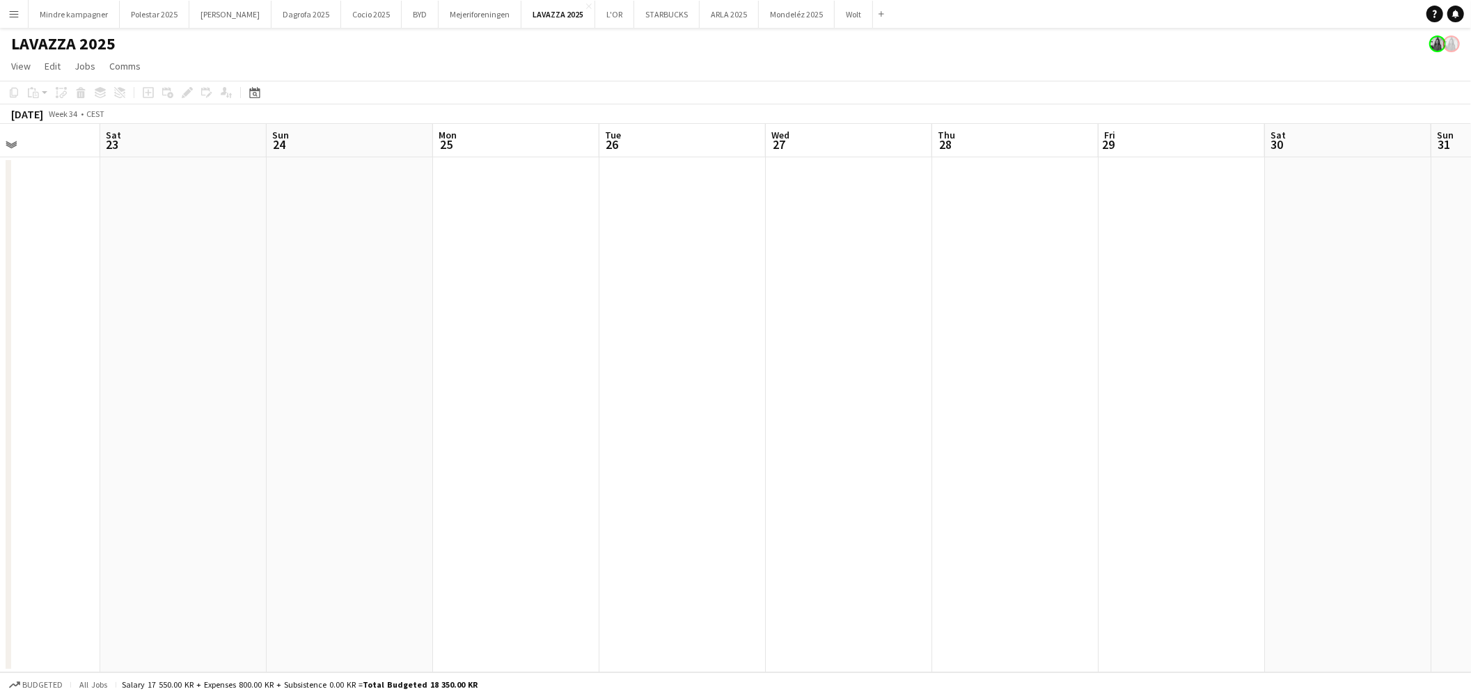
drag, startPoint x: 624, startPoint y: 450, endPoint x: 516, endPoint y: 466, distance: 109.7
click at [519, 464] on app-calendar-viewport "Tue 19 Wed 20 Thu 21 Fri 22 Sat 23 Sun 24 Mon 25 Tue 26 Wed 27 Thu 28 Fri 29 Sa…" at bounding box center [735, 398] width 1471 height 548
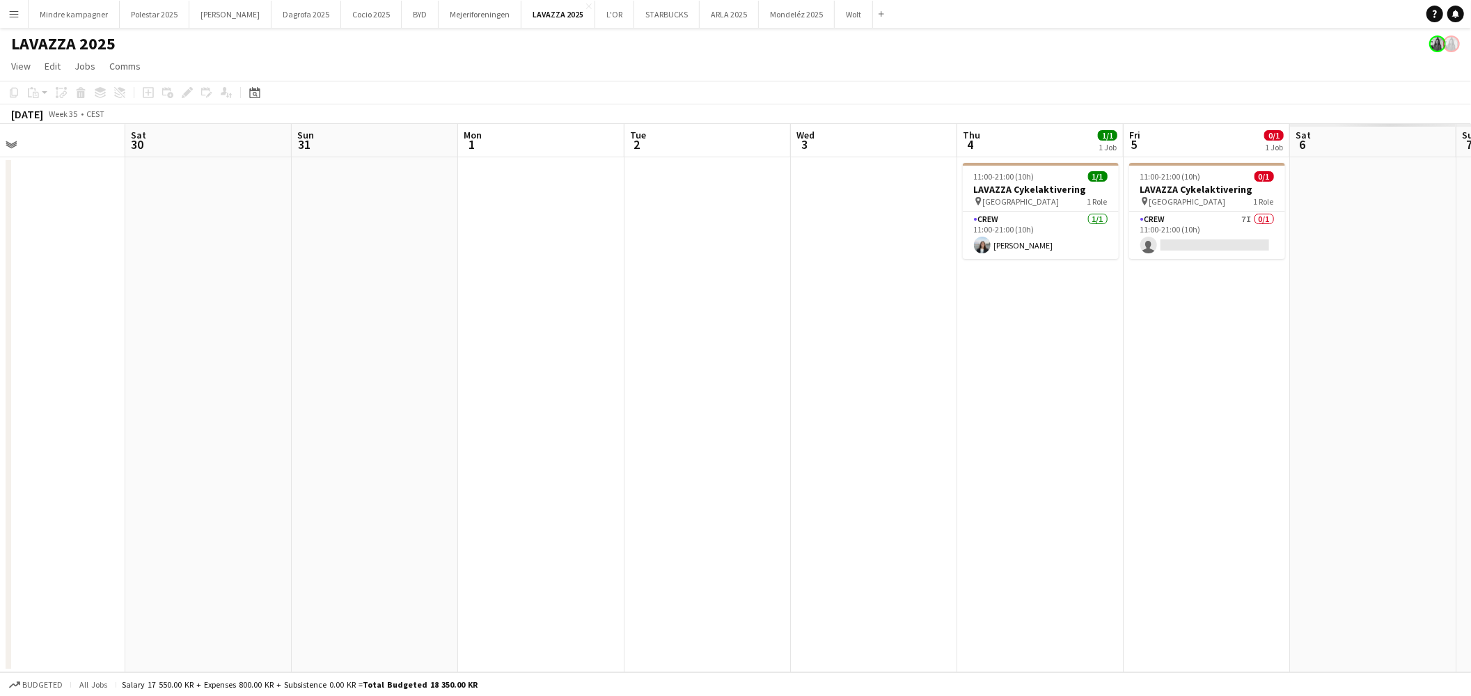
drag, startPoint x: 338, startPoint y: 457, endPoint x: 281, endPoint y: 470, distance: 58.6
click at [281, 470] on app-calendar-viewport "Wed 27 Thu 28 Fri 29 Sat 30 Sun 31 Mon 1 Tue 2 Wed 3 Thu 4 1/1 1 Job Fri 5 0/1 …" at bounding box center [735, 398] width 1471 height 548
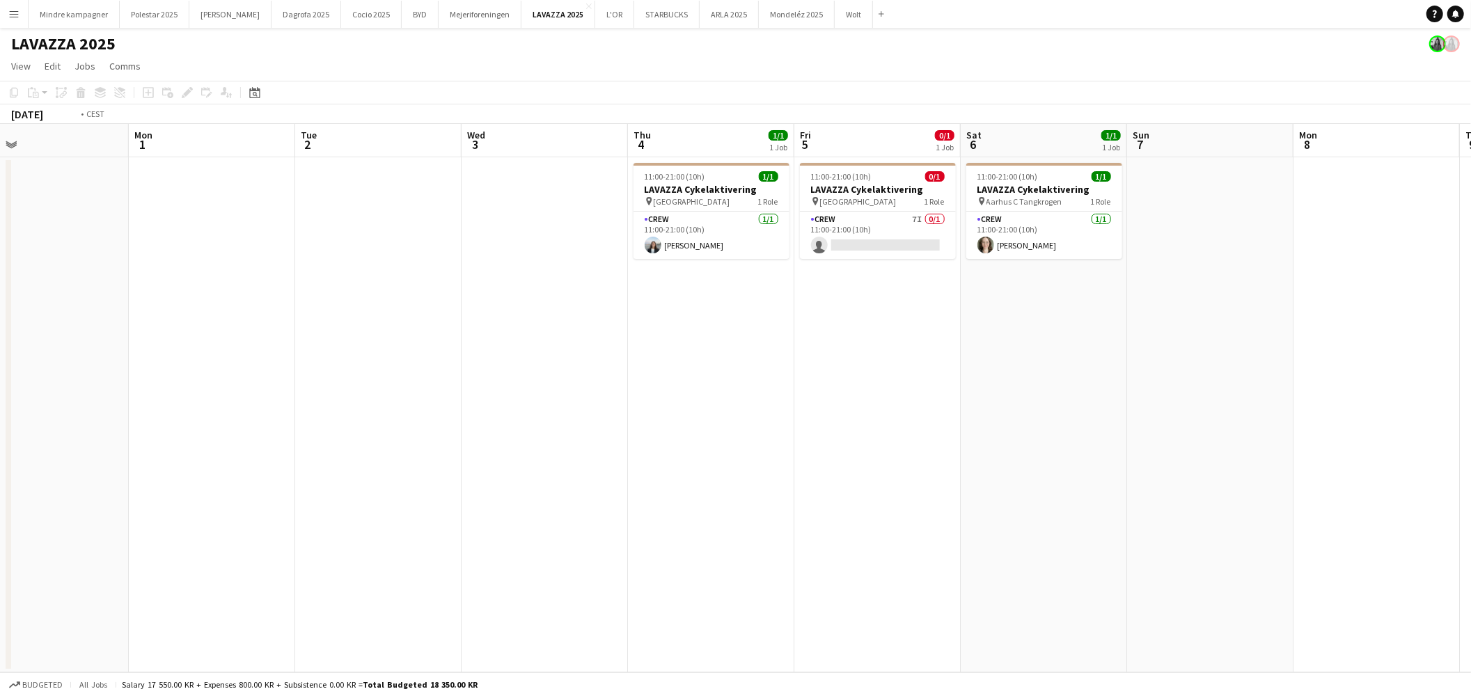
drag, startPoint x: 1028, startPoint y: 437, endPoint x: 501, endPoint y: 464, distance: 527.5
click at [501, 464] on app-calendar-viewport "Thu 28 Fri 29 Sat 30 Sun 31 Mon 1 Tue 2 Wed 3 Thu 4 1/1 1 Job Fri 5 0/1 1 Job S…" at bounding box center [735, 398] width 1471 height 548
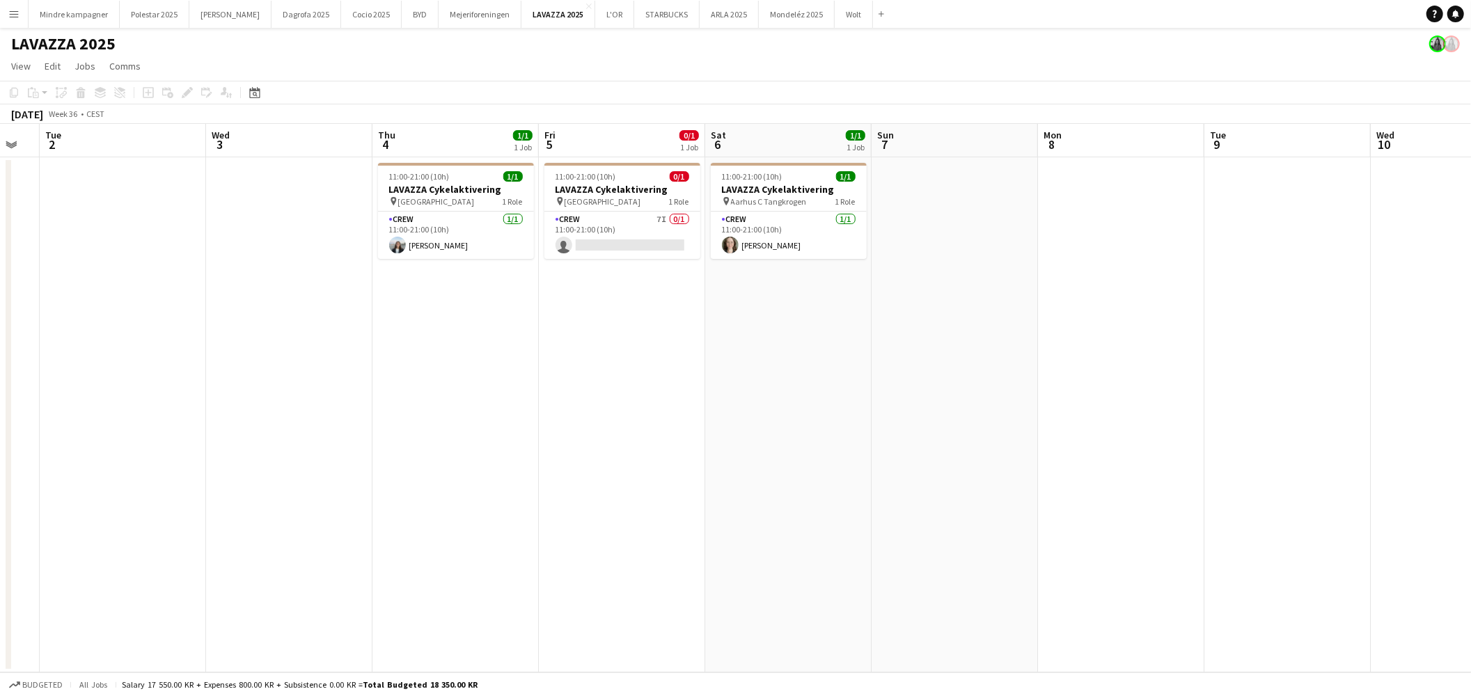
drag, startPoint x: 713, startPoint y: 454, endPoint x: 384, endPoint y: 458, distance: 329.2
click at [387, 457] on app-calendar-viewport "Sat 30 Sun 31 Mon 1 Tue 2 Wed 3 Thu 4 1/1 1 Job Fri 5 0/1 1 Job Sat 6 1/1 1 Job…" at bounding box center [735, 398] width 1471 height 548
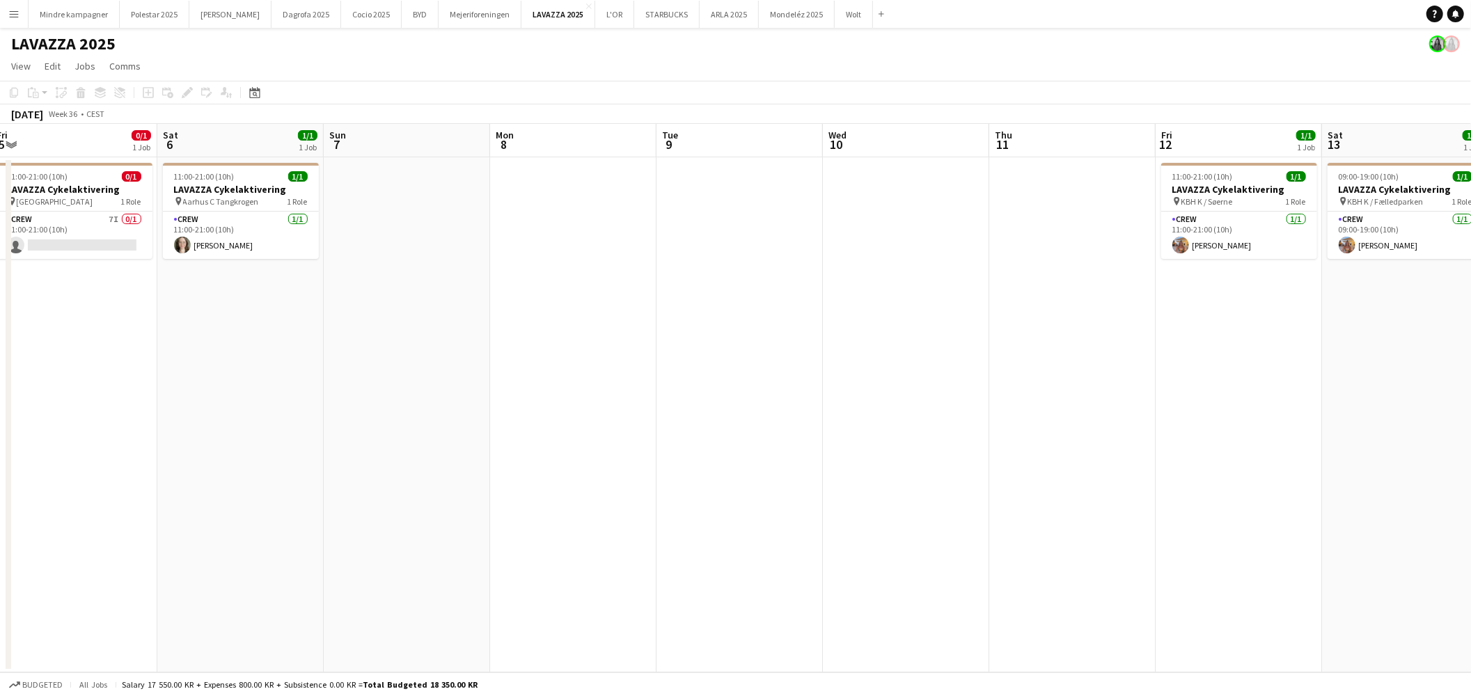
click at [606, 495] on app-calendar-viewport "Wed 3 Thu 4 1/1 1 Job Fri 5 0/1 1 Job Sat 6 1/1 1 Job Sun 7 Mon 8 Tue 9 Wed 10 …" at bounding box center [735, 398] width 1471 height 548
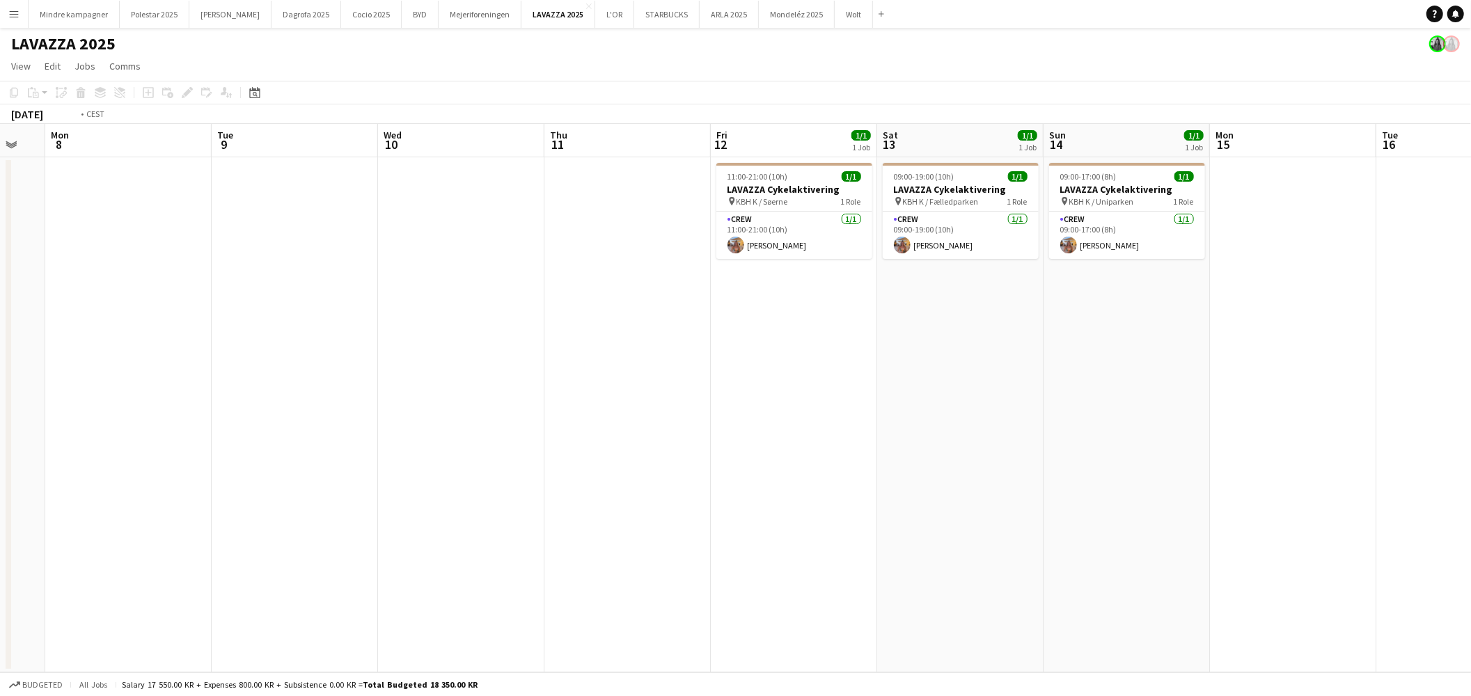
drag, startPoint x: 846, startPoint y: 489, endPoint x: 728, endPoint y: 501, distance: 118.3
click at [728, 501] on app-calendar-viewport "Fri 5 0/1 1 Job Sat 6 1/1 1 Job Sun 7 Mon 8 Tue 9 Wed 10 Thu 11 Fri 12 1/1 1 Jo…" at bounding box center [735, 398] width 1471 height 548
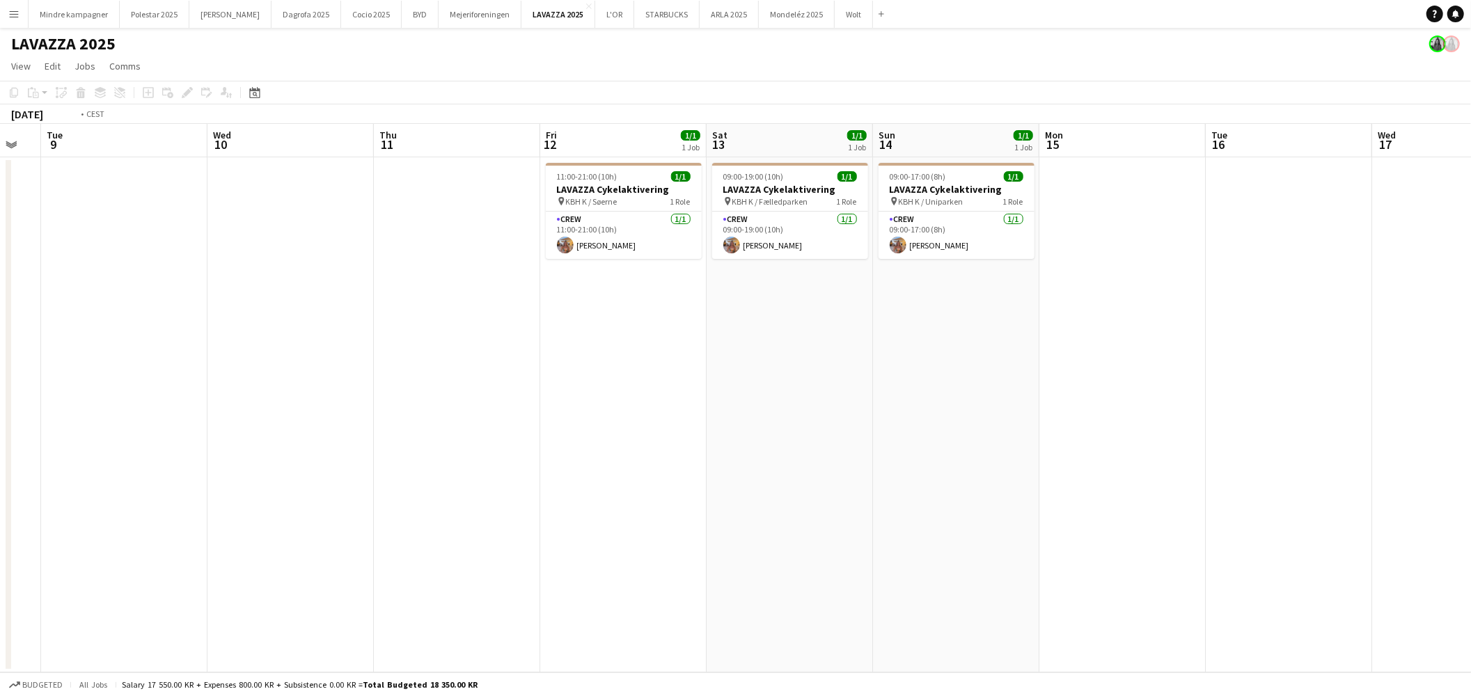
drag, startPoint x: 973, startPoint y: 407, endPoint x: 1093, endPoint y: 411, distance: 120.5
click at [1111, 411] on app-calendar-viewport "Sat 6 1/1 1 Job Sun 7 Mon 8 Tue 9 Wed 10 Thu 11 Fri 12 1/1 1 Job Sat 13 1/1 1 J…" at bounding box center [735, 398] width 1471 height 548
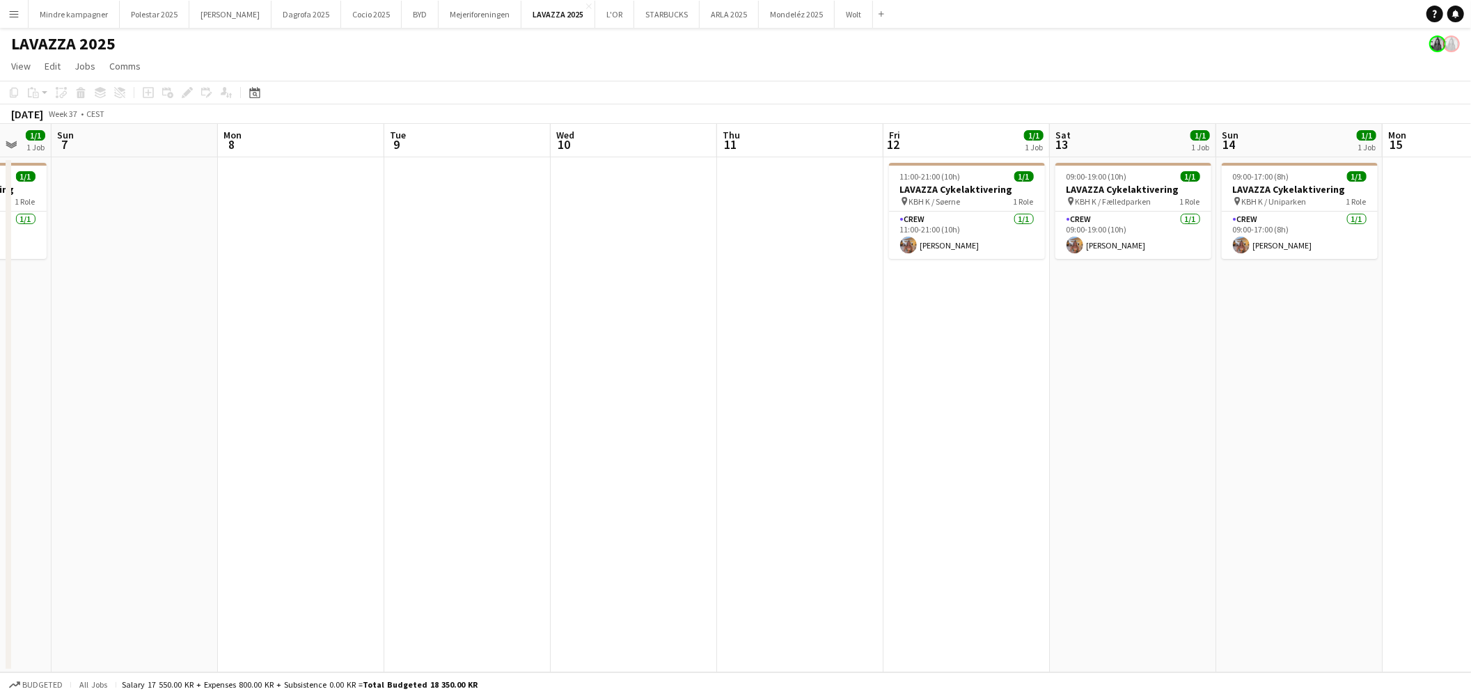
drag, startPoint x: 893, startPoint y: 453, endPoint x: 1155, endPoint y: 449, distance: 262.4
click at [1155, 449] on app-calendar-viewport "Thu 4 1/1 1 Job Fri 5 0/1 1 Job Sat 6 1/1 1 Job Sun 7 Mon 8 Tue 9 Wed 10 Thu 11…" at bounding box center [735, 398] width 1471 height 548
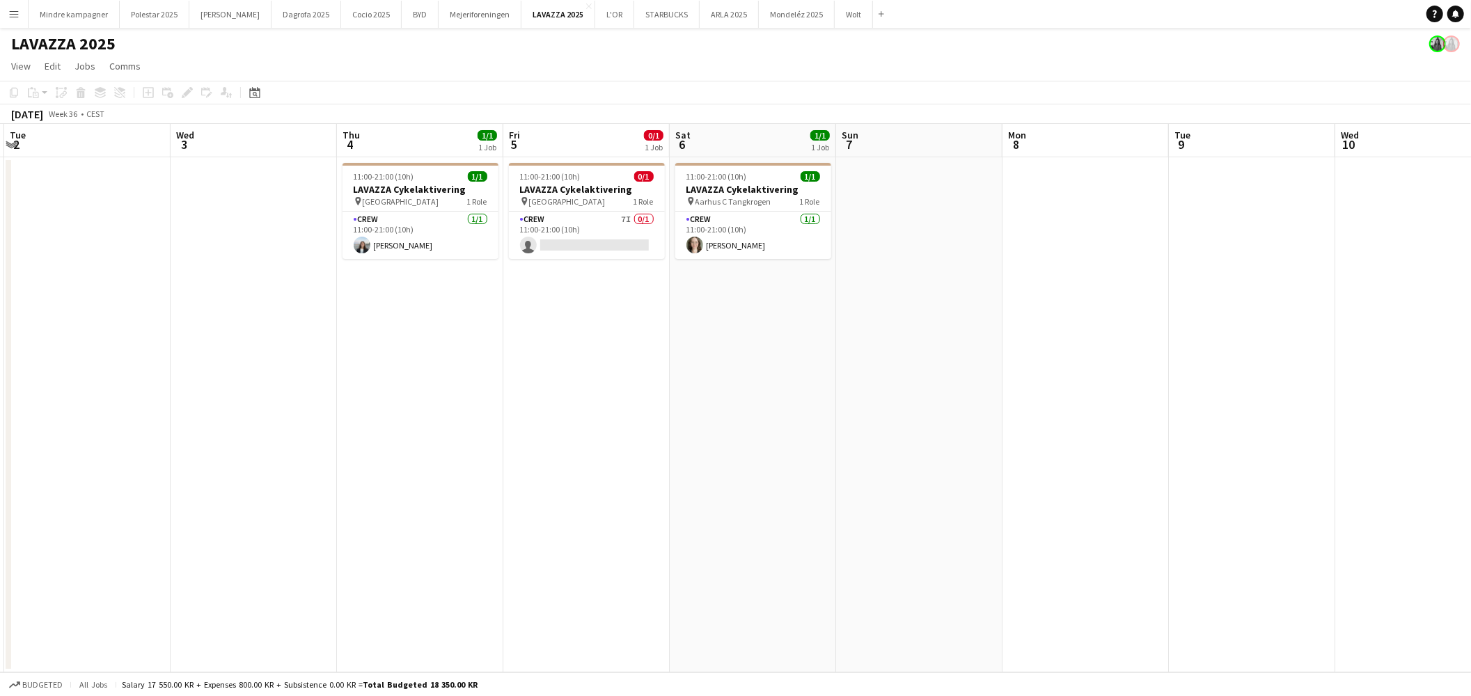
scroll to position [0, 289]
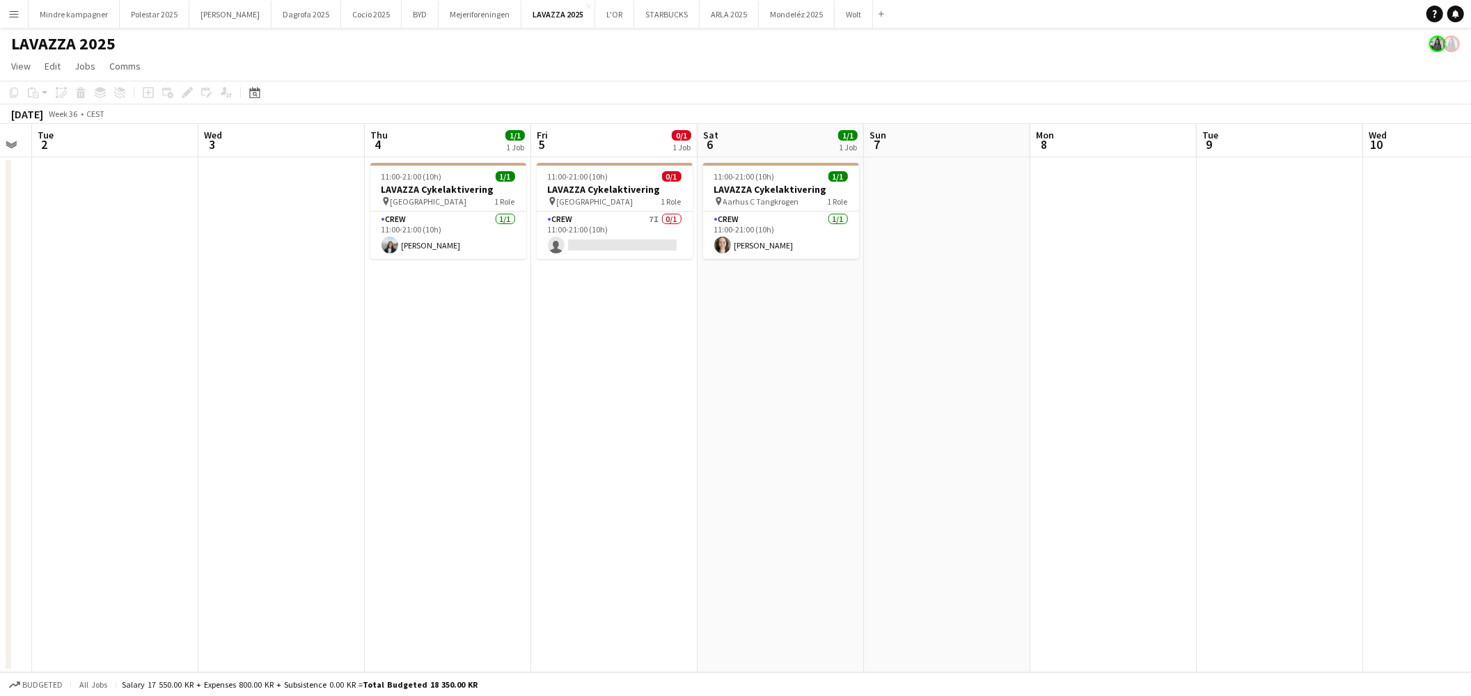
drag, startPoint x: 811, startPoint y: 453, endPoint x: 949, endPoint y: 454, distance: 137.8
click at [963, 454] on app-calendar-viewport "Sun 31 Mon 1 Tue 2 Wed 3 Thu 4 1/1 1 Job Fri 5 0/1 1 Job Sat 6 1/1 1 Job Sun 7 …" at bounding box center [735, 398] width 1471 height 548
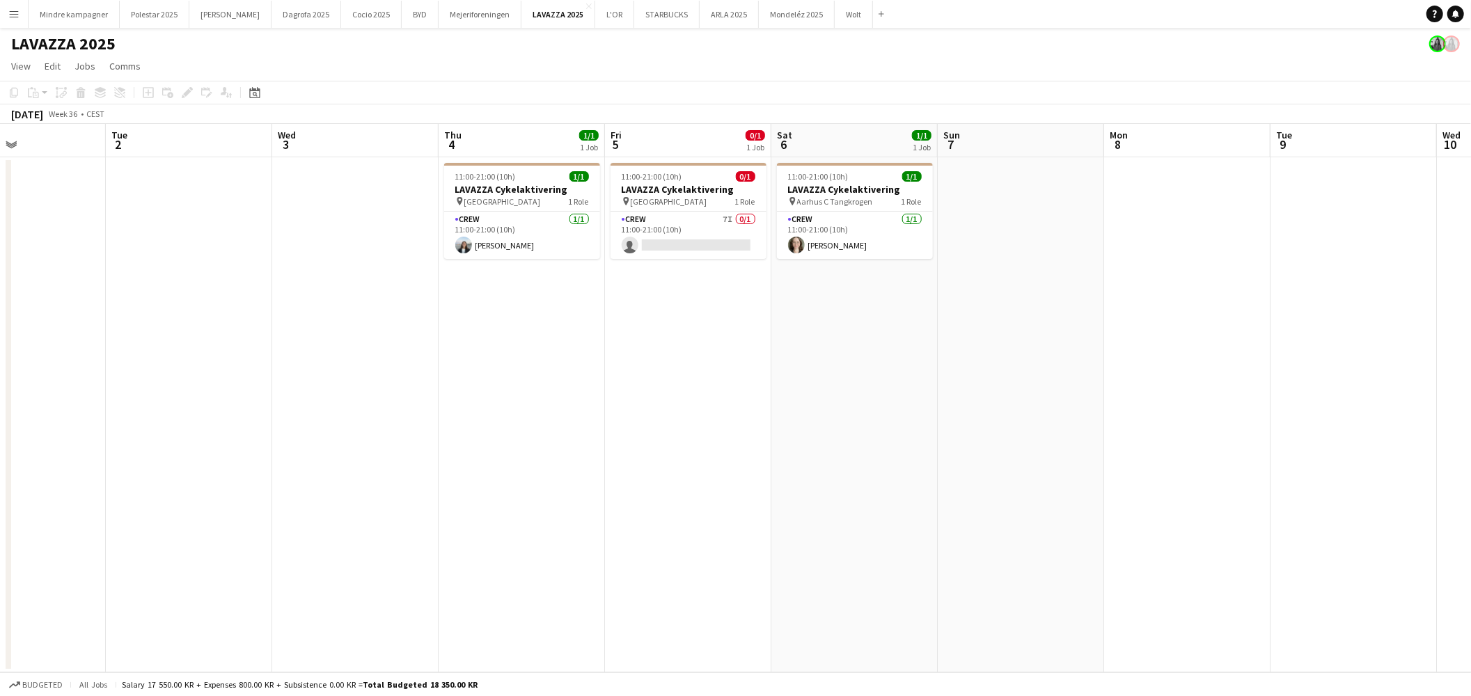
drag, startPoint x: 622, startPoint y: 427, endPoint x: 687, endPoint y: 429, distance: 64.8
click at [687, 429] on app-calendar-viewport "Sat 30 Sun 31 Mon 1 Tue 2 Wed 3 Thu 4 1/1 1 Job Fri 5 0/1 1 Job Sat 6 1/1 1 Job…" at bounding box center [735, 398] width 1471 height 548
click at [693, 217] on app-card-role "Crew 7I 0/1 11:00-21:00 (10h) single-neutral-actions" at bounding box center [691, 235] width 156 height 47
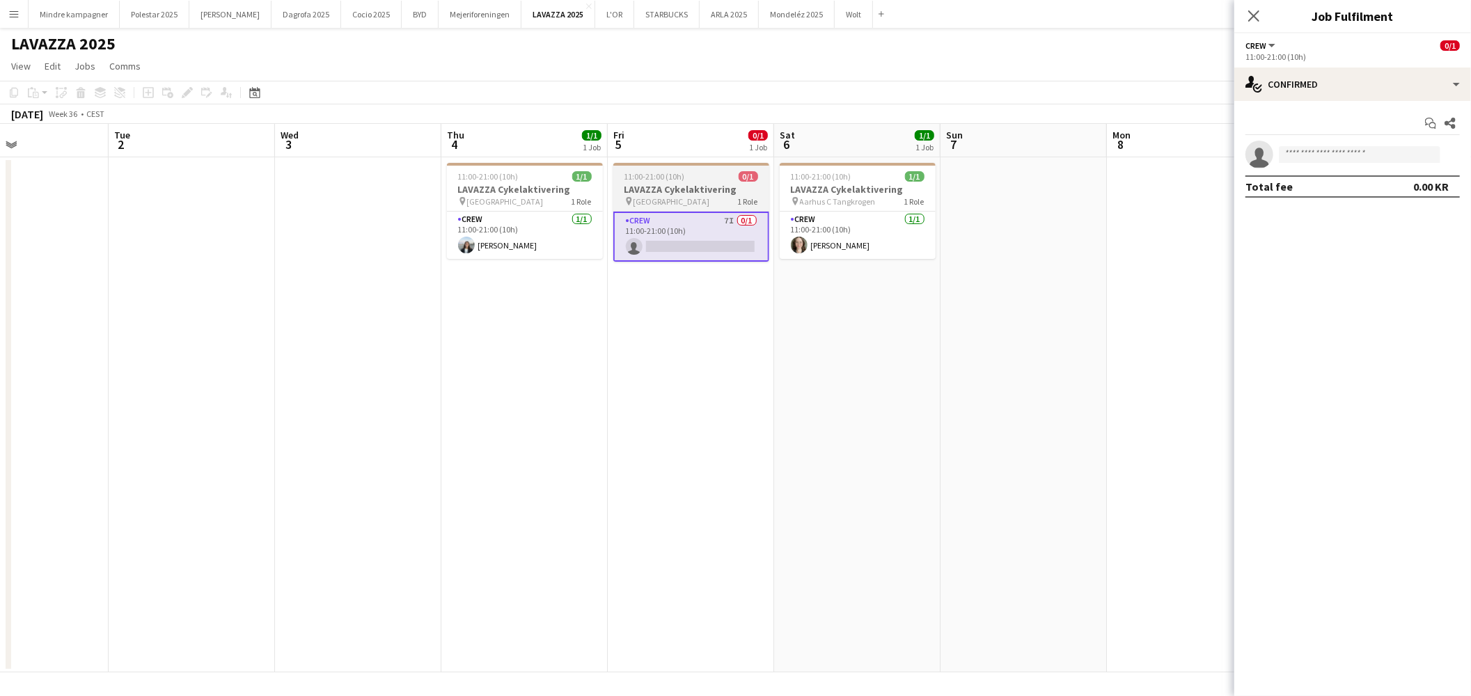
click at [724, 189] on h3 "LAVAZZA Cykelaktivering" at bounding box center [691, 189] width 156 height 13
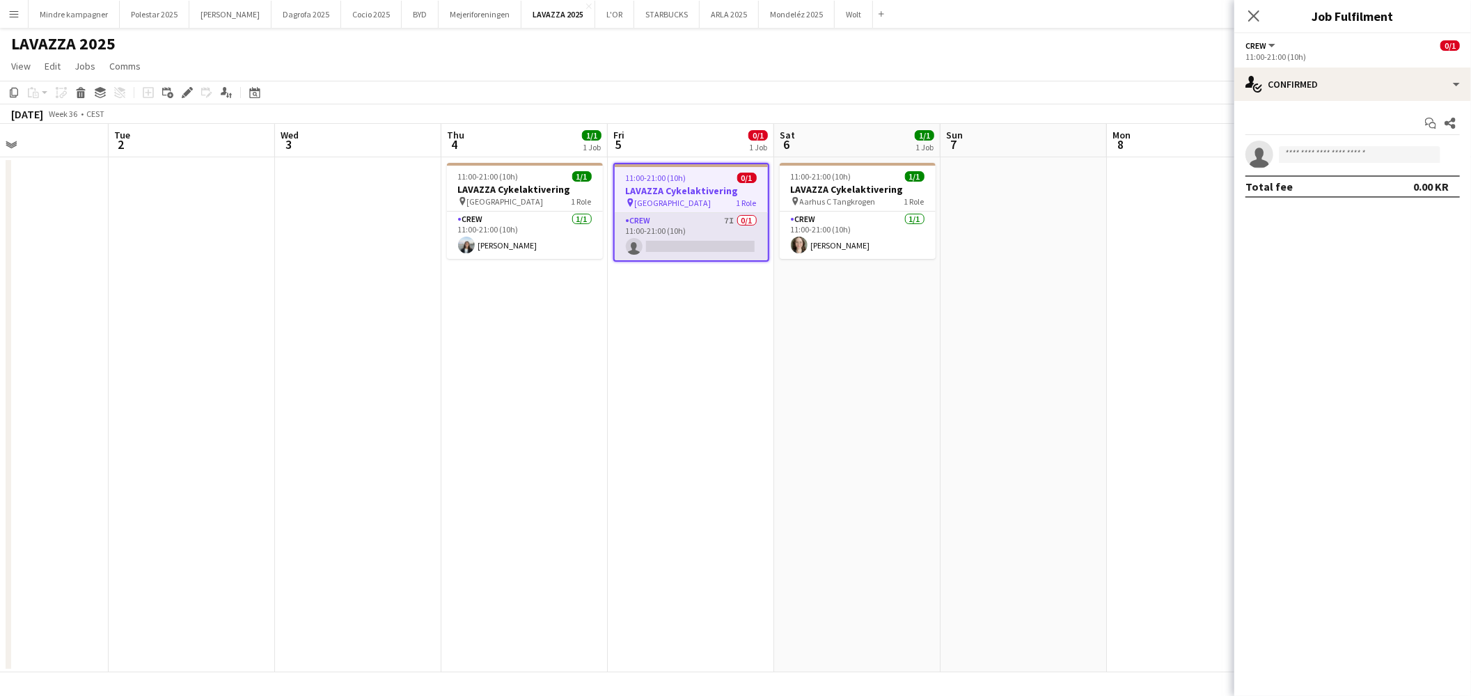
click at [724, 225] on app-card-role "Crew 7I 0/1 11:00-21:00 (10h) single-neutral-actions" at bounding box center [691, 236] width 153 height 47
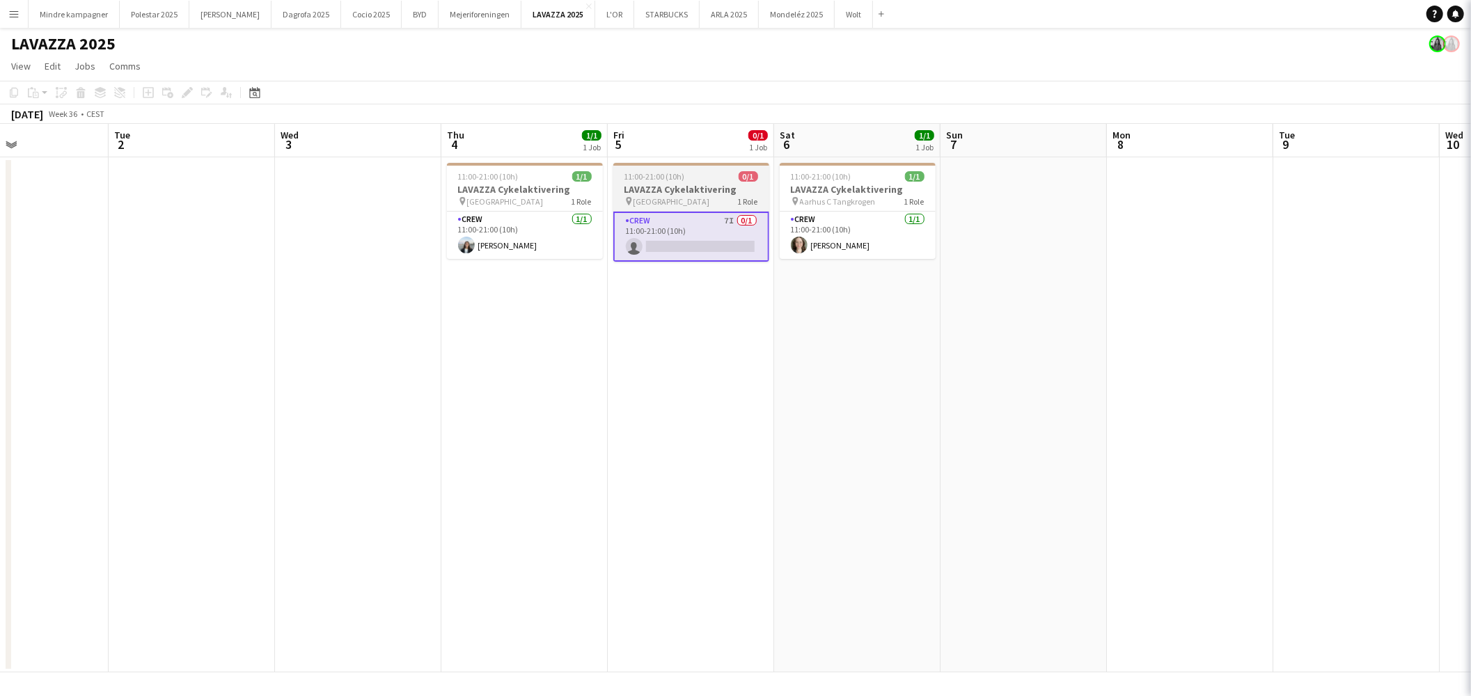
click at [718, 193] on h3 "LAVAZZA Cykelaktivering" at bounding box center [691, 189] width 156 height 13
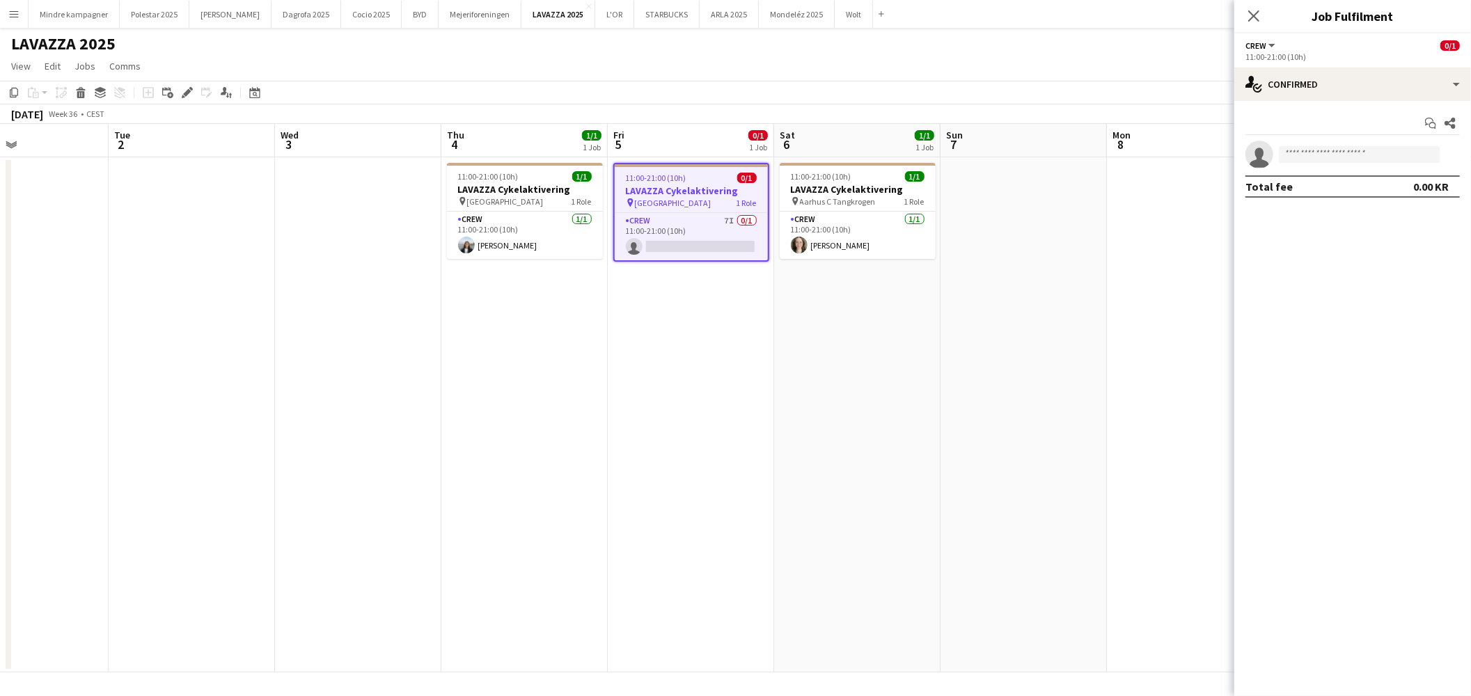
click at [768, 404] on app-date-cell "11:00-21:00 (10h) 0/1 LAVAZZA Cykelaktivering pin [GEOGRAPHIC_DATA] 1 Role Crew…" at bounding box center [691, 414] width 166 height 515
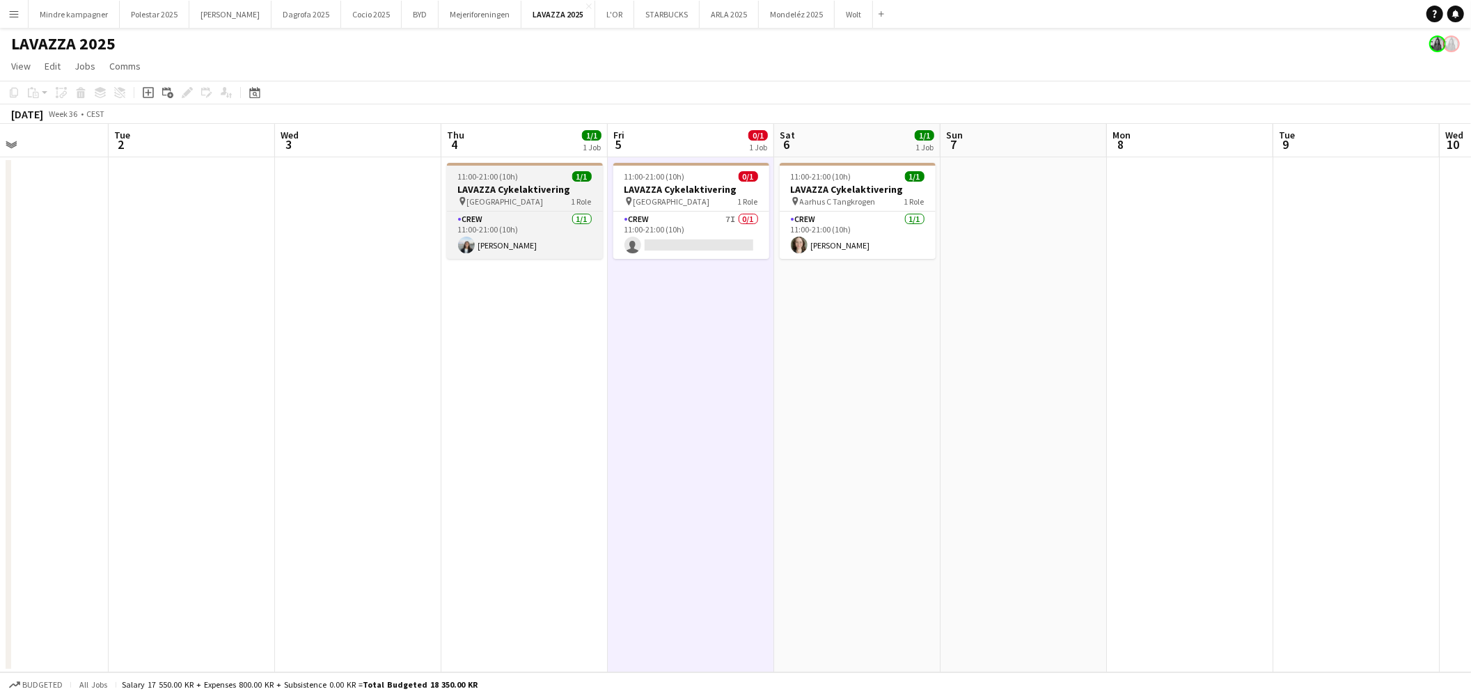
click at [537, 191] on h3 "LAVAZZA Cykelaktivering" at bounding box center [525, 189] width 156 height 13
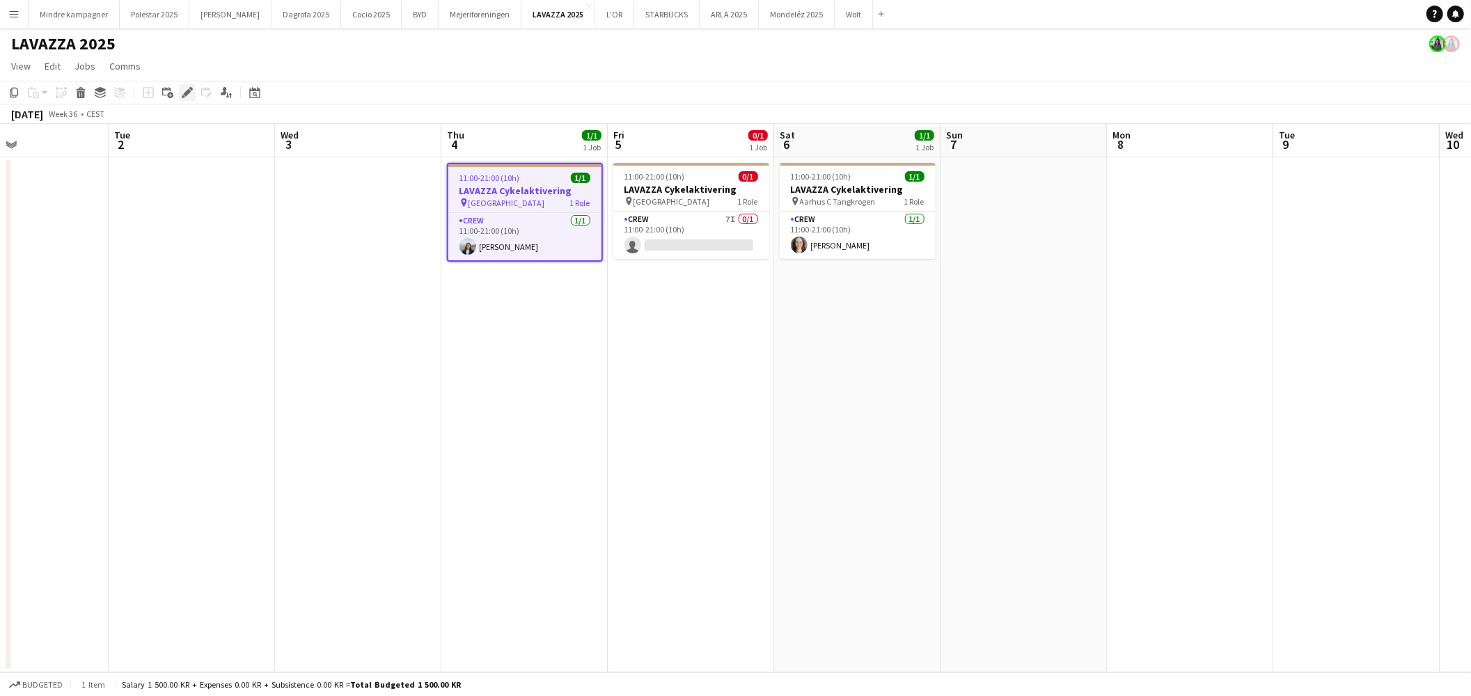
click at [184, 88] on icon "Edit" at bounding box center [187, 92] width 11 height 11
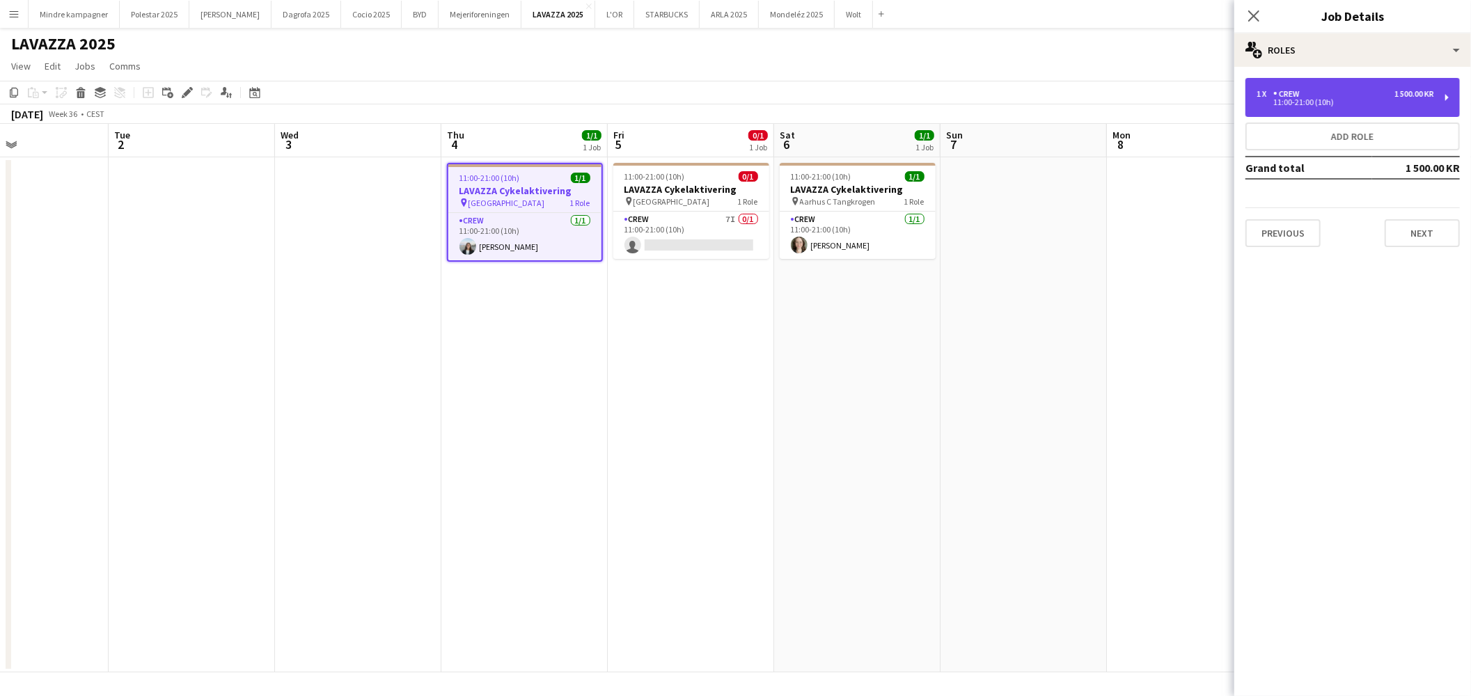
click at [1344, 102] on div "11:00-21:00 (10h)" at bounding box center [1344, 102] width 177 height 7
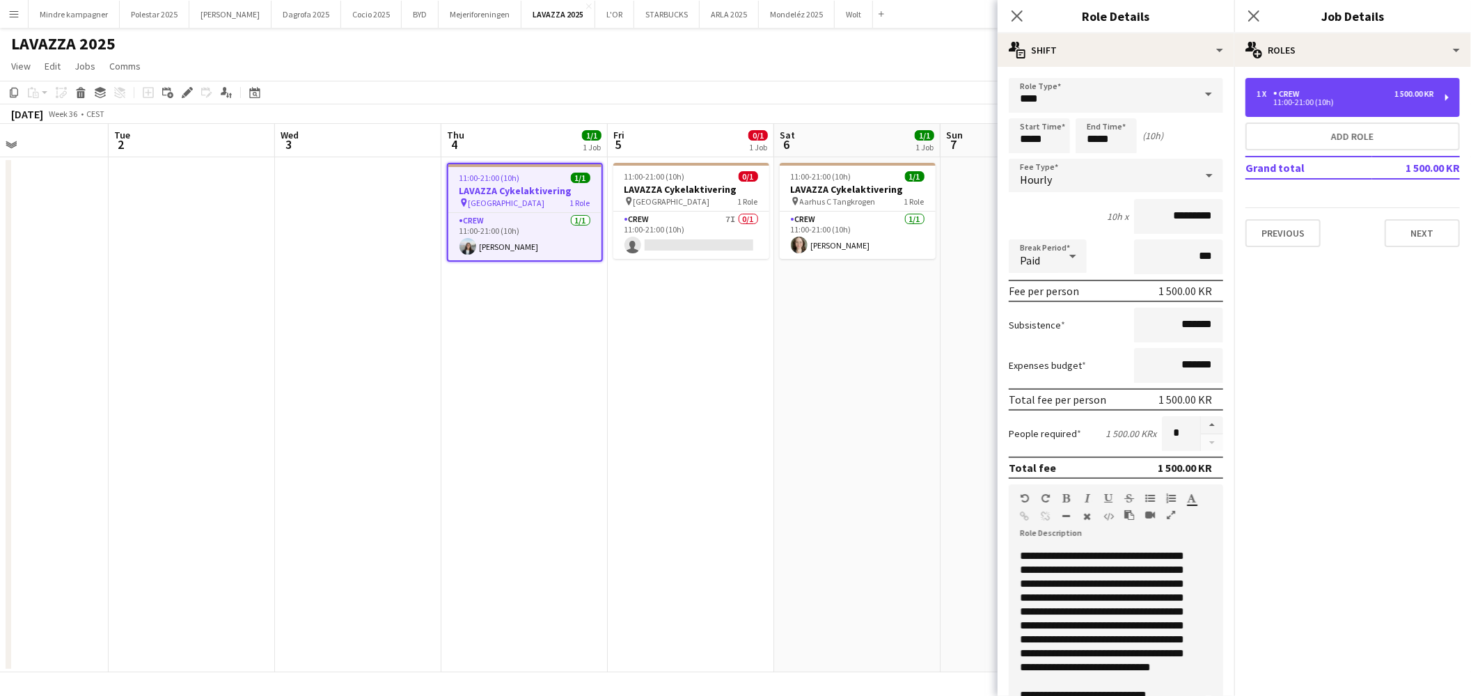
scroll to position [24, 0]
click at [917, 554] on app-date-cell "11:00-21:00 (10h) 1/1 LAVAZZA Cykelaktivering pin Aarhus C Tangkrogen 1 Role Cr…" at bounding box center [857, 414] width 166 height 515
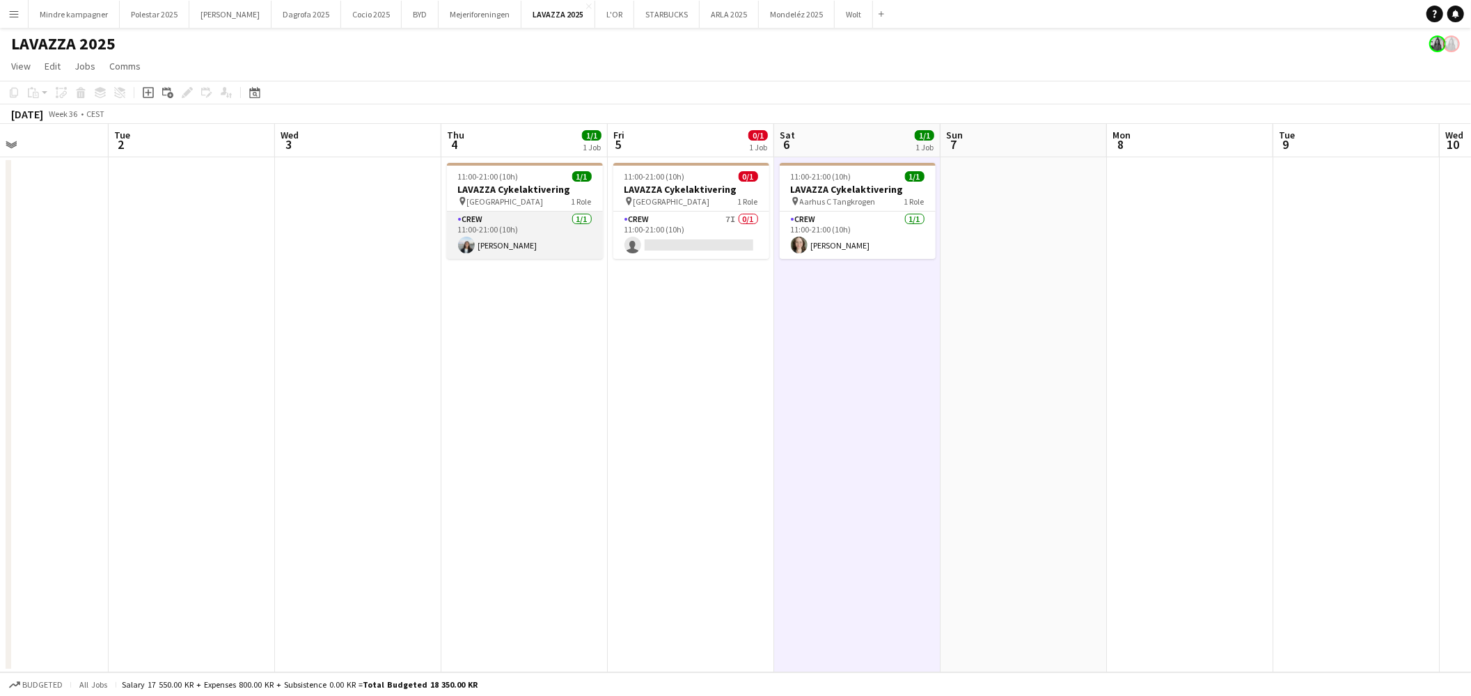
click at [544, 225] on app-card-role "Crew [DATE] 11:00-21:00 (10h) [PERSON_NAME]" at bounding box center [525, 235] width 156 height 47
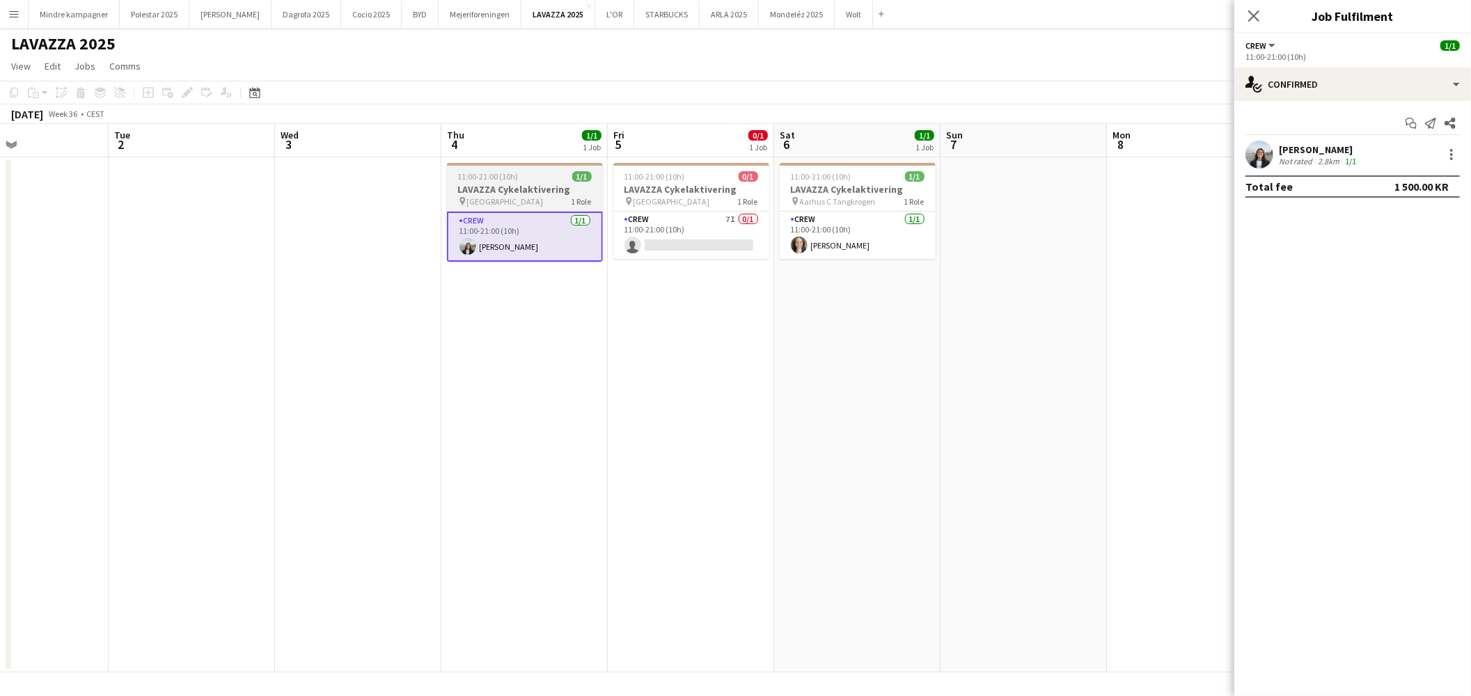
click at [531, 183] on h3 "LAVAZZA Cykelaktivering" at bounding box center [525, 189] width 156 height 13
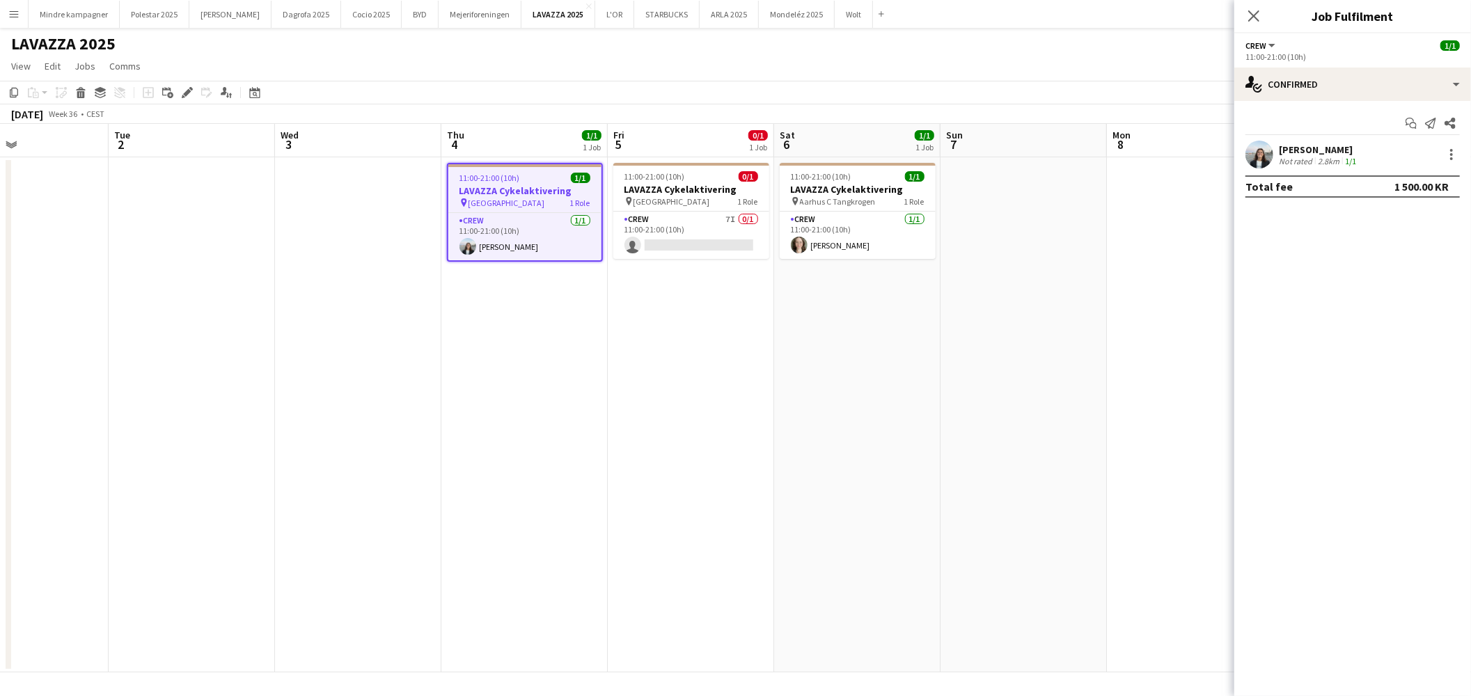
click at [727, 509] on app-date-cell "11:00-21:00 (10h) 0/1 LAVAZZA Cykelaktivering pin [GEOGRAPHIC_DATA] 1 Role Crew…" at bounding box center [691, 414] width 166 height 515
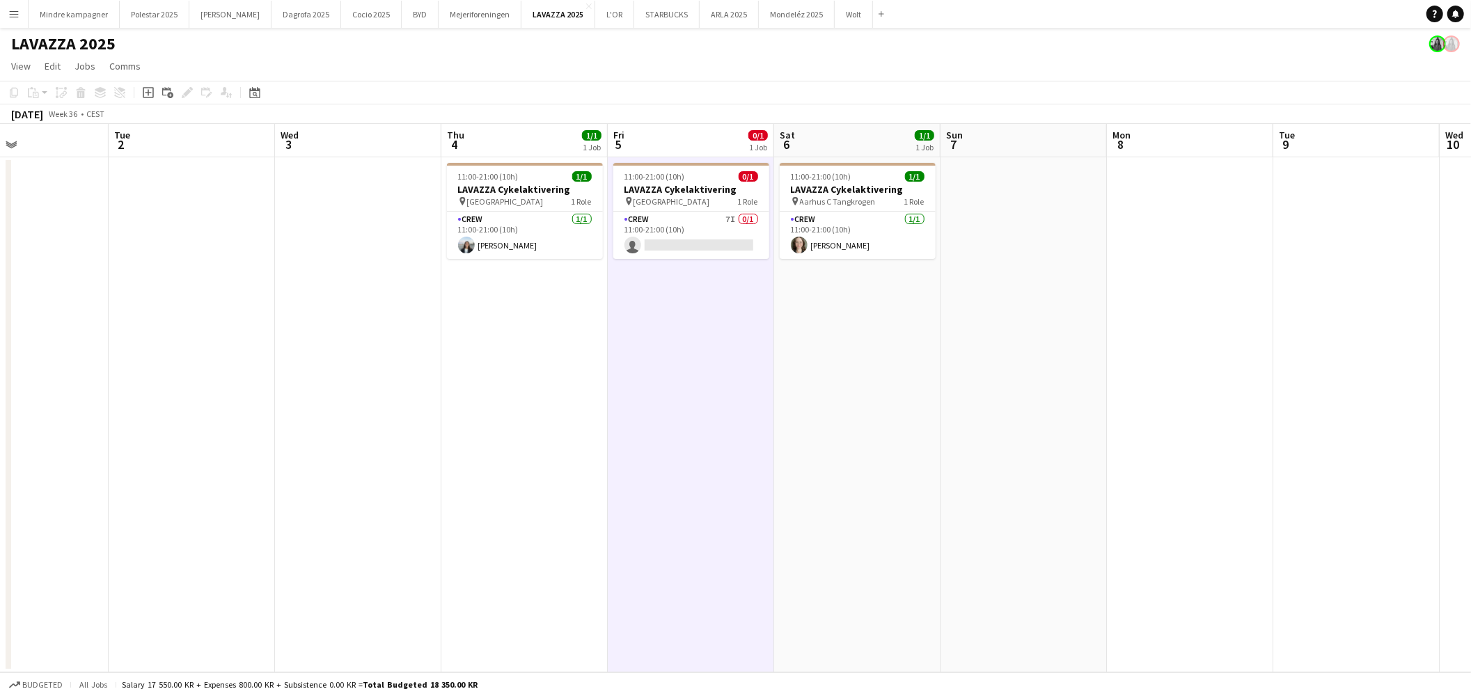
drag, startPoint x: 910, startPoint y: 488, endPoint x: 683, endPoint y: 483, distance: 226.2
click at [642, 494] on app-calendar-viewport "Sat 30 Sun 31 Mon 1 Tue 2 Wed 3 Thu 4 1/1 1 Job Fri 5 0/1 1 Job Sat 6 1/1 1 Job…" at bounding box center [735, 398] width 1471 height 548
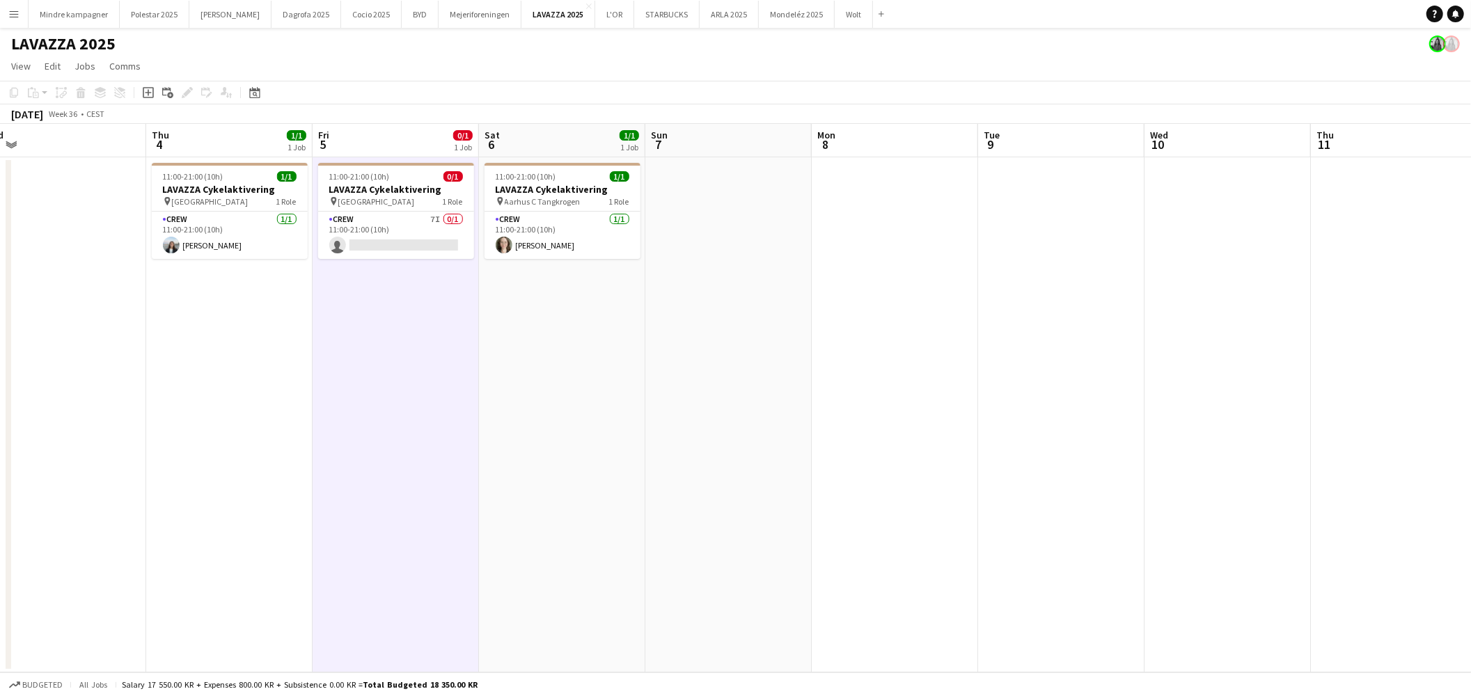
drag, startPoint x: 914, startPoint y: 496, endPoint x: 1082, endPoint y: 484, distance: 168.1
click at [618, 498] on app-calendar-viewport "Sun 31 Mon 1 Tue 2 Wed 3 Thu 4 1/1 1 Job Fri 5 0/1 1 Job Sat 6 1/1 1 Job Sun 7 …" at bounding box center [735, 398] width 1471 height 548
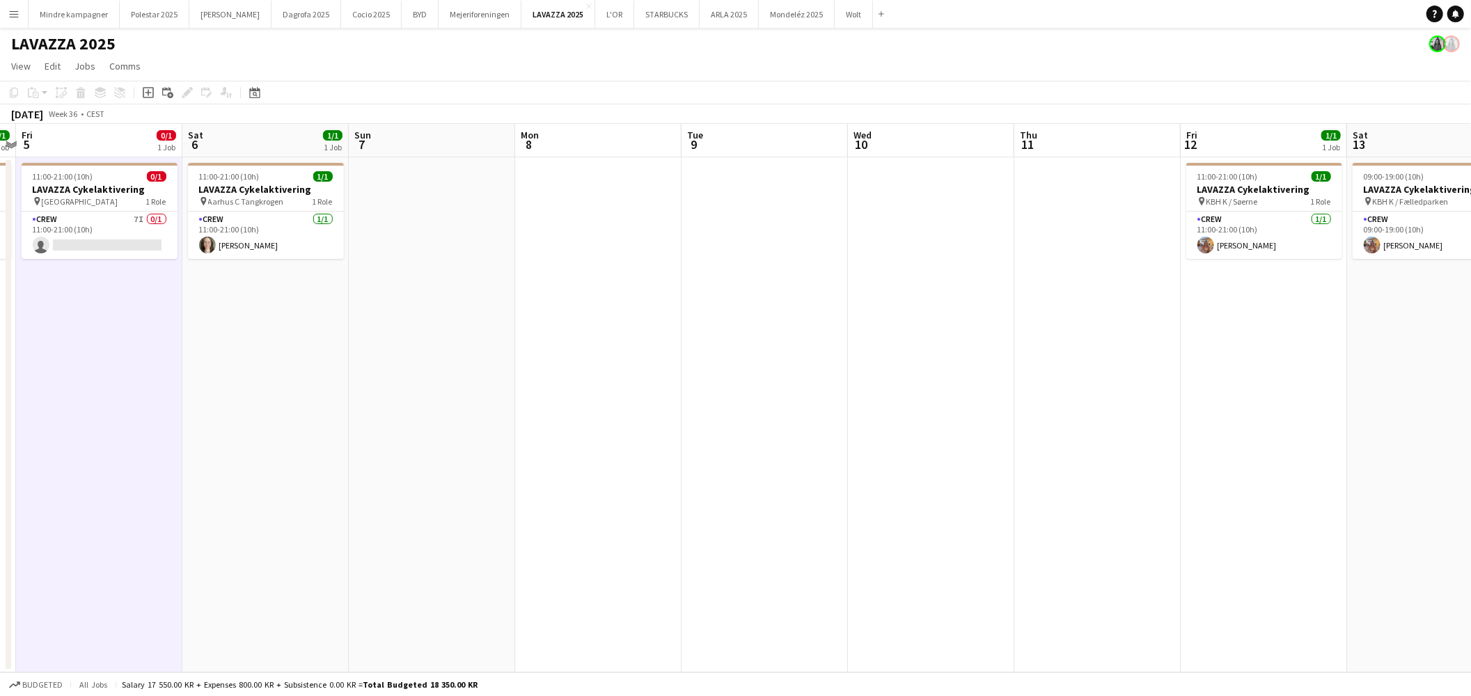
drag, startPoint x: 1144, startPoint y: 487, endPoint x: 793, endPoint y: 516, distance: 351.9
click at [793, 516] on app-calendar-viewport "Tue 2 Wed 3 Thu 4 1/1 1 Job Fri 5 0/1 1 Job Sat 6 1/1 1 Job Sun 7 Mon 8 Tue 9 W…" at bounding box center [735, 398] width 1471 height 548
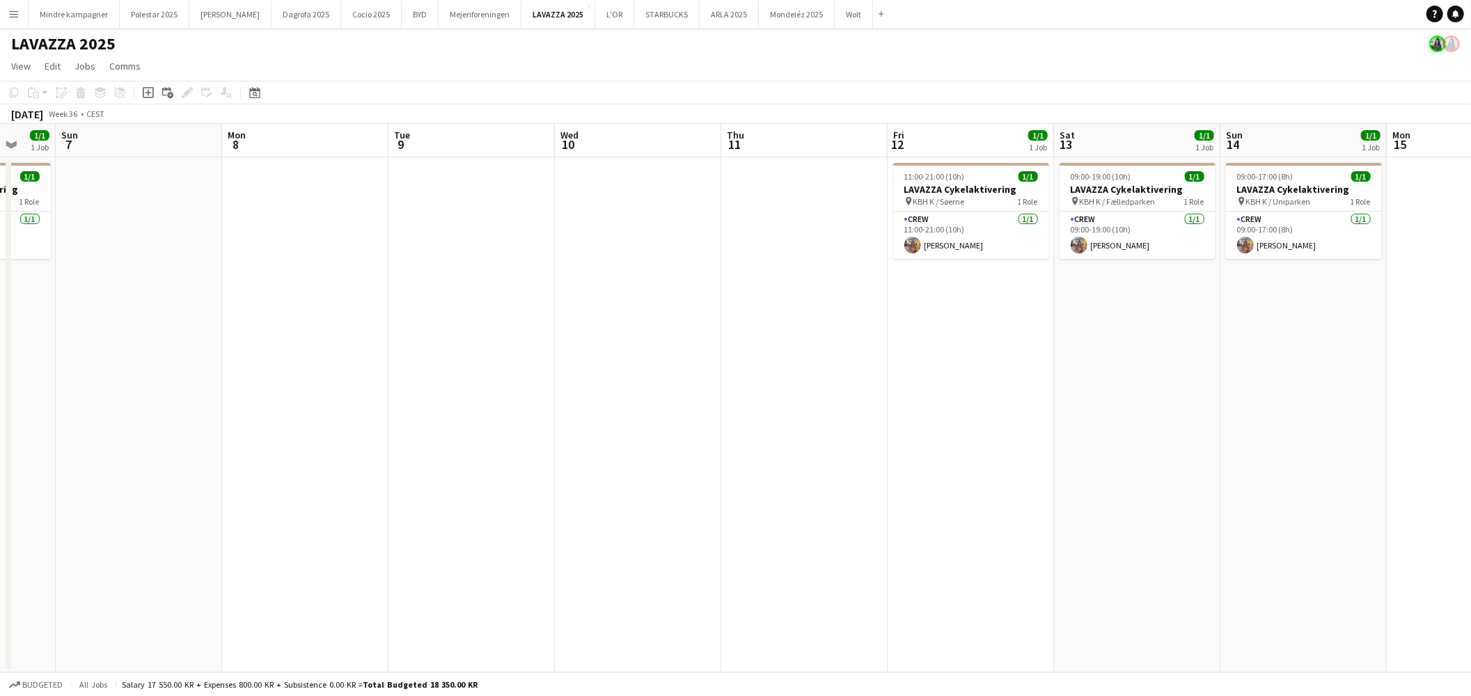
drag, startPoint x: 891, startPoint y: 514, endPoint x: 729, endPoint y: 521, distance: 161.6
click at [729, 521] on app-calendar-viewport "Thu 4 1/1 1 Job Fri 5 0/1 1 Job Sat 6 1/1 1 Job Sun 7 Mon 8 Tue 9 Wed 10 Thu 11…" at bounding box center [735, 398] width 1471 height 548
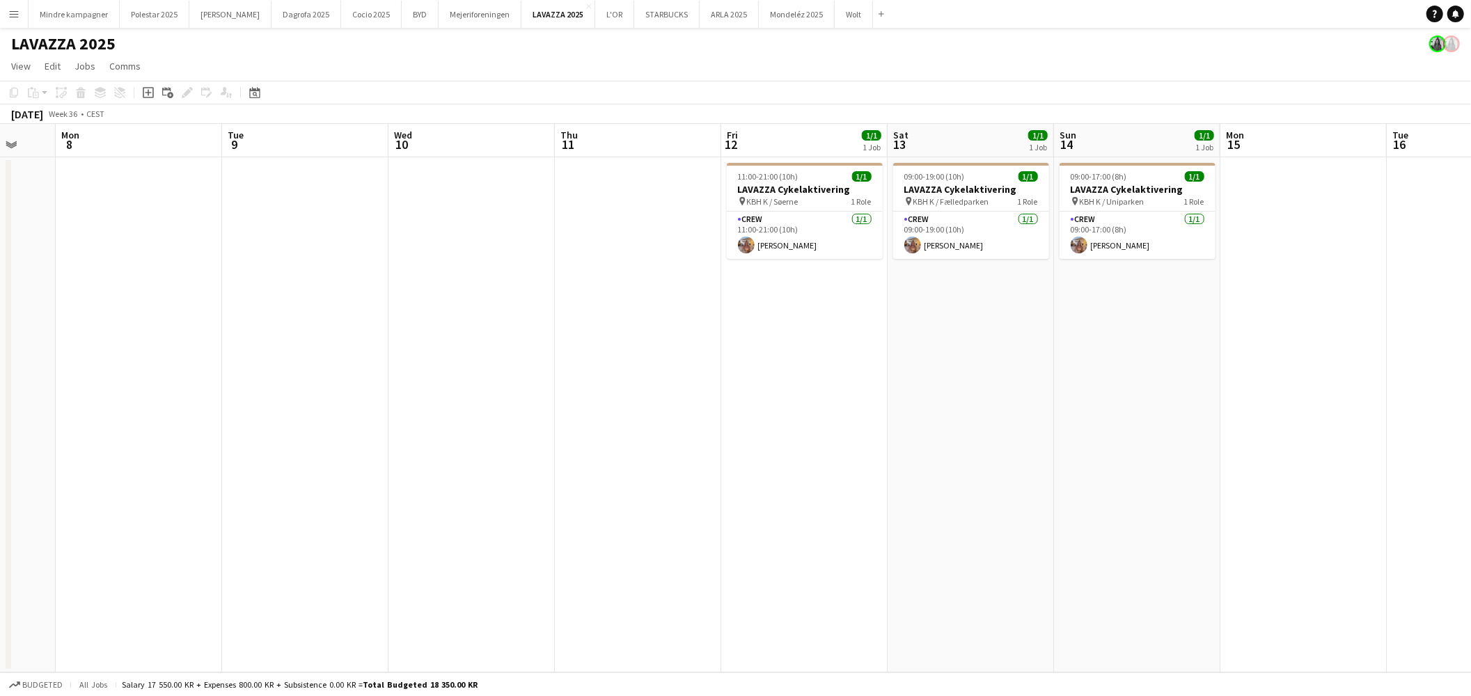
scroll to position [0, 501]
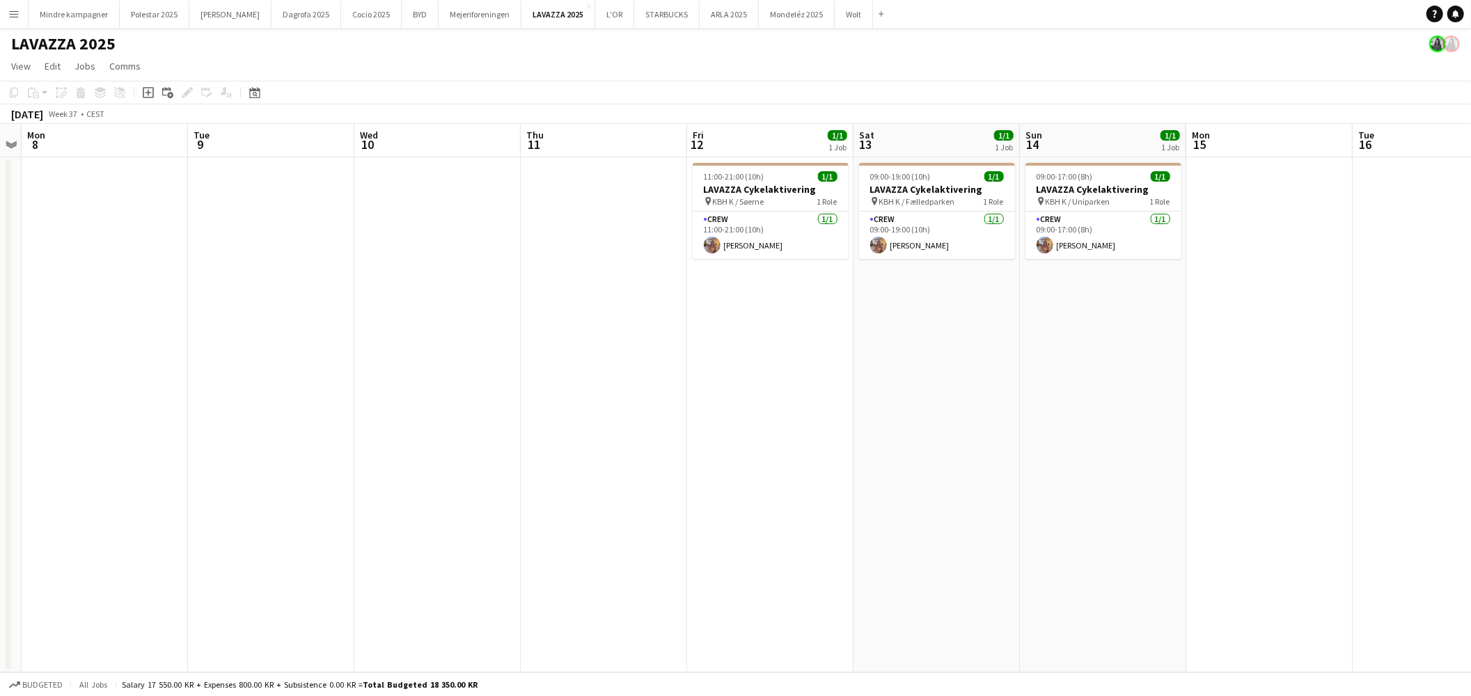
drag, startPoint x: 664, startPoint y: 469, endPoint x: 695, endPoint y: 468, distance: 30.6
click at [695, 468] on app-calendar-viewport "Fri 5 0/1 1 Job Sat 6 1/1 1 Job Sun 7 Mon 8 Tue 9 Wed 10 Thu 11 Fri 12 1/1 1 Jo…" at bounding box center [735, 398] width 1471 height 548
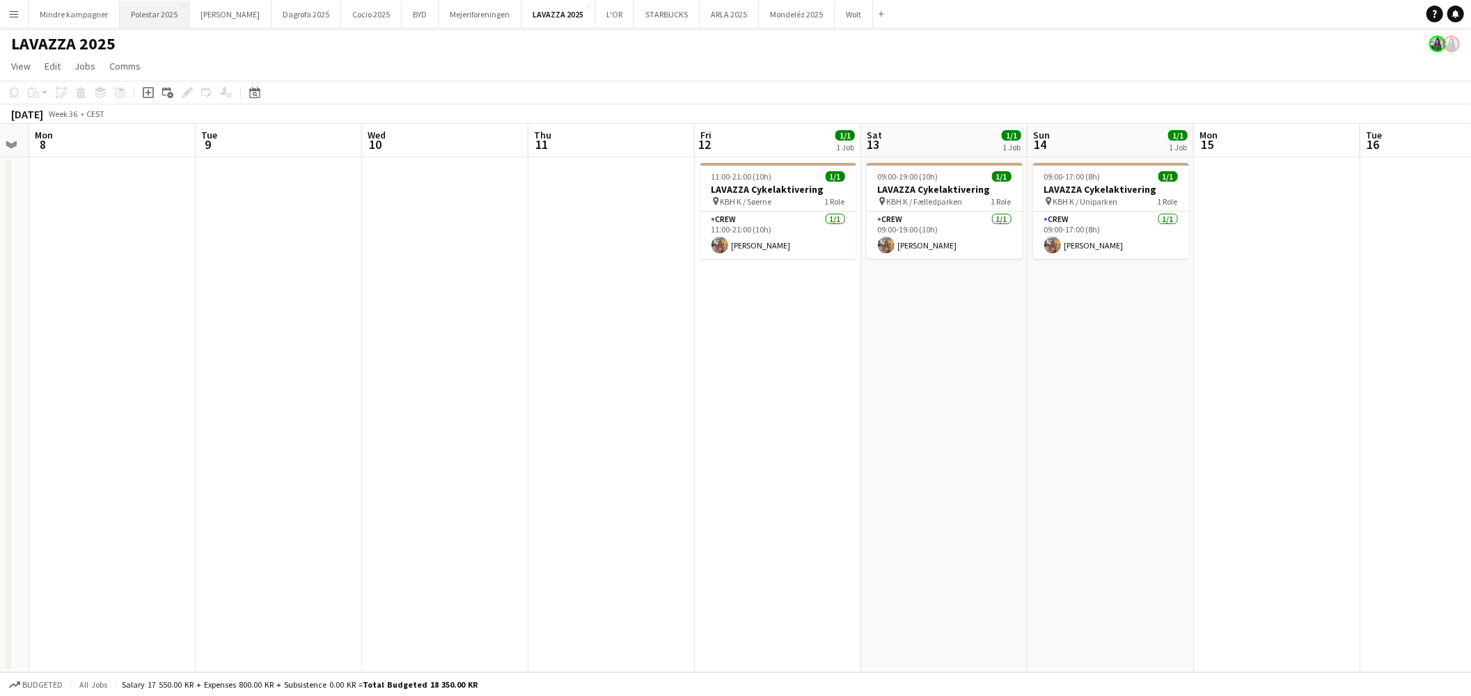
click at [155, 12] on button "Polestar 2025 Close" at bounding box center [155, 14] width 70 height 27
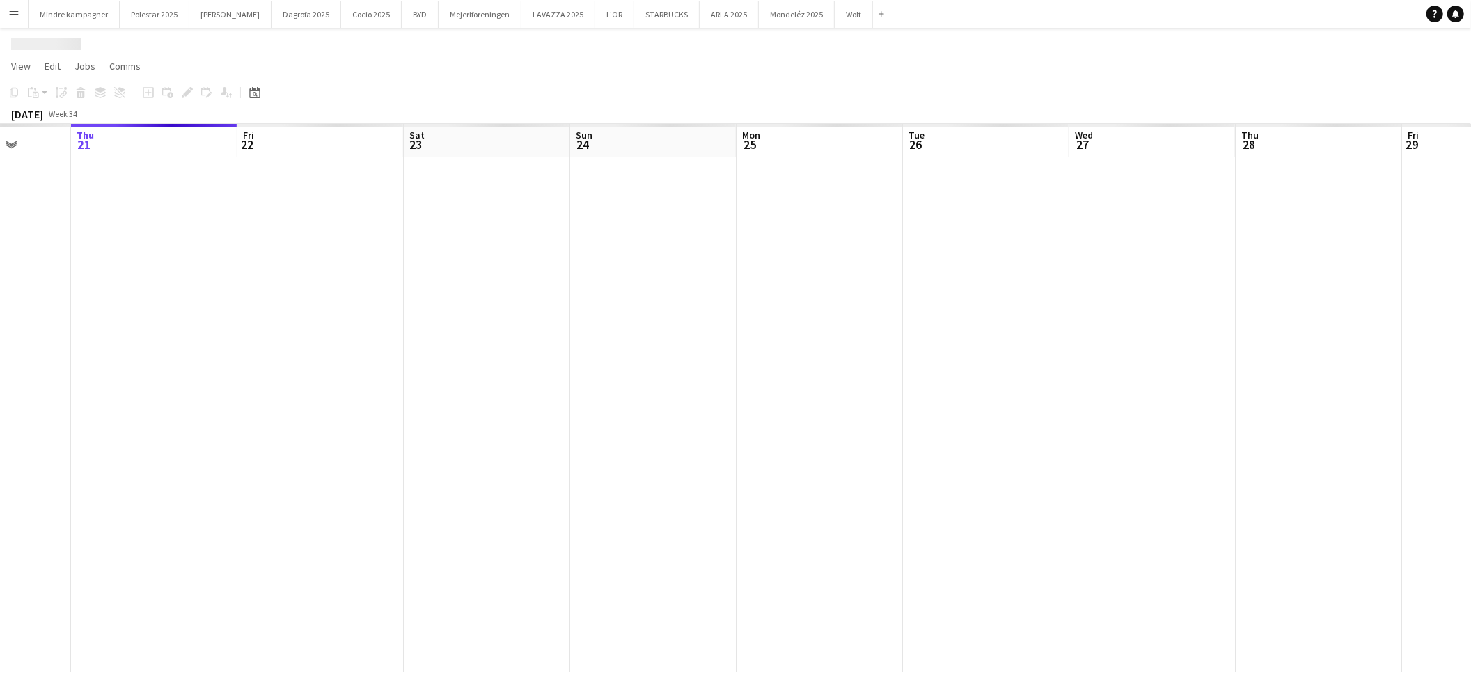
drag, startPoint x: 155, startPoint y: 12, endPoint x: 583, endPoint y: 404, distance: 580.8
click at [583, 404] on app-calendar-viewport "Mon 18 Tue 19 Wed 20 Thu 21 Fri 22 Sat 23 Sun 24 Mon 25 Tue 26 Wed 27 Thu 28 Fr…" at bounding box center [735, 398] width 1471 height 548
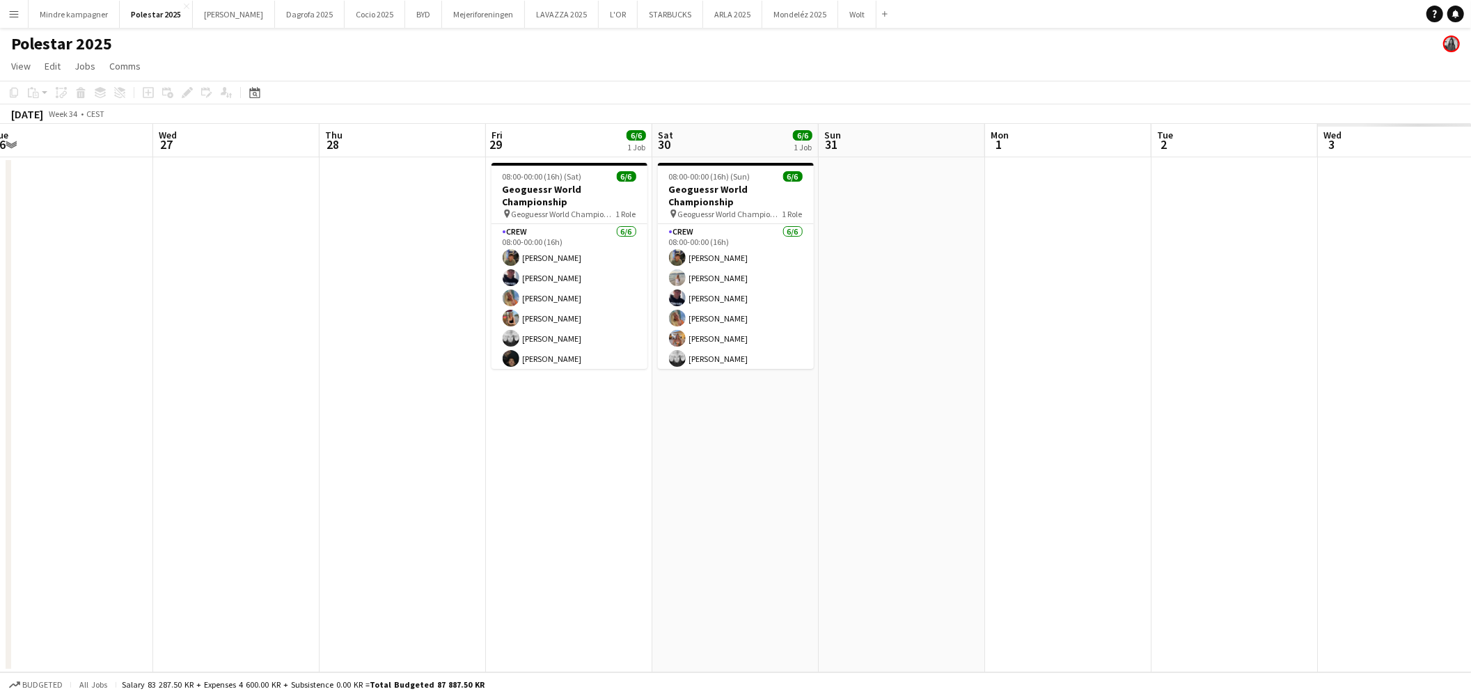
drag, startPoint x: 630, startPoint y: 428, endPoint x: 544, endPoint y: 429, distance: 85.6
click at [544, 429] on app-calendar-viewport "Sat 23 Sun 24 Mon 25 Tue 26 Wed 27 Thu 28 Fri 29 6/6 1 Job Sat 30 6/6 1 Job Sun…" at bounding box center [735, 398] width 1471 height 548
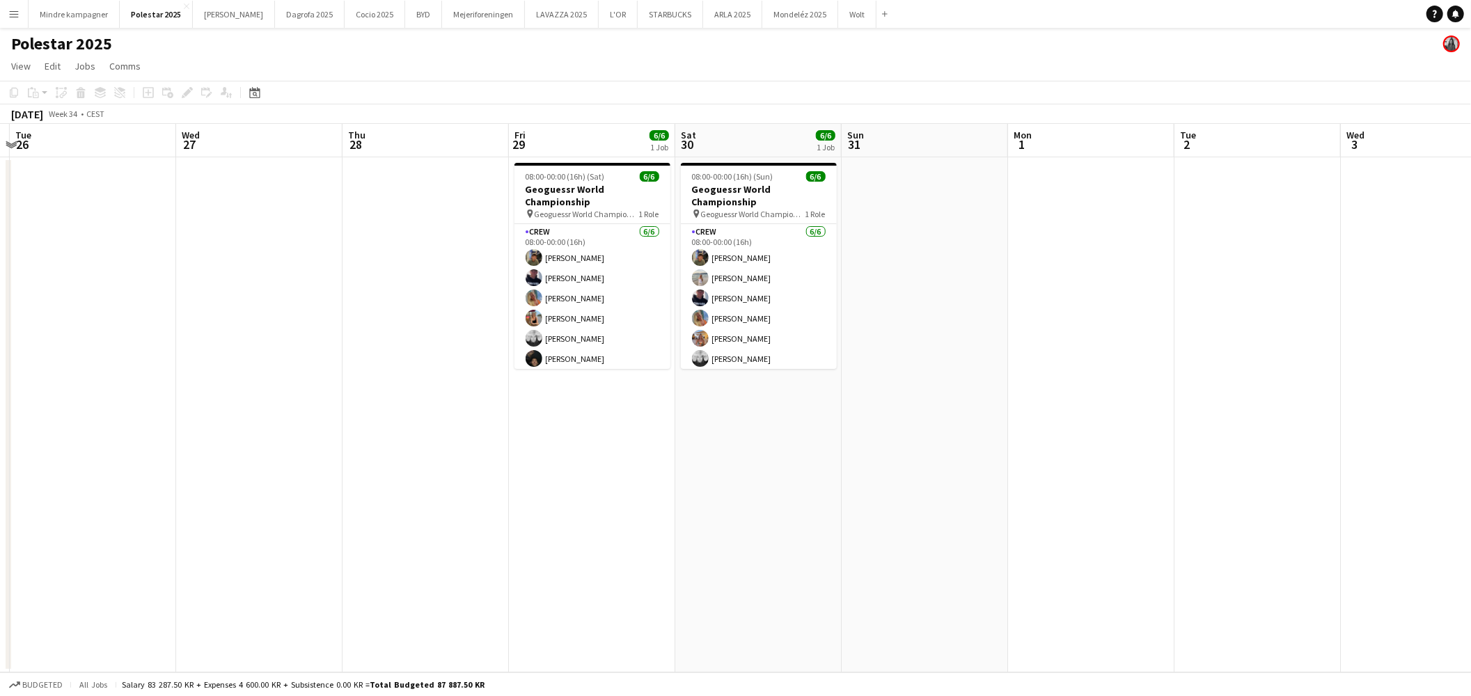
drag, startPoint x: 1024, startPoint y: 433, endPoint x: 928, endPoint y: 450, distance: 98.3
click at [928, 450] on app-calendar-viewport "Sat 23 Sun 24 Mon 25 Tue 26 Wed 27 Thu 28 Fri 29 6/6 1 Job Sat 30 6/6 1 Job Sun…" at bounding box center [735, 398] width 1471 height 548
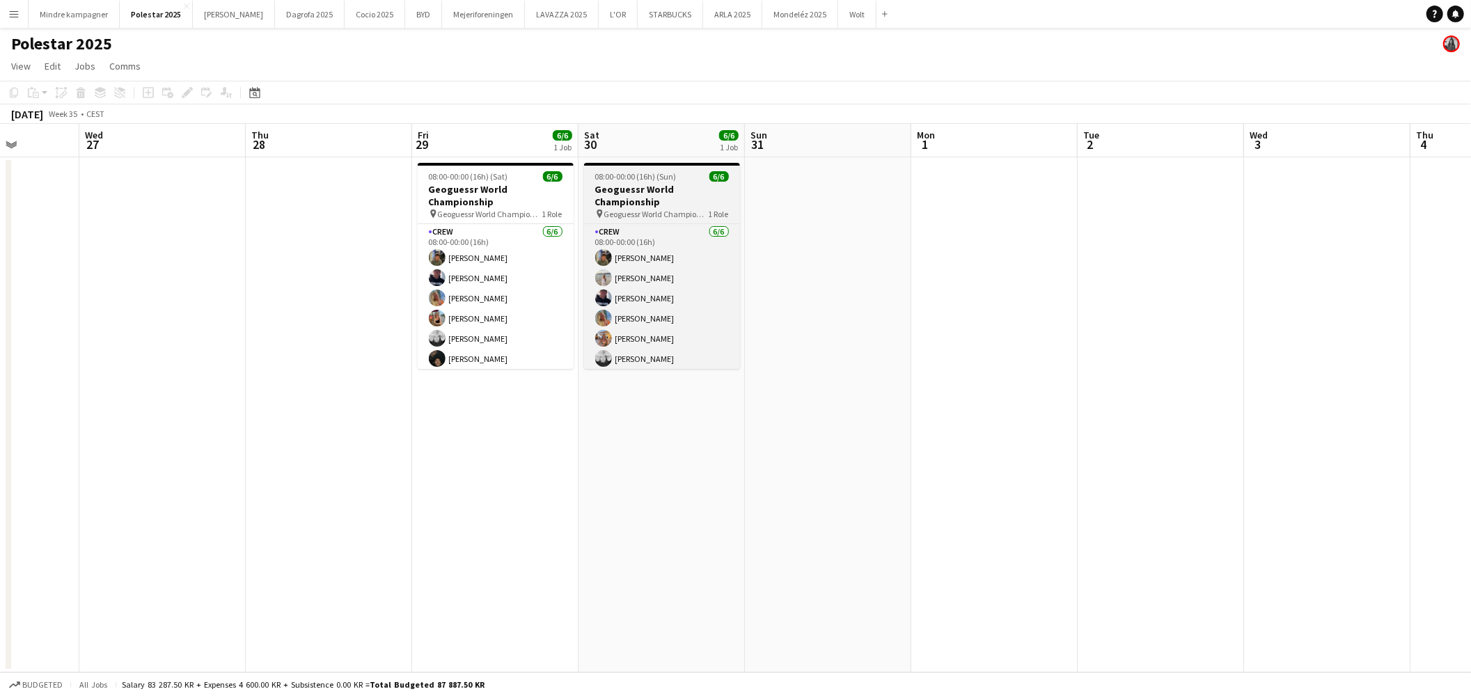
click at [657, 208] on div "pin Geoguessr World Championship 1 Role" at bounding box center [662, 213] width 156 height 11
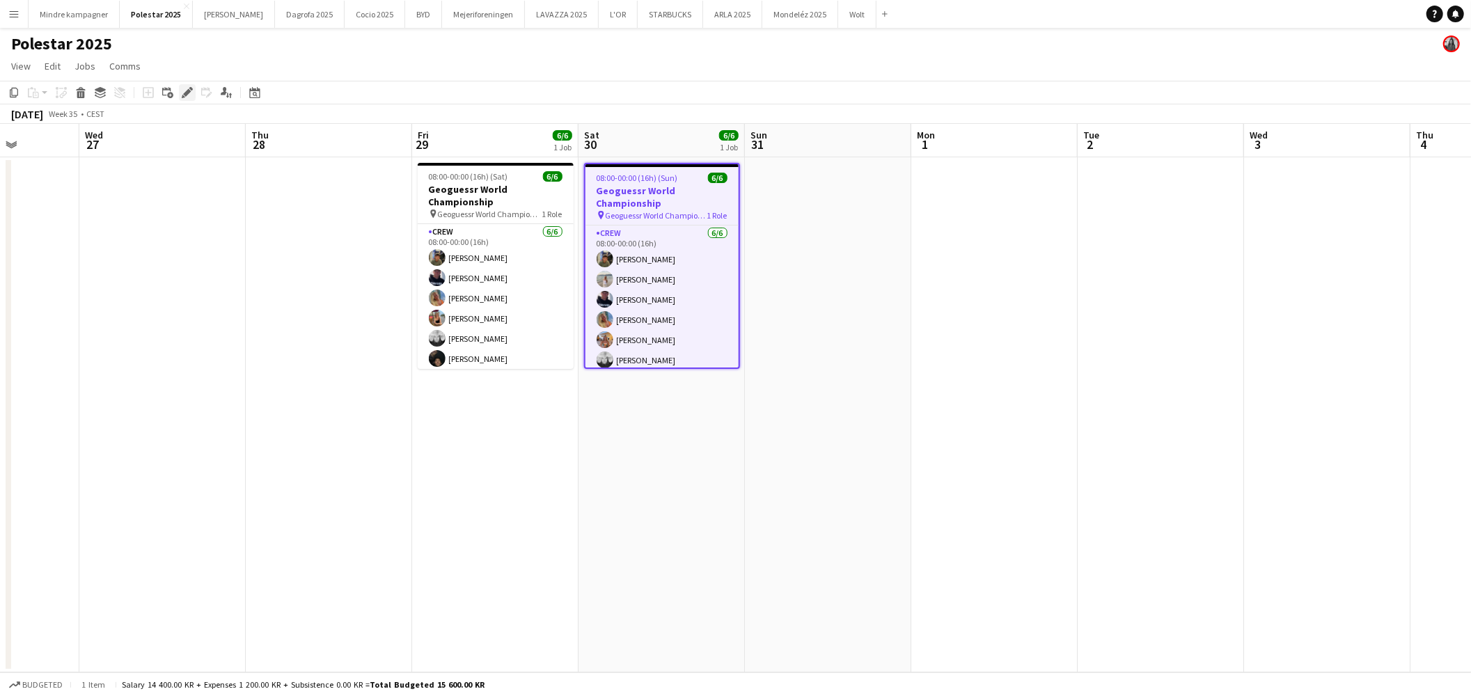
click at [189, 90] on icon at bounding box center [187, 93] width 8 height 8
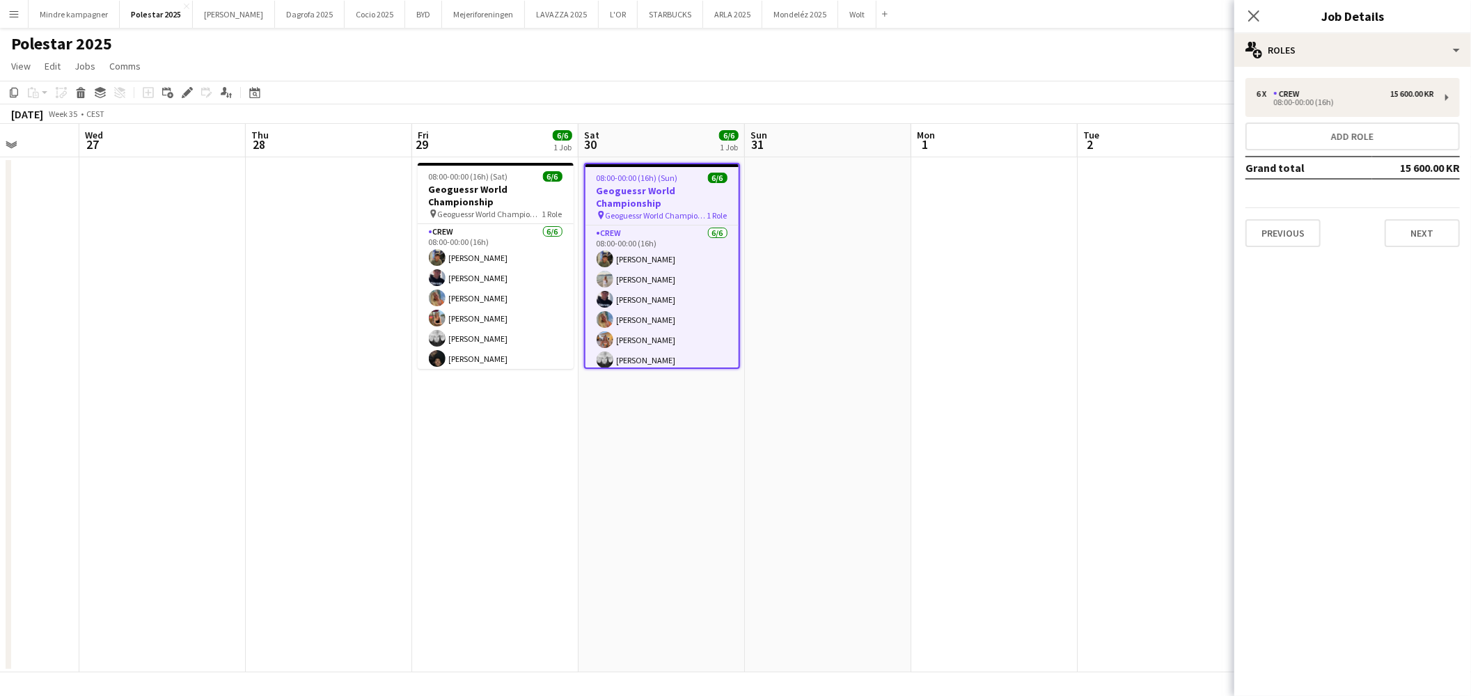
click at [1382, 219] on div "Previous Next" at bounding box center [1352, 227] width 214 height 40
click at [1416, 237] on button "Next" at bounding box center [1421, 233] width 75 height 28
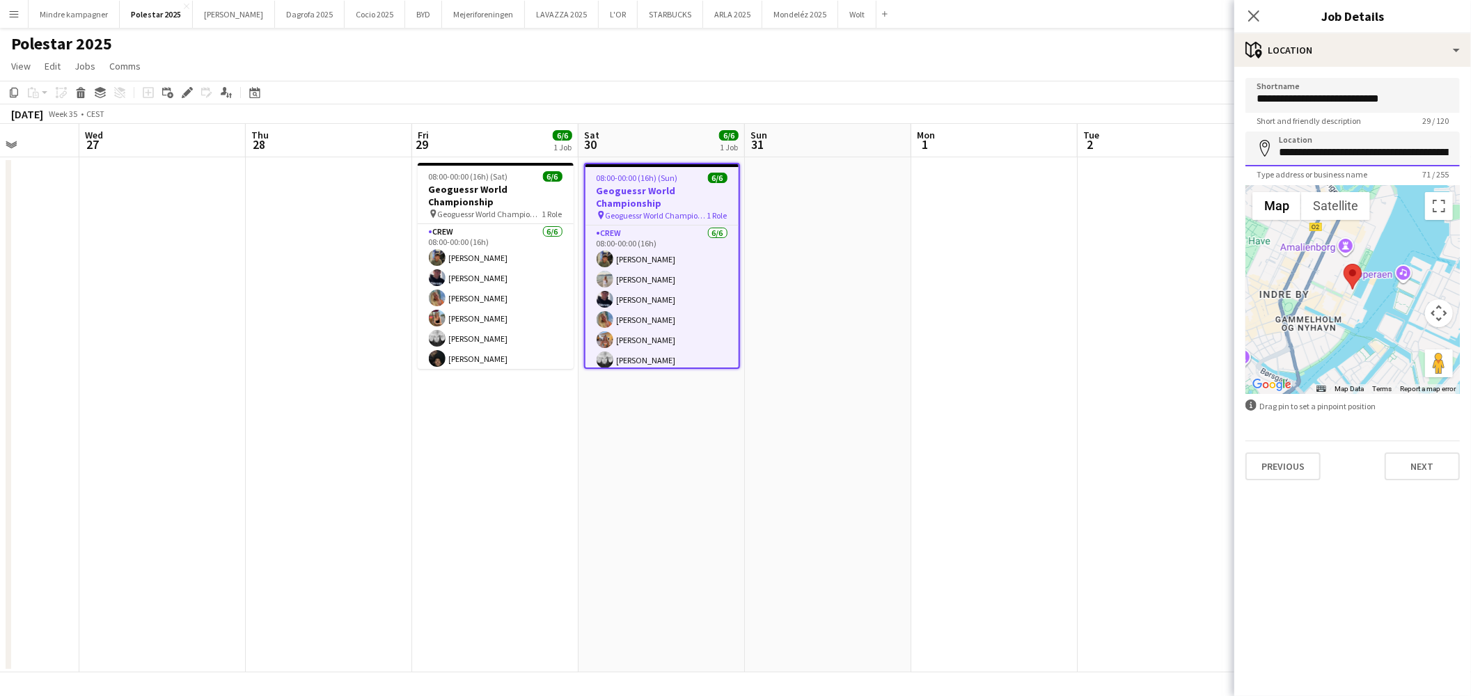
click at [1393, 149] on input "**********" at bounding box center [1352, 149] width 214 height 35
click at [940, 301] on app-date-cell at bounding box center [994, 414] width 166 height 515
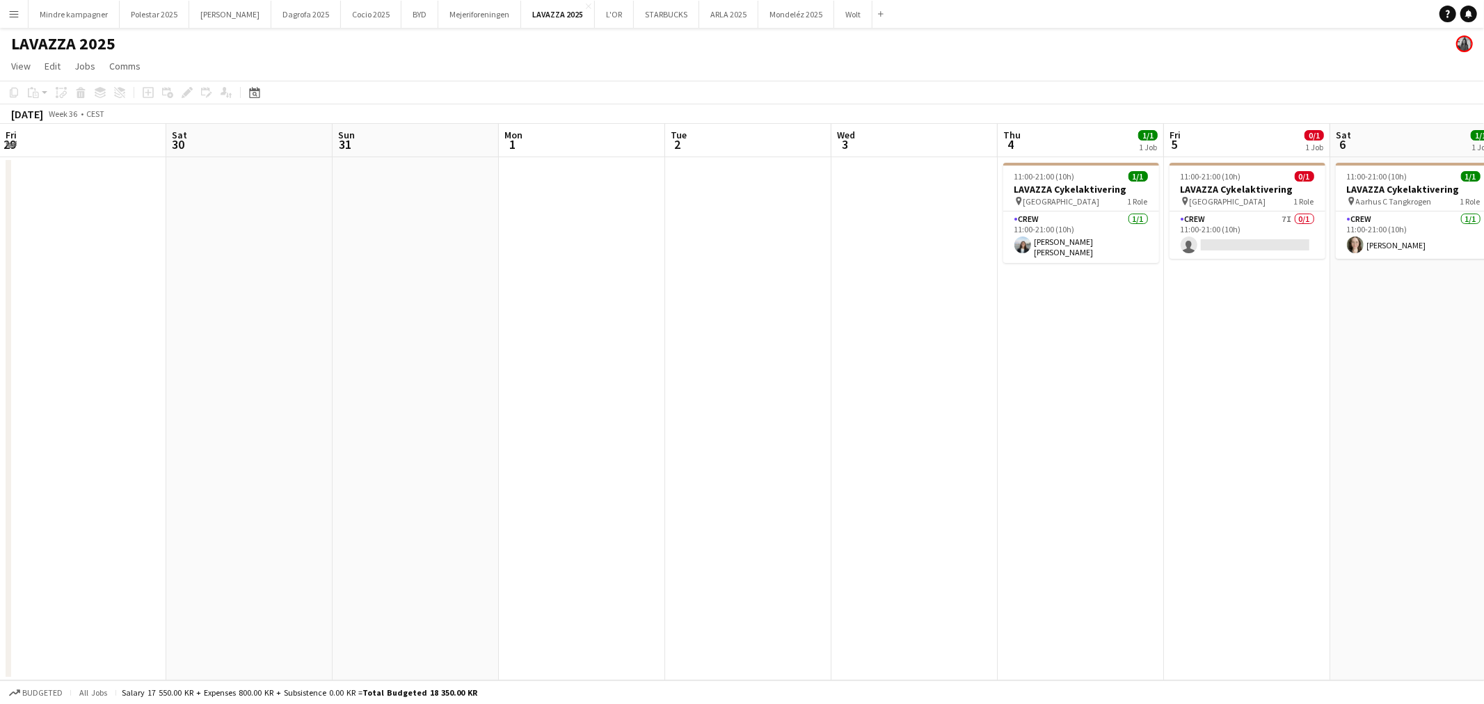
scroll to position [0, 501]
